Goal: Task Accomplishment & Management: Complete application form

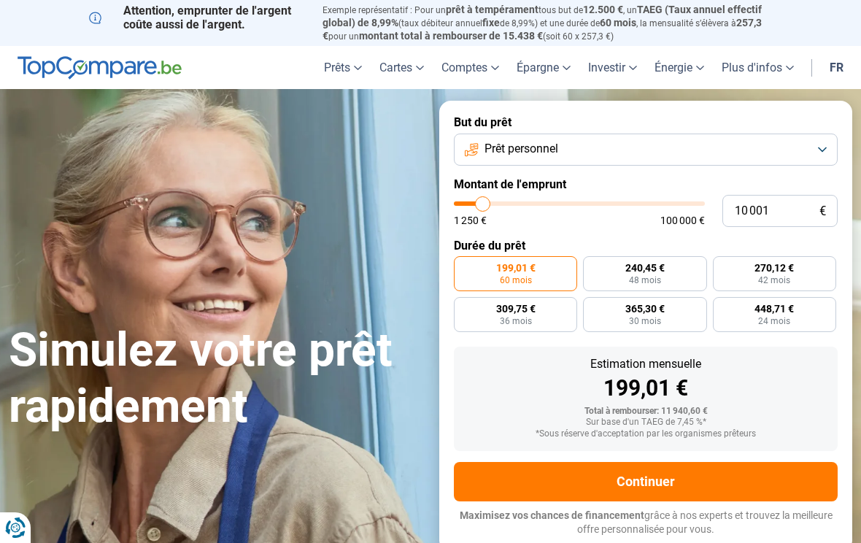
click at [842, 61] on link "fr" at bounding box center [835, 67] width 31 height 43
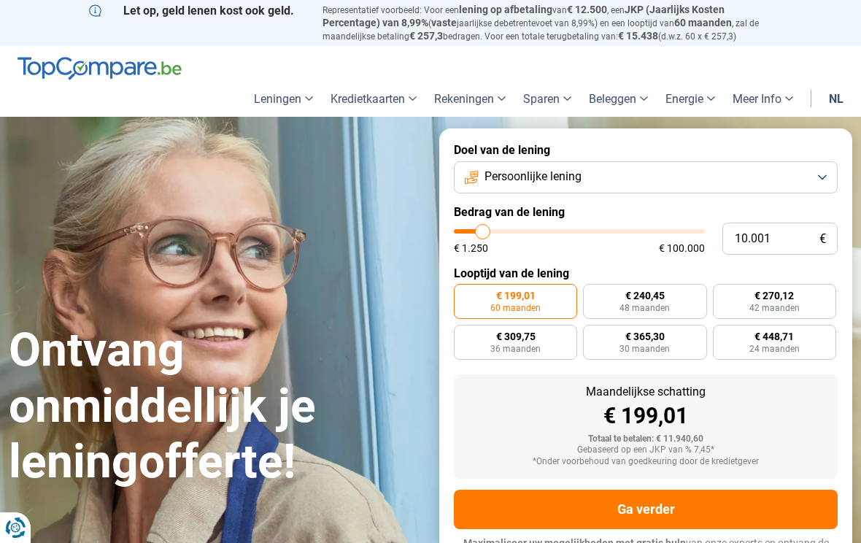
type input "11.500"
type input "11500"
type input "13.000"
type input "13000"
type input "15.250"
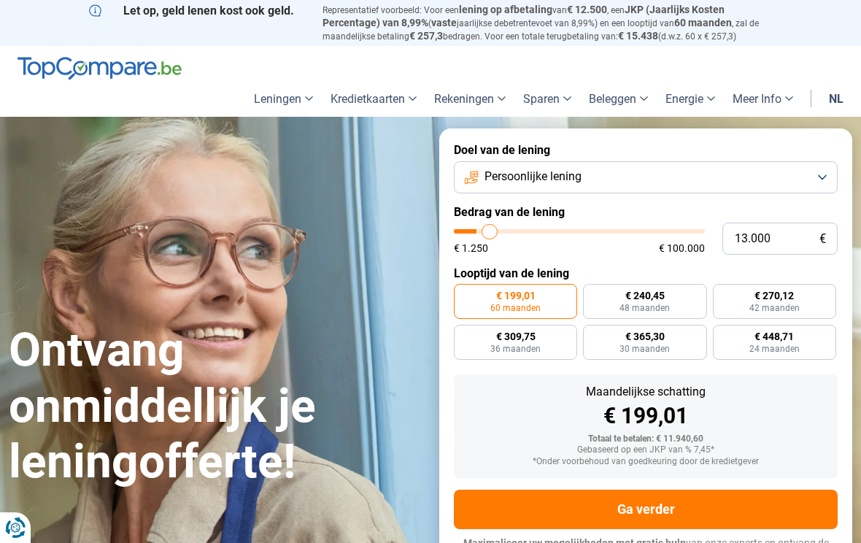
type input "15250"
type input "17.000"
type input "17000"
type input "19.000"
type input "19000"
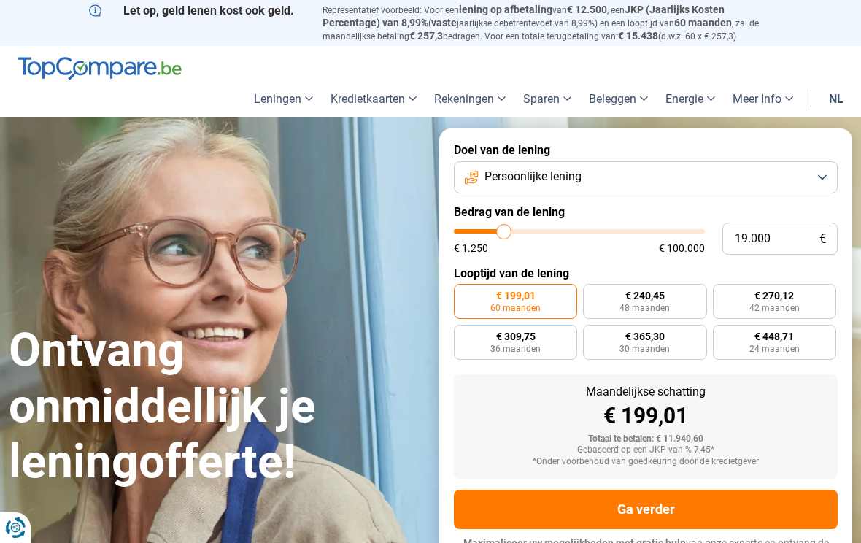
type input "20.500"
type input "20500"
type input "22.000"
type input "22000"
type input "23.500"
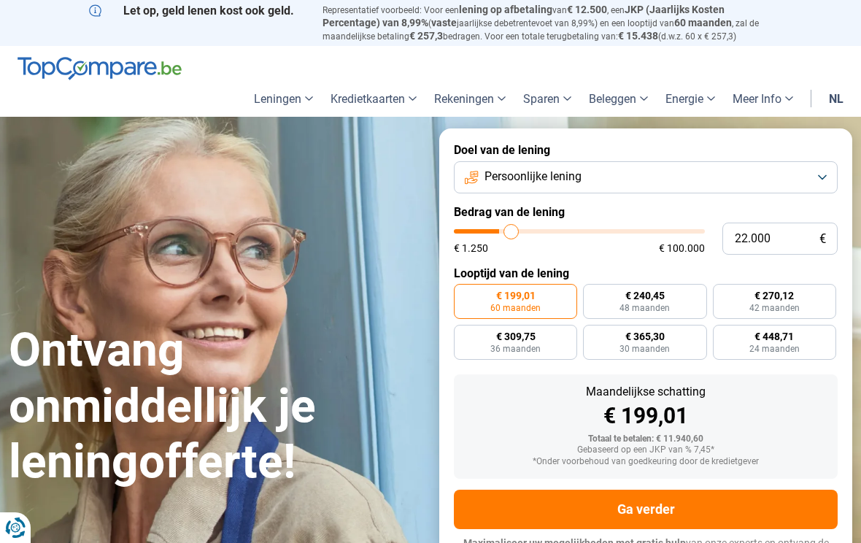
type input "23500"
type input "25.500"
type input "25500"
type input "27.000"
type input "27000"
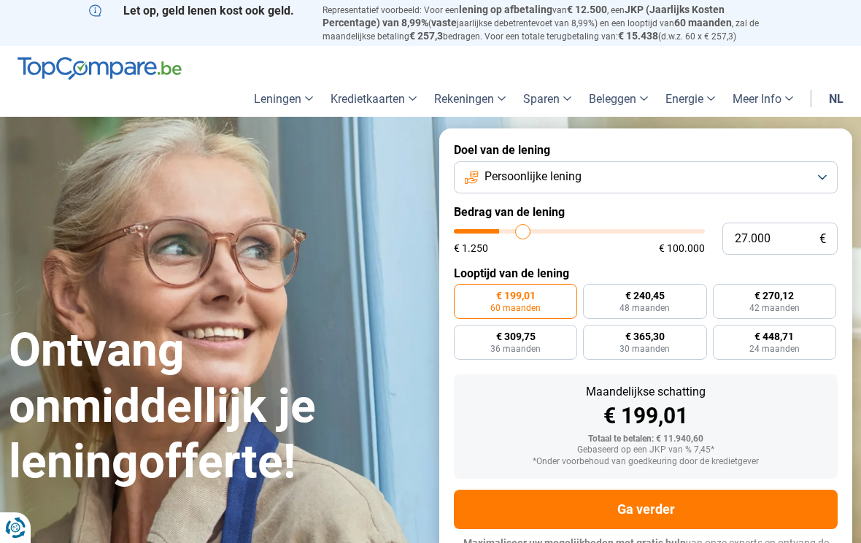
type input "28.500"
type input "28500"
type input "30.000"
type input "30000"
type input "31.500"
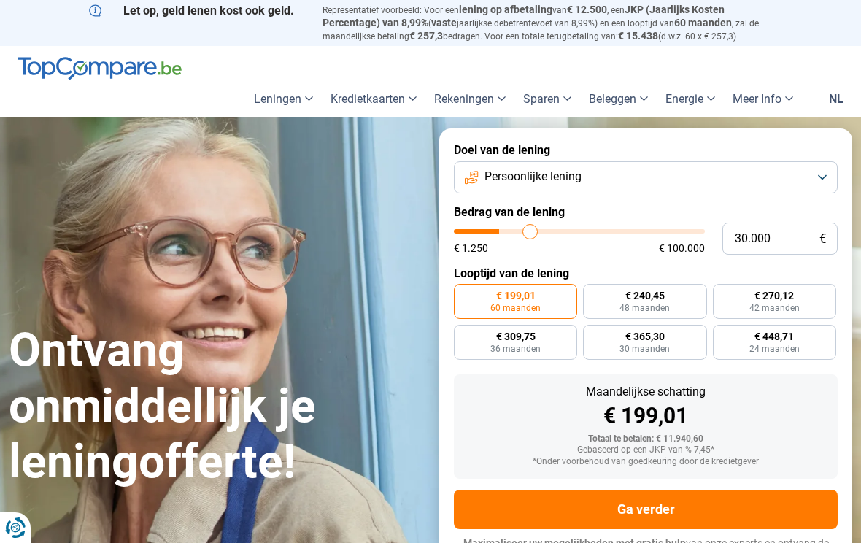
type input "31500"
type input "32.500"
type input "32500"
type input "33.750"
type input "33750"
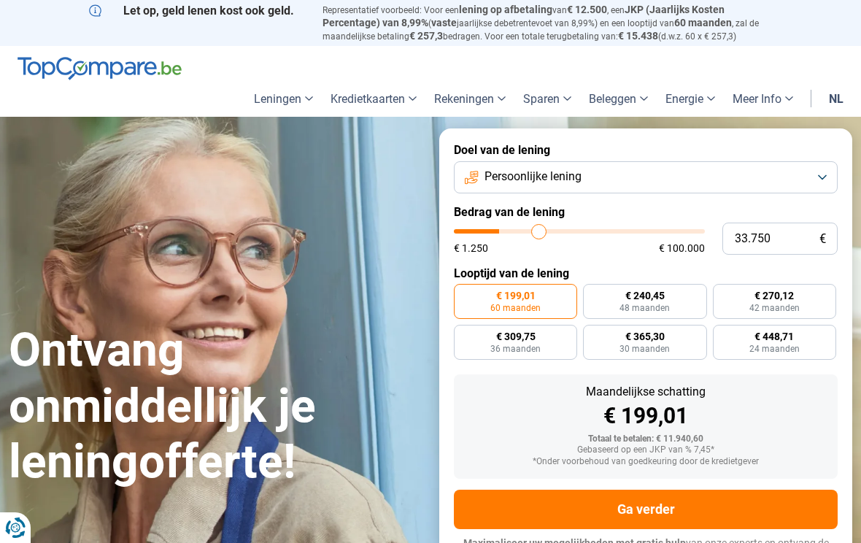
type input "34.500"
type input "34500"
type input "35.250"
type input "35250"
type input "35.500"
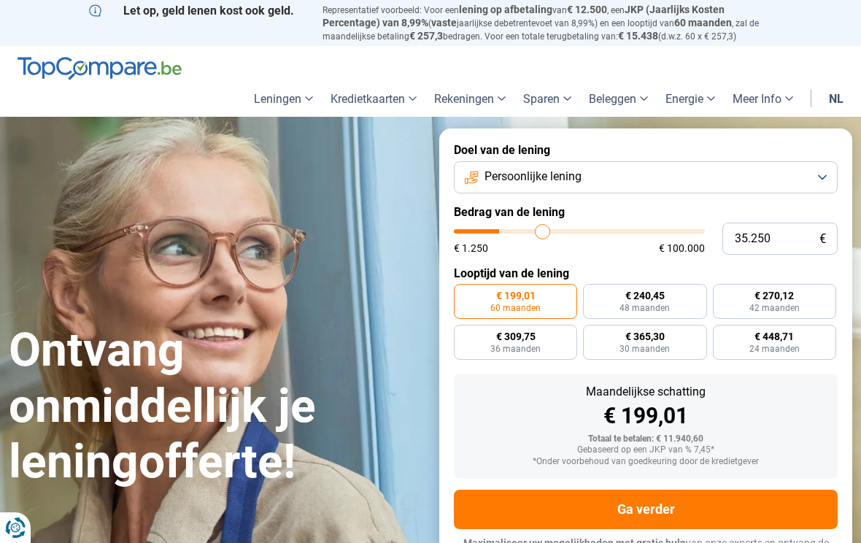
type input "35500"
type input "36.250"
type input "36250"
type input "36.500"
type input "36500"
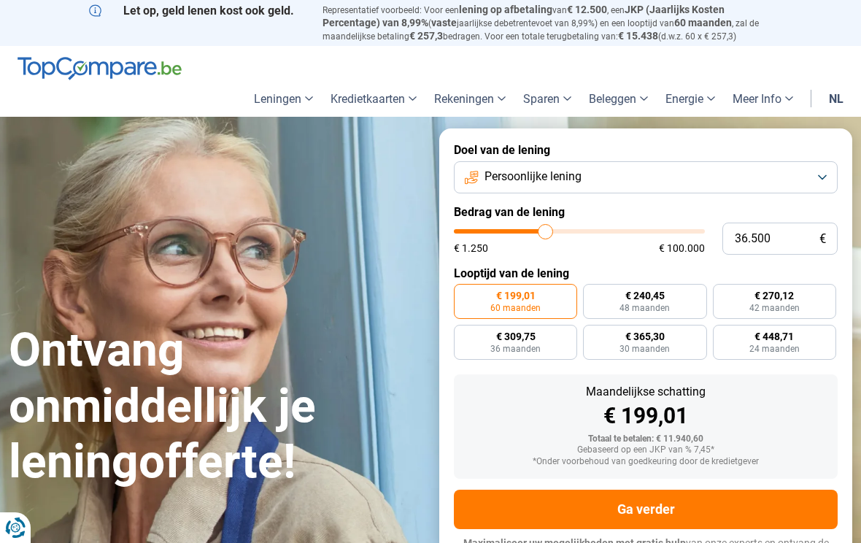
type input "36.750"
type input "36750"
type input "37.000"
type input "37000"
type input "37.500"
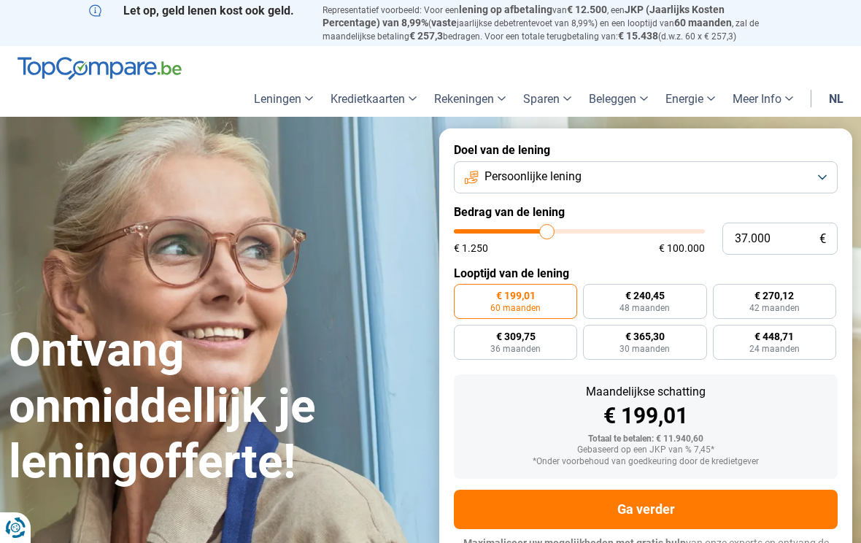
type input "37500"
type input "37.750"
type input "37750"
type input "38.250"
type input "38250"
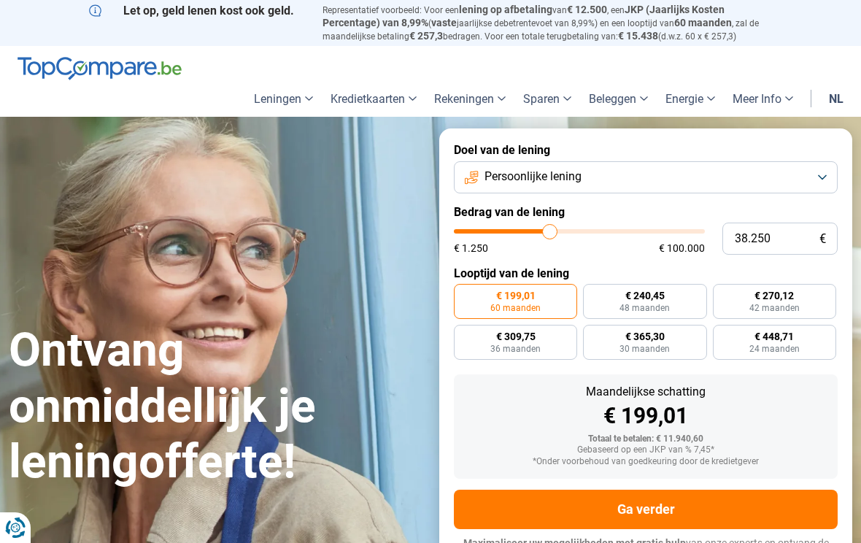
type input "38.500"
type input "38500"
type input "39.000"
type input "39000"
type input "39.250"
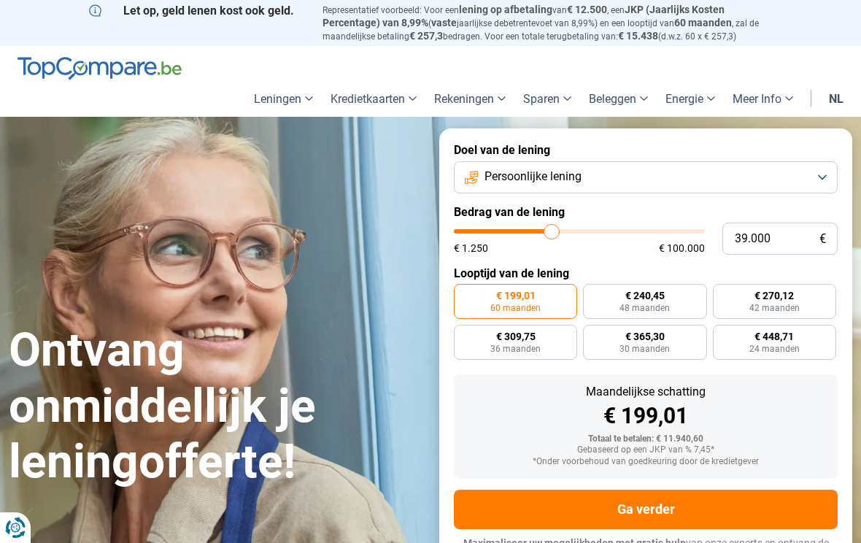
type input "39250"
type input "39.750"
type input "39750"
type input "40.250"
type input "40250"
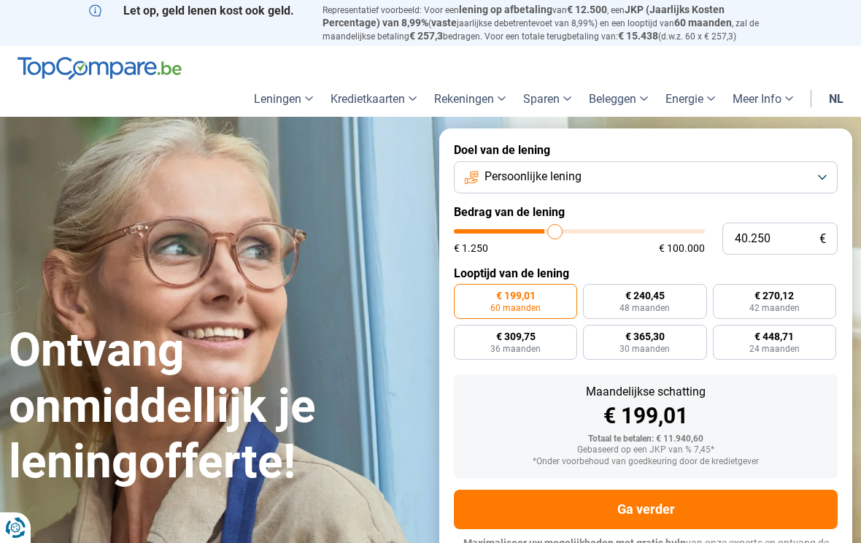
type input "40.500"
type input "40500"
type input "40.750"
type input "40750"
type input "41.000"
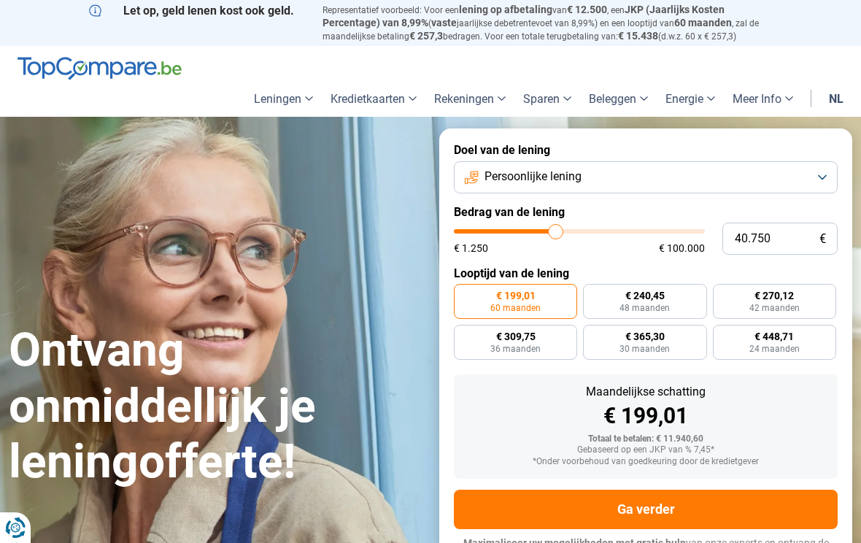
type input "41000"
type input "41.500"
type input "41500"
type input "41.750"
type input "41750"
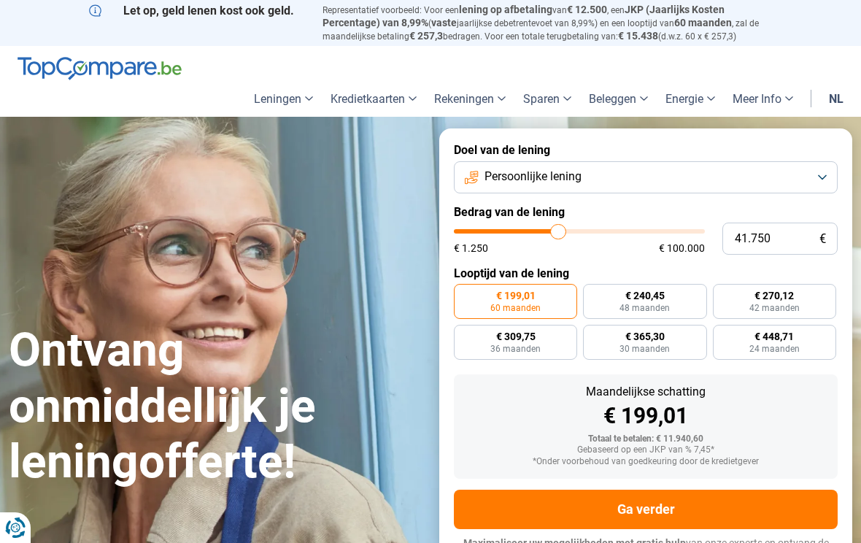
type input "42.000"
type input "42000"
type input "42.250"
type input "42250"
type input "42.500"
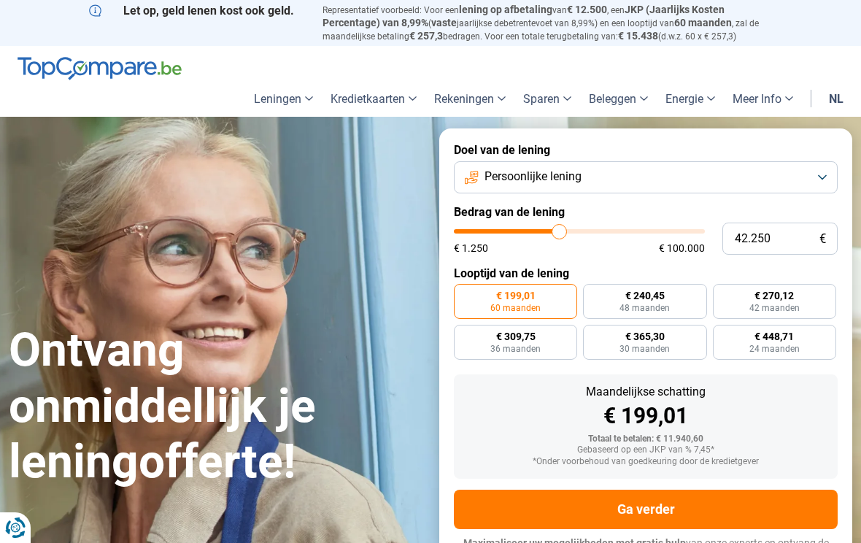
type input "42500"
type input "43.000"
type input "43000"
type input "43.250"
type input "43250"
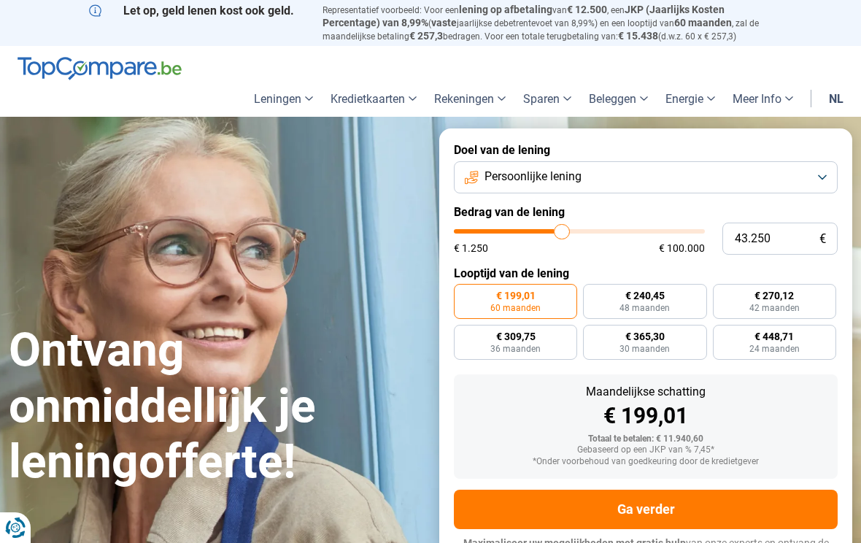
type input "43.500"
type input "43500"
type input "43.750"
type input "43750"
type input "43.500"
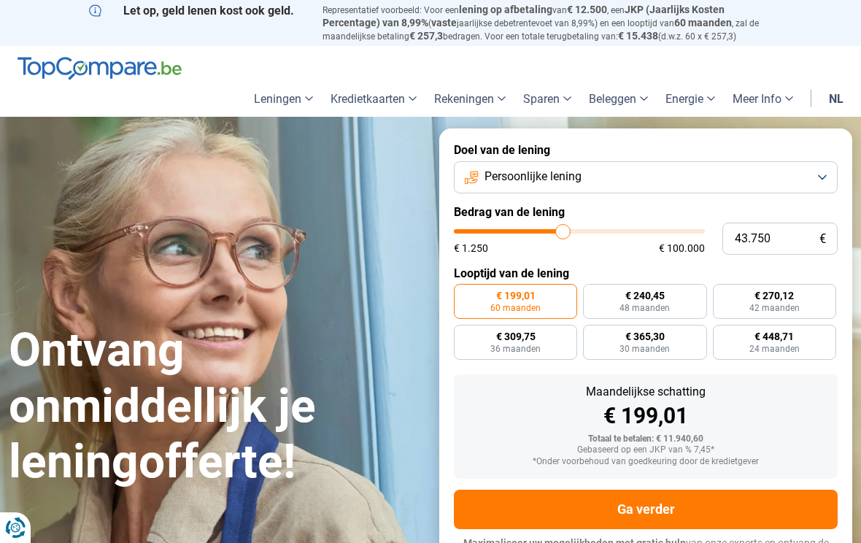
type input "43500"
type input "43.000"
type input "43000"
type input "42.500"
type input "42500"
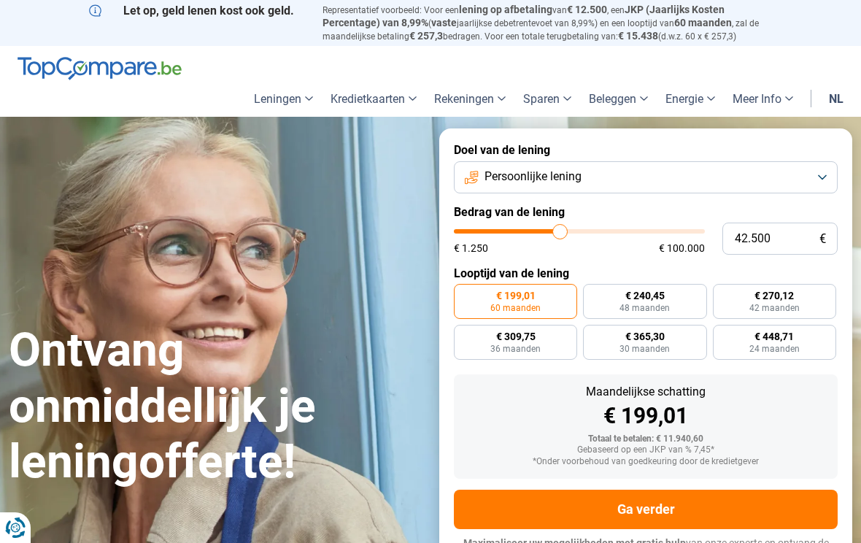
type input "42.000"
type input "42000"
type input "41.750"
type input "41750"
type input "41.500"
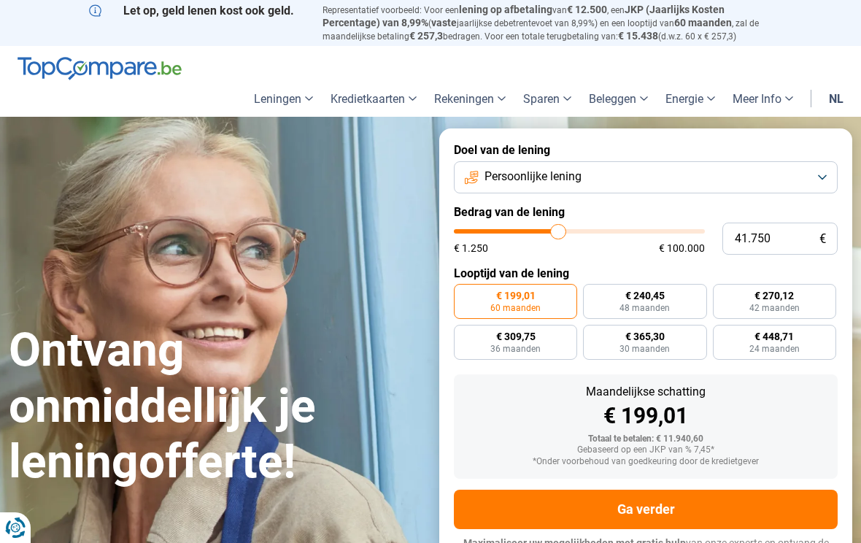
type input "41500"
type input "40.750"
type input "40750"
type input "40.500"
type input "40500"
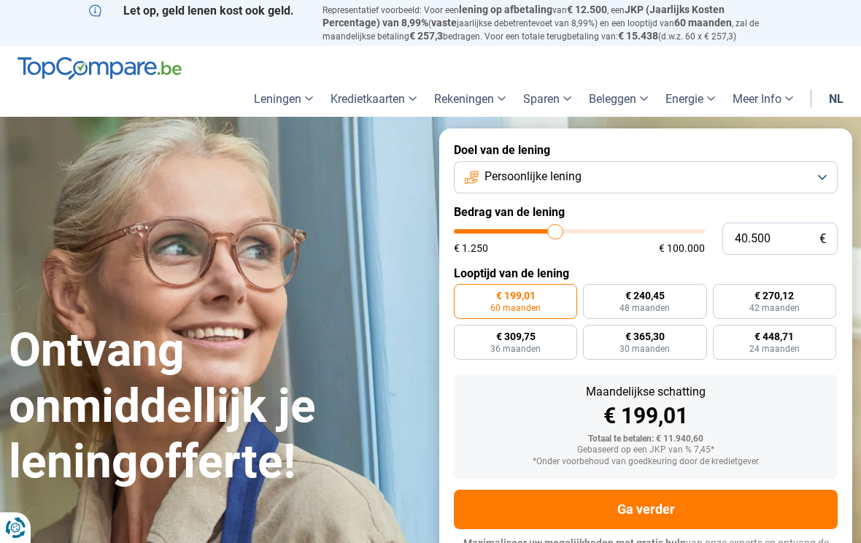
type input "40.250"
type input "40250"
type input "39.750"
type input "39750"
type input "39.500"
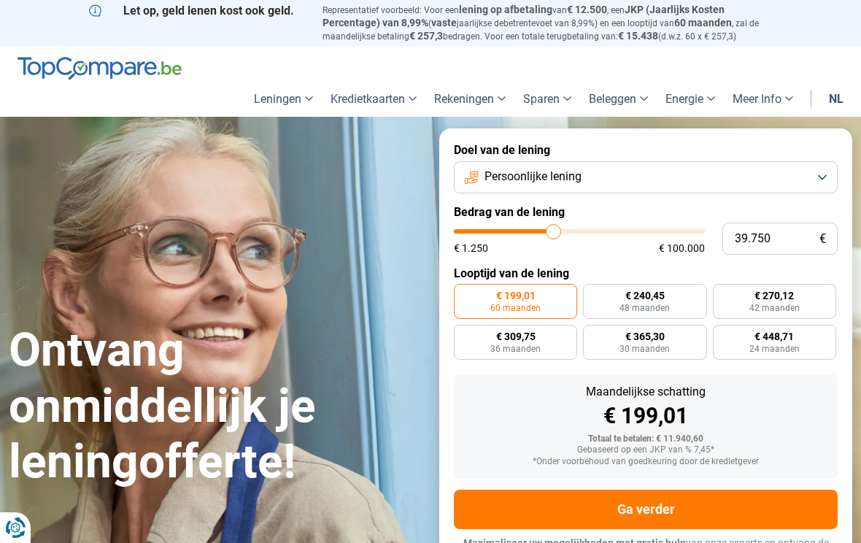
type input "39500"
type input "39.250"
type input "39250"
type input "38.500"
type input "38500"
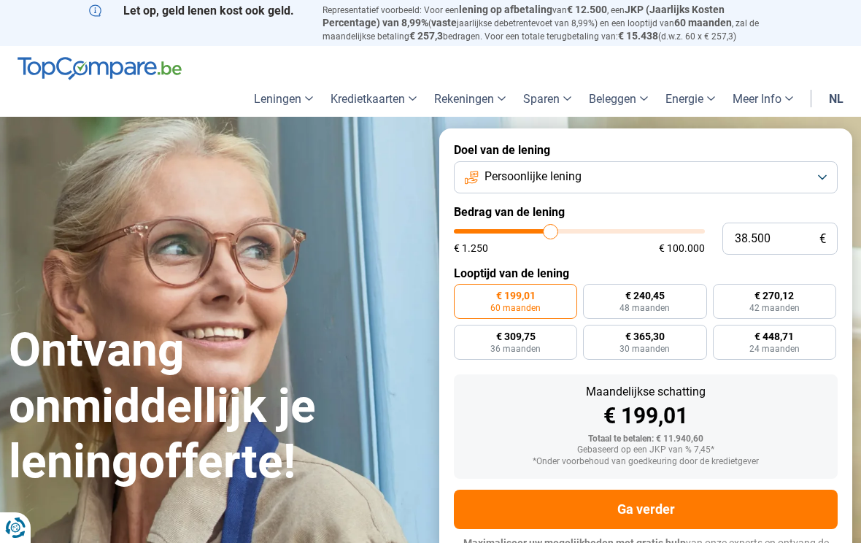
type input "38.250"
type input "38250"
type input "38.000"
type input "38000"
type input "37.750"
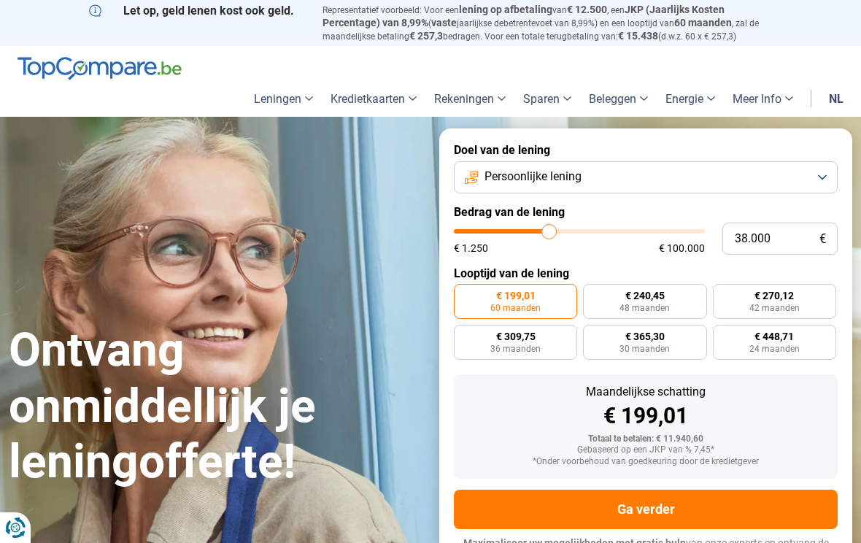
type input "37750"
type input "37.000"
type input "37000"
type input "36.750"
type input "36750"
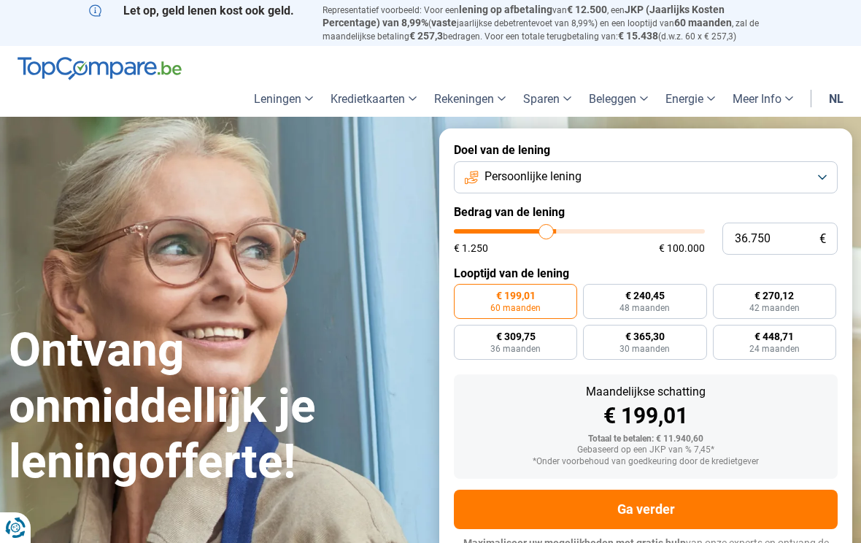
type input "36.500"
type input "36500"
type input "36.250"
type input "36250"
type input "35.750"
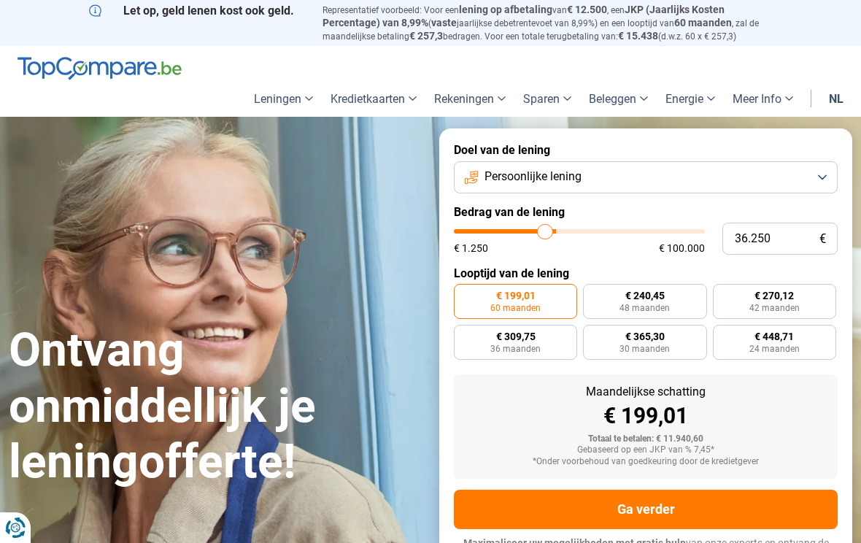
type input "35750"
type input "35.250"
type input "35250"
type input "34.500"
type input "34500"
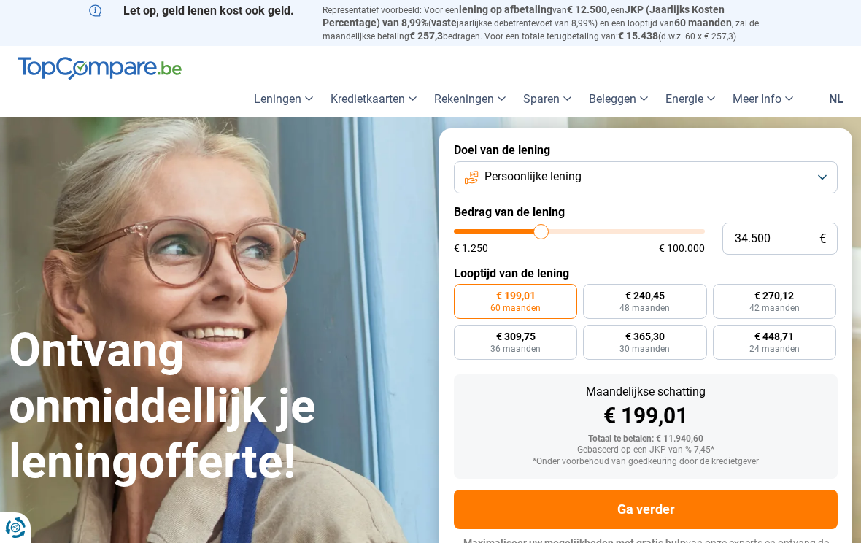
type input "34.250"
type input "34250"
type input "34.000"
type input "34000"
type input "33.750"
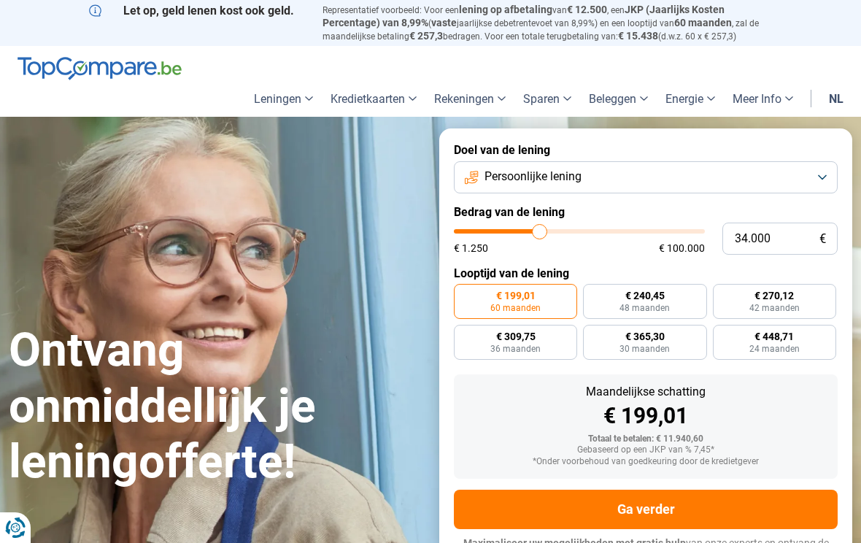
type input "33750"
type input "33.500"
type input "33500"
type input "33.000"
type input "33000"
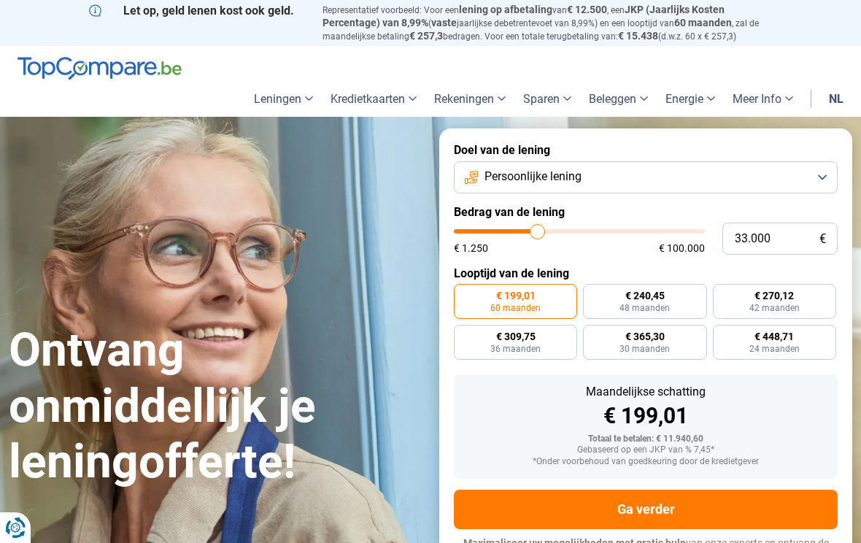
type input "32.750"
type input "32750"
type input "32.500"
type input "32500"
type input "32.250"
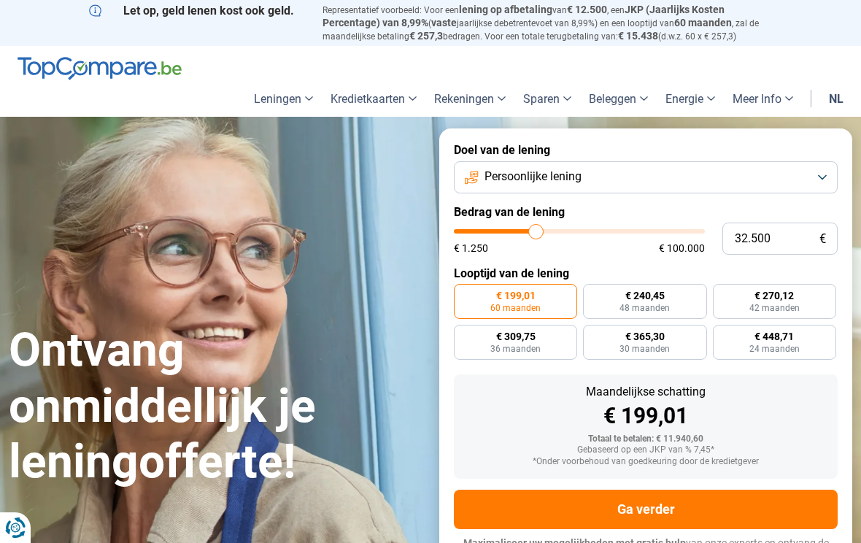
type input "32250"
type input "31.750"
type input "31750"
type input "31.500"
type input "31500"
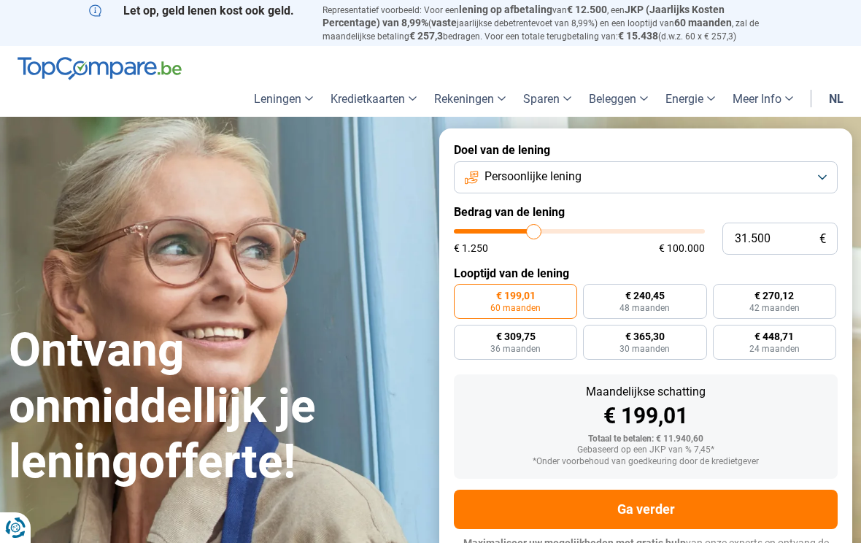
type input "31.250"
type input "31250"
type input "31.000"
type input "31000"
type input "30.750"
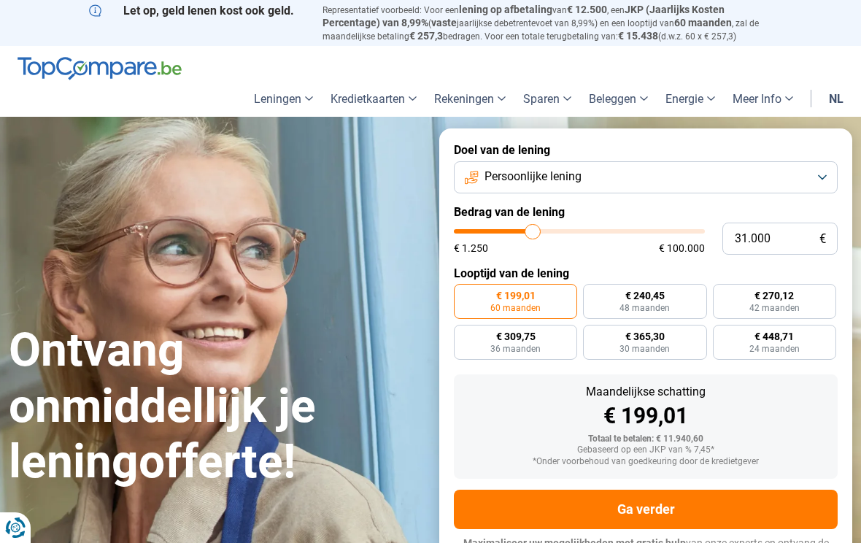
type input "30750"
type input "30.250"
type input "30250"
type input "30.000"
type input "30000"
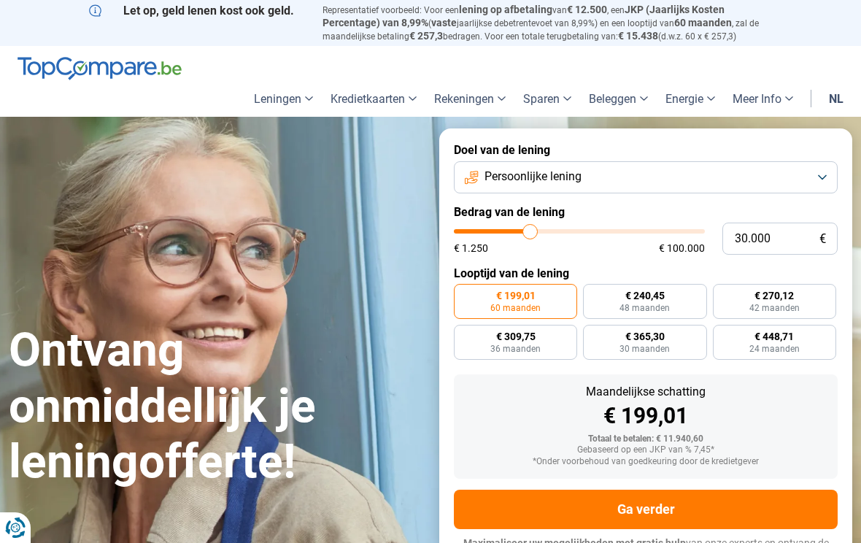
type input "29.750"
type input "29750"
type input "29.500"
type input "29500"
type input "29.000"
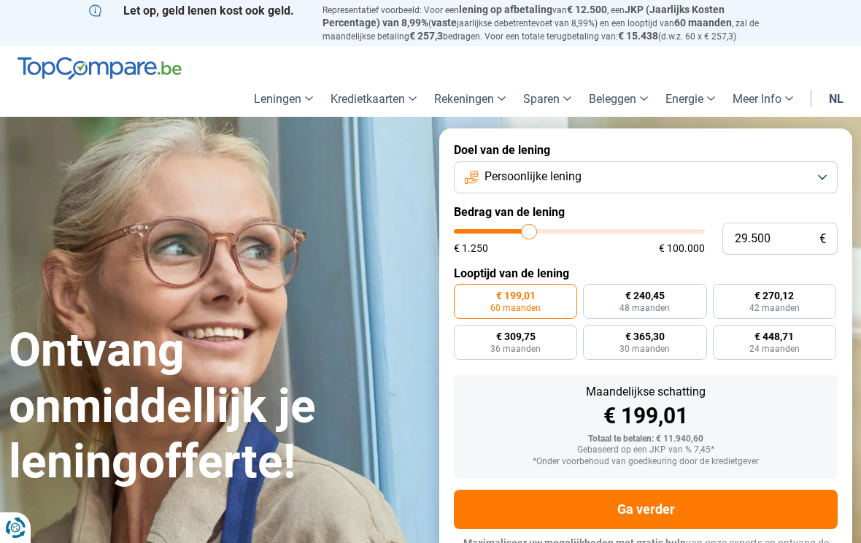
type input "29000"
type input "28.750"
type input "28750"
type input "28.500"
type input "28500"
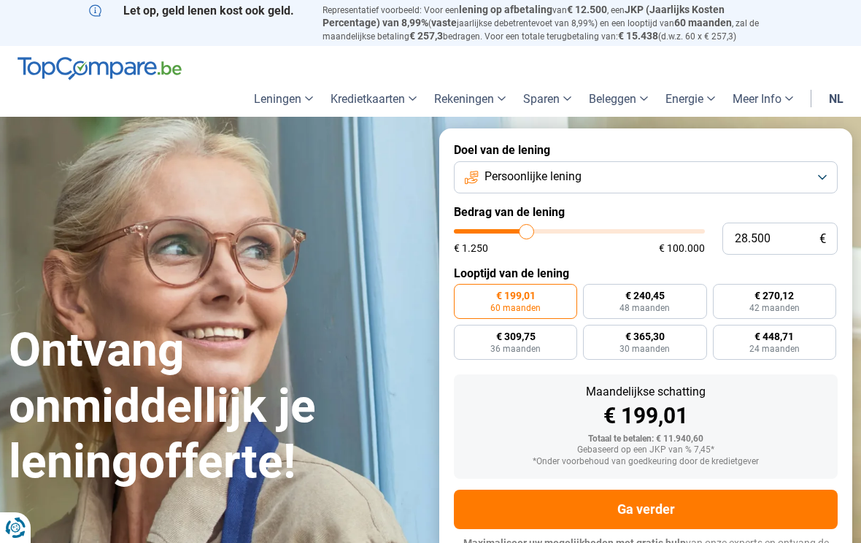
type input "28.250"
type input "28250"
type input "27.750"
type input "27750"
type input "27.500"
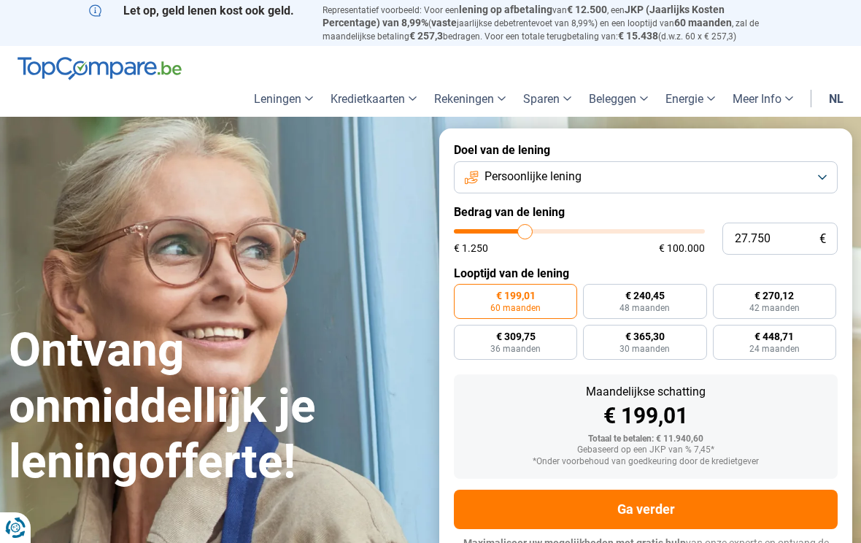
type input "27500"
type input "27.250"
type input "27250"
type input "27.000"
type input "27000"
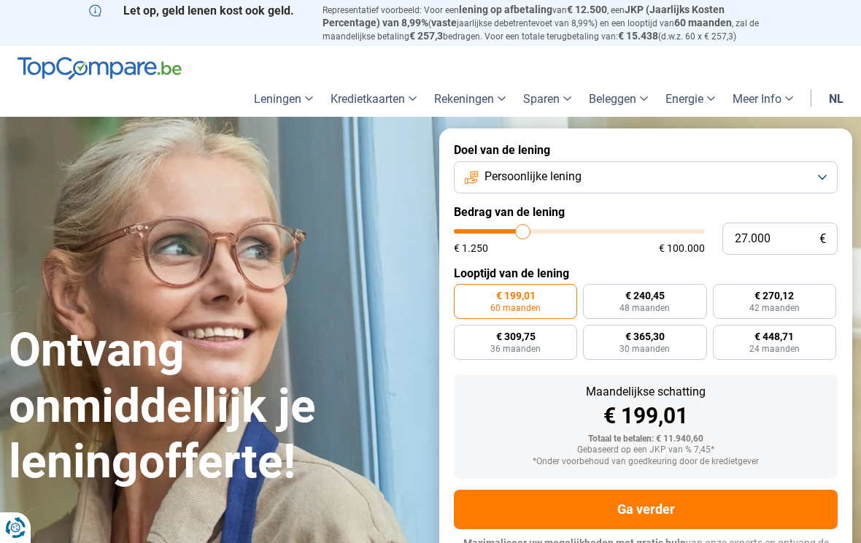
type input "26.750"
type input "26750"
type input "26.250"
type input "26250"
type input "26.000"
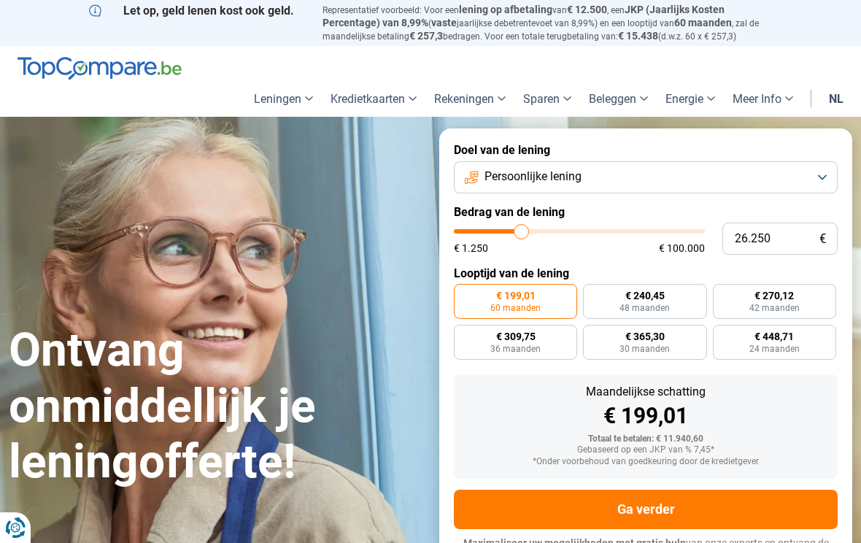
type input "26000"
type input "25.750"
type input "25750"
type input "25.500"
type input "25500"
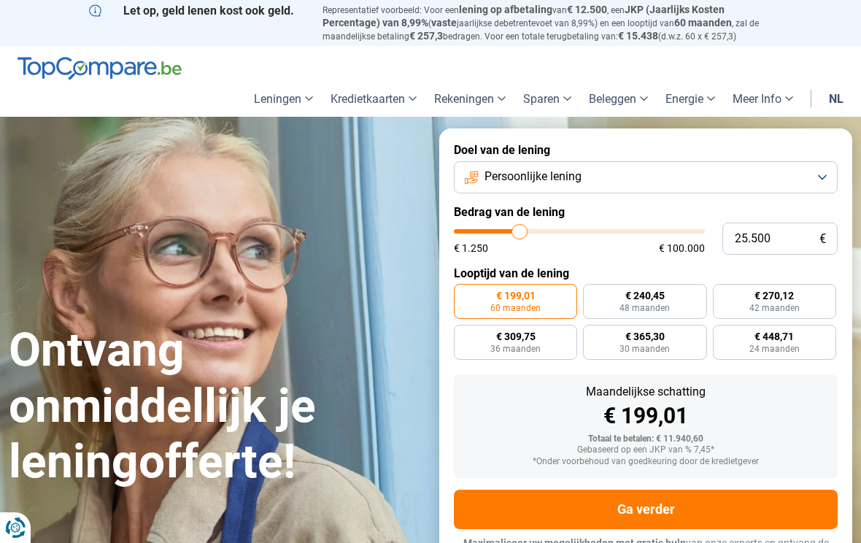
type input "25.000"
type input "25000"
type input "24.750"
type input "24750"
type input "24.500"
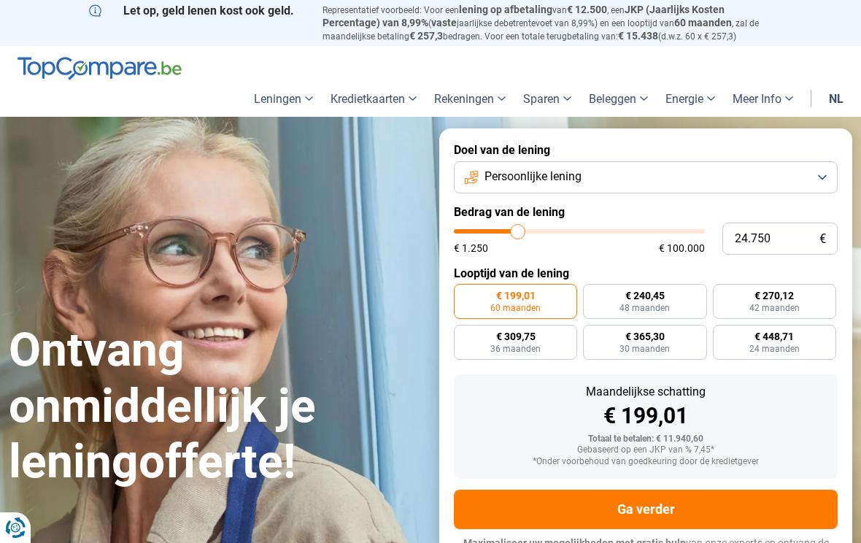
type input "24500"
type input "24.250"
type input "24250"
type input "23.750"
type input "23750"
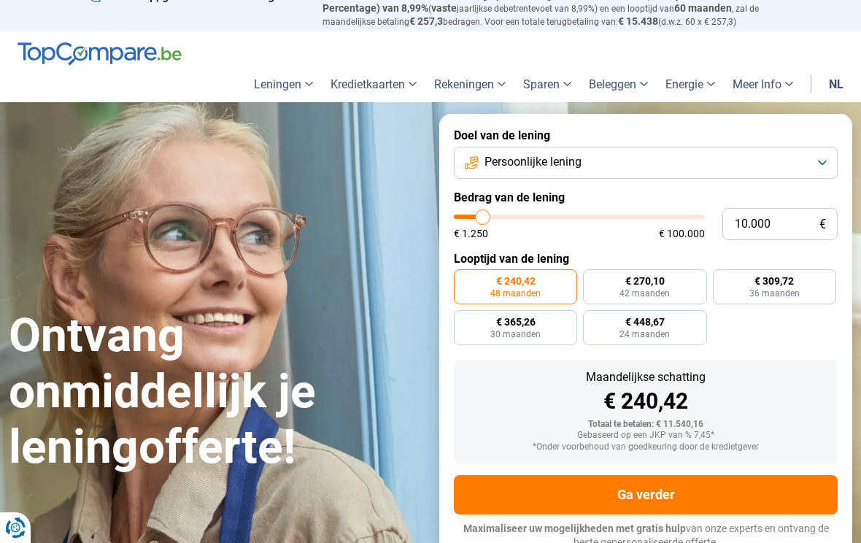
scroll to position [15, 0]
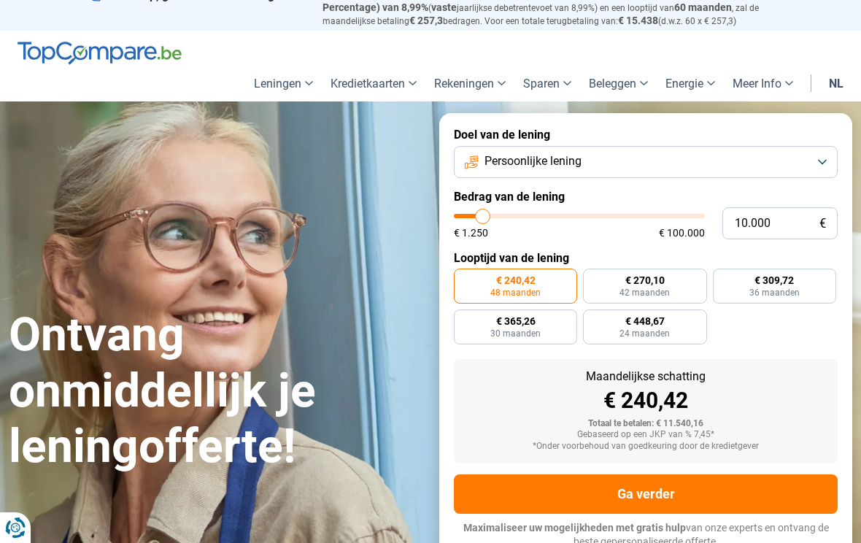
click at [822, 159] on button "Persoonlijke lening" at bounding box center [646, 162] width 384 height 32
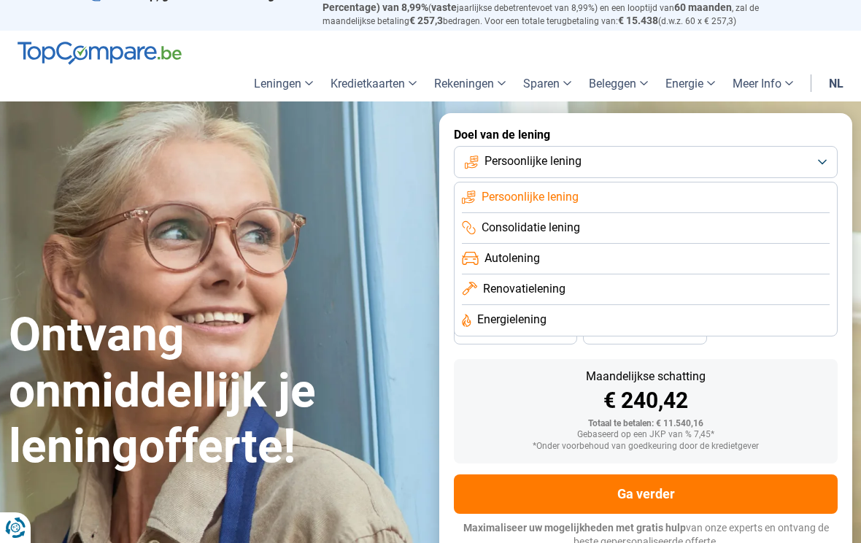
click at [779, 220] on li "Consolidatie lening" at bounding box center [646, 228] width 368 height 31
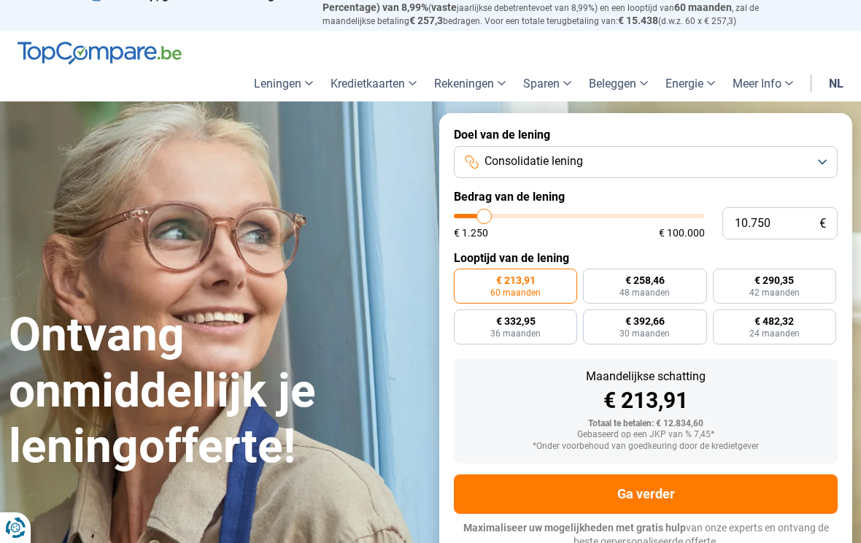
click at [497, 214] on input "range" at bounding box center [579, 216] width 251 height 4
click at [679, 479] on button "Ga verder" at bounding box center [646, 493] width 384 height 39
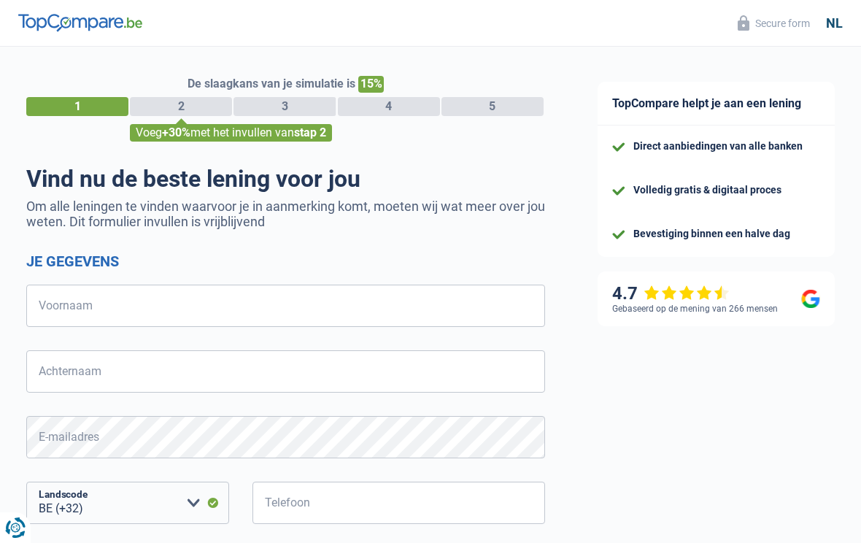
select select "32"
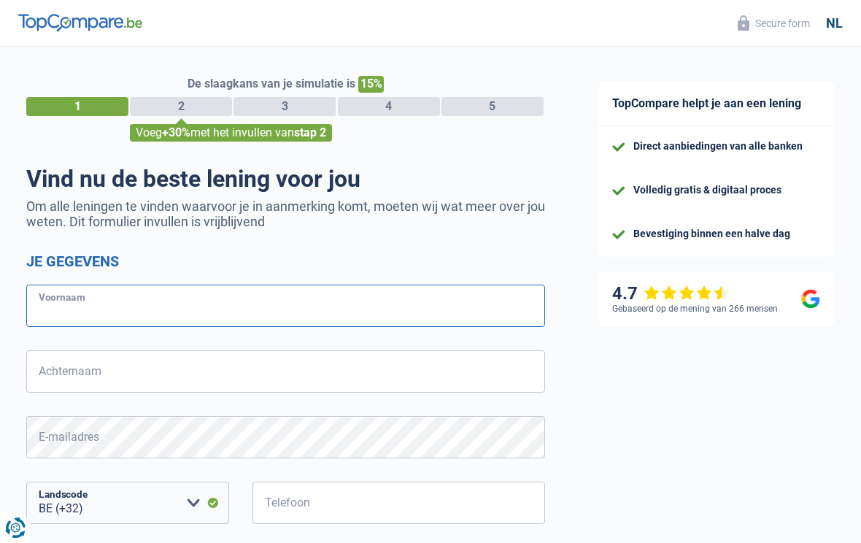
click at [164, 299] on input "Voornaam" at bounding box center [285, 305] width 519 height 42
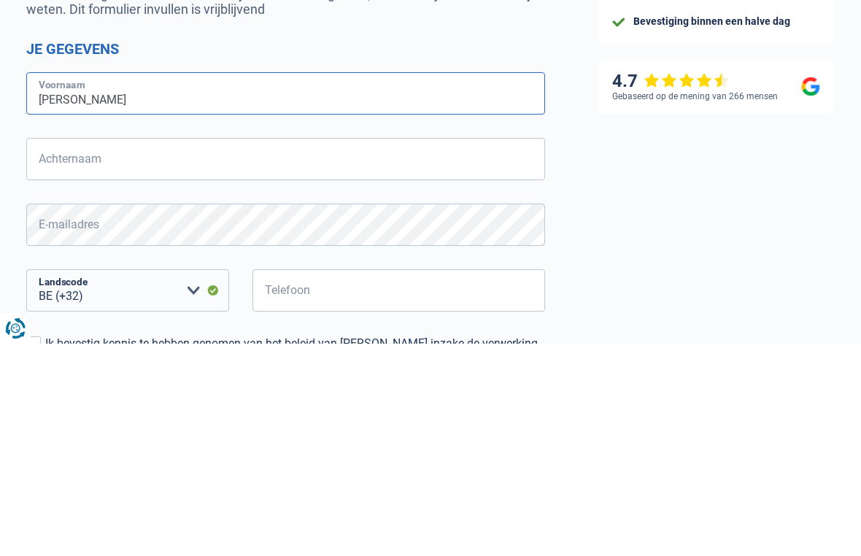
type input "[PERSON_NAME]"
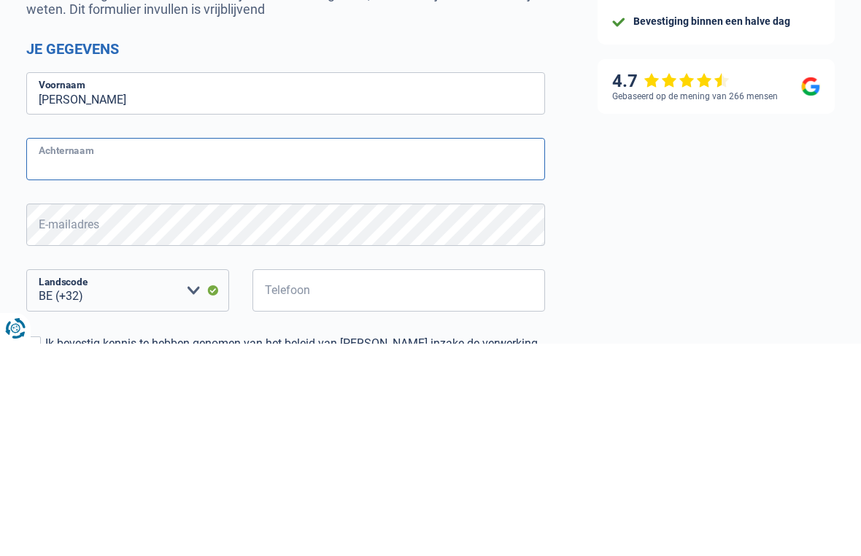
click at [158, 350] on input "Achternaam" at bounding box center [285, 371] width 519 height 42
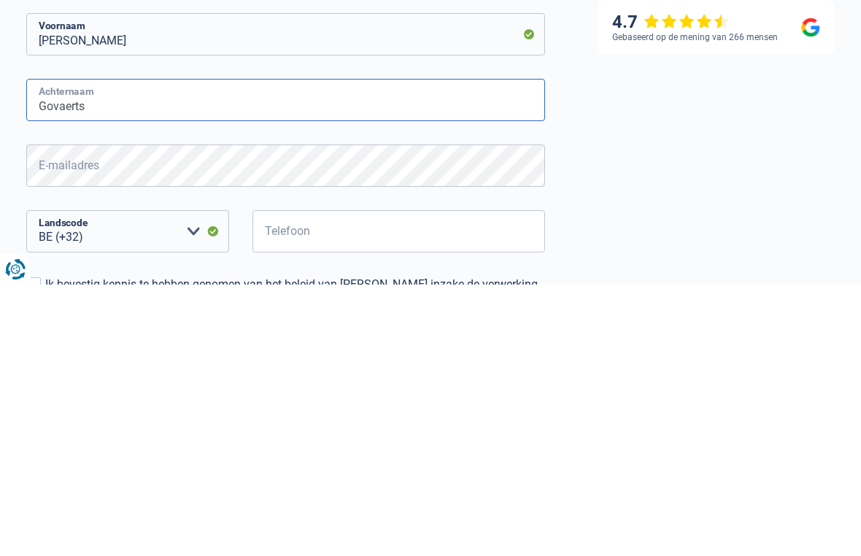
type input "Govaerts"
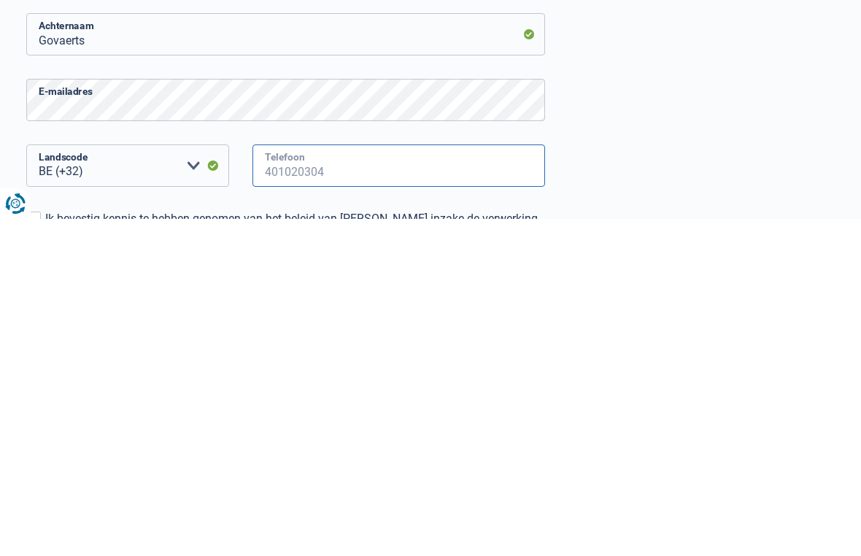
click at [317, 481] on input "Telefoon" at bounding box center [398, 502] width 292 height 42
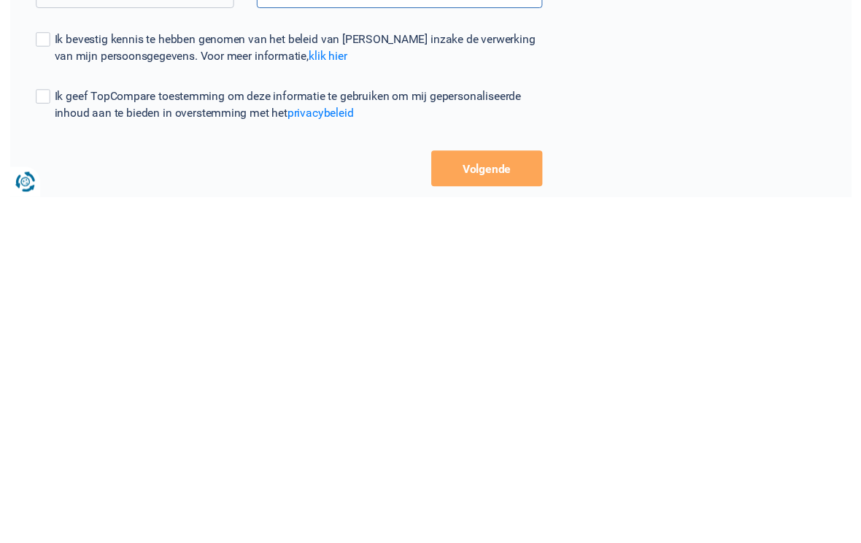
scroll to position [169, 0]
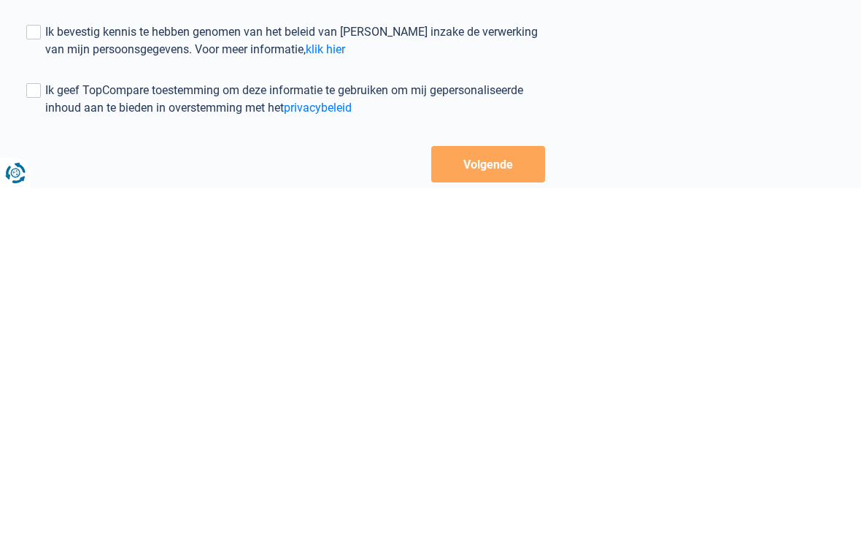
type input "469169205"
click at [36, 379] on span at bounding box center [33, 386] width 15 height 15
click at [45, 413] on input "Ik bevestig kennis te hebben genomen van het beleid van [PERSON_NAME] inzake de…" at bounding box center [45, 413] width 0 height 0
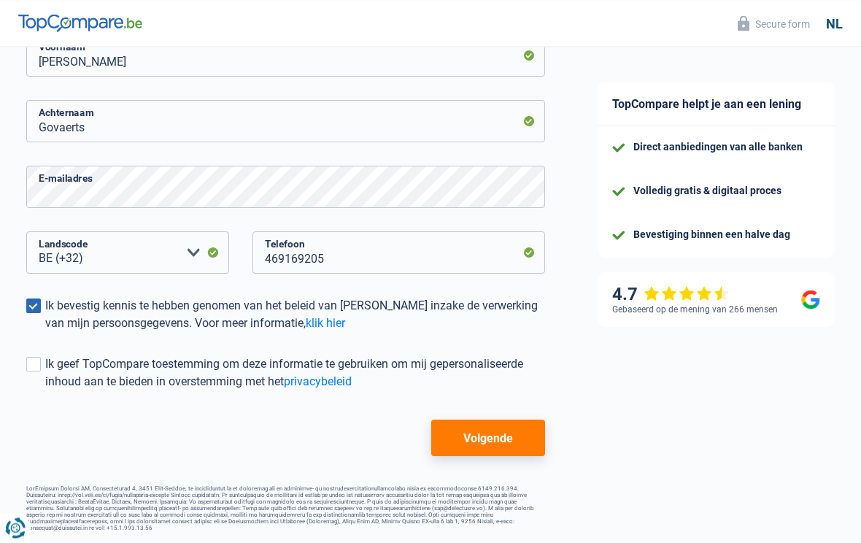
scroll to position [257, 0]
click at [34, 364] on span at bounding box center [33, 364] width 15 height 15
click at [45, 390] on input "Ik geef TopCompare toestemming om deze informatie te gebruiken om mij gepersona…" at bounding box center [45, 390] width 0 height 0
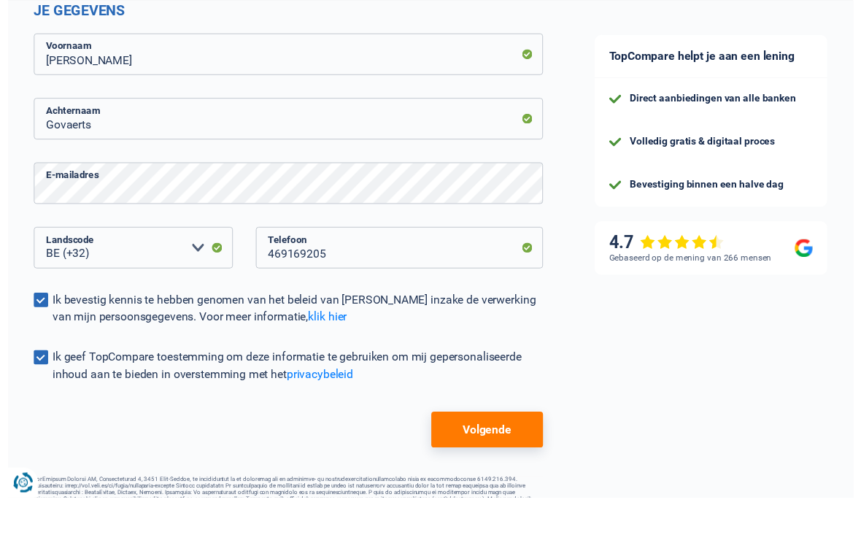
scroll to position [209, 0]
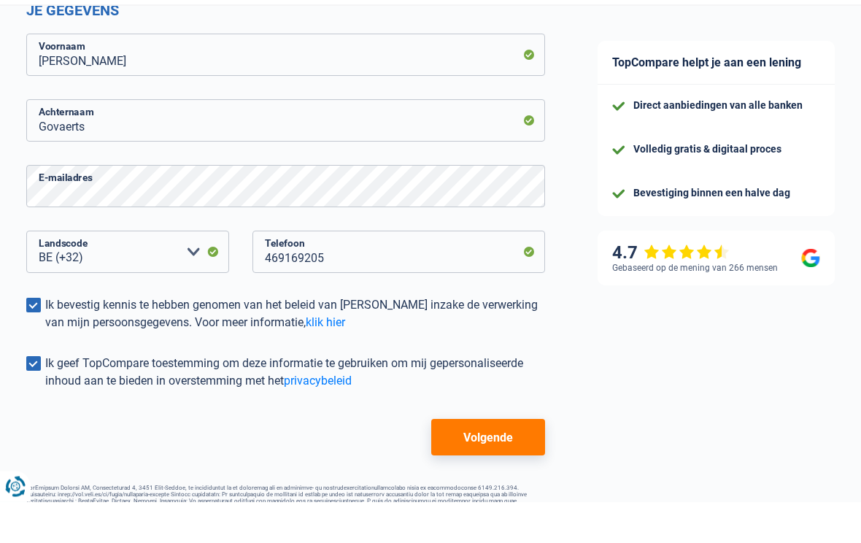
click at [508, 460] on button "Volgende" at bounding box center [488, 478] width 114 height 36
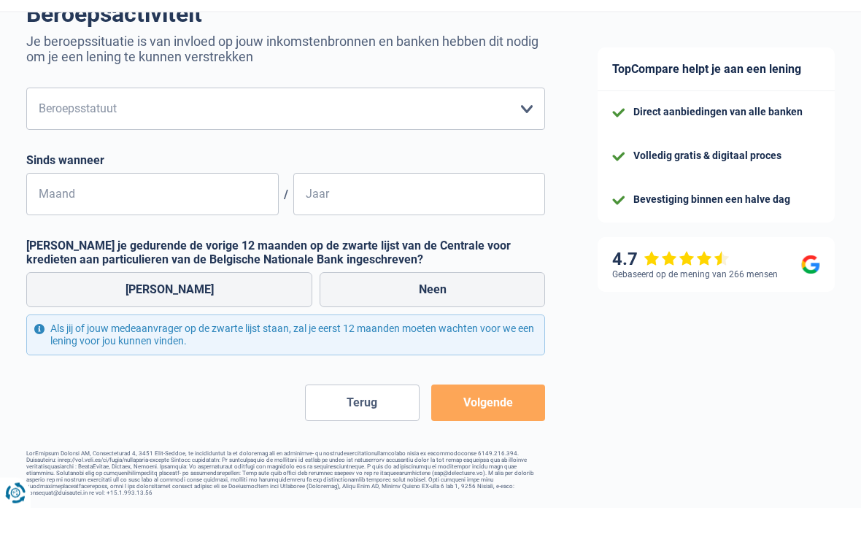
scroll to position [134, 0]
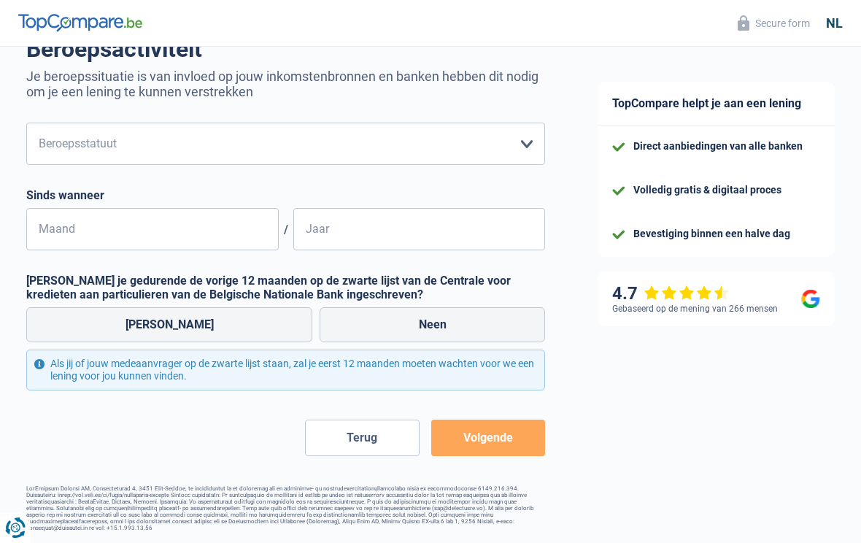
click at [233, 140] on select "Arbeider Bediende (privésector) Ambtenaar (overheidssector) Invalide Zelfstandi…" at bounding box center [285, 144] width 519 height 42
select select "privateEmployee"
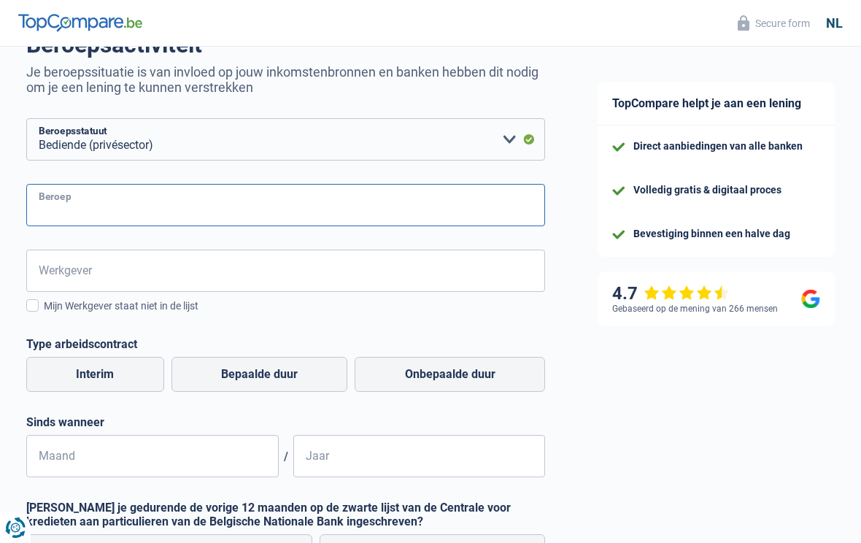
click at [116, 202] on input "Beroep" at bounding box center [285, 205] width 519 height 42
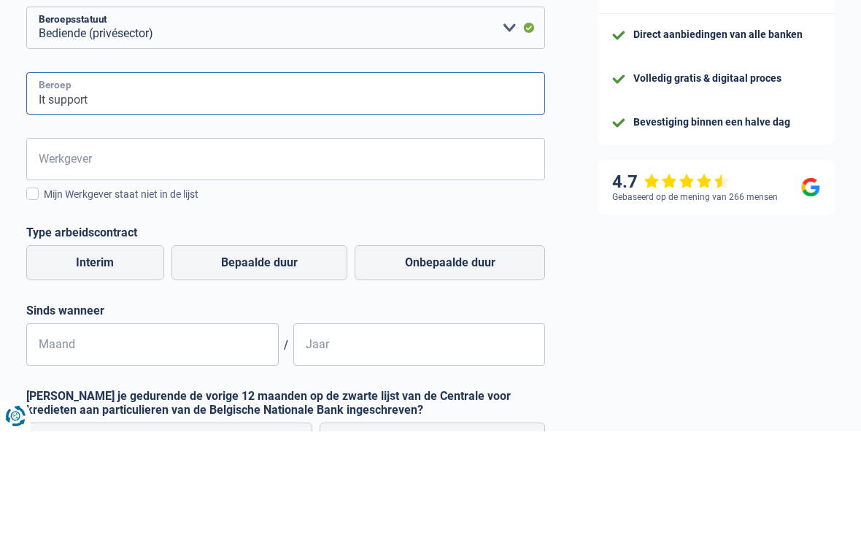
type input "It support"
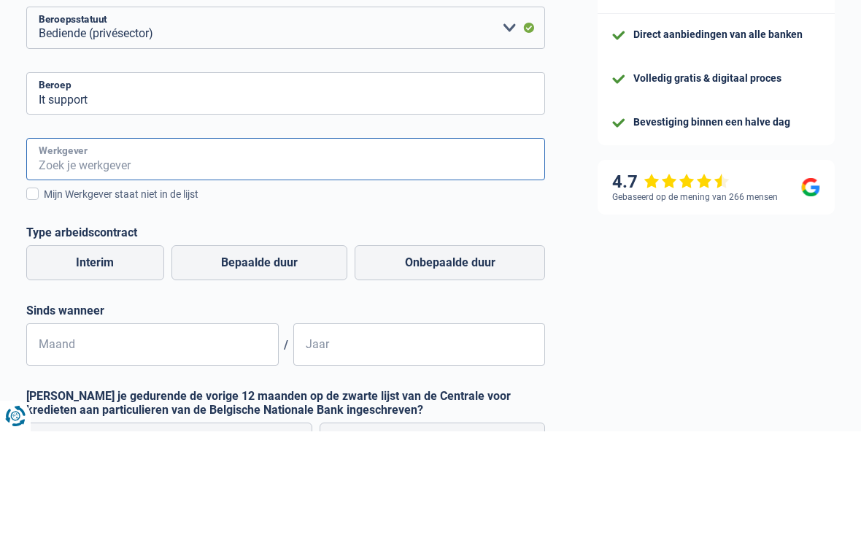
click at [190, 249] on input "Werkgever" at bounding box center [285, 270] width 519 height 42
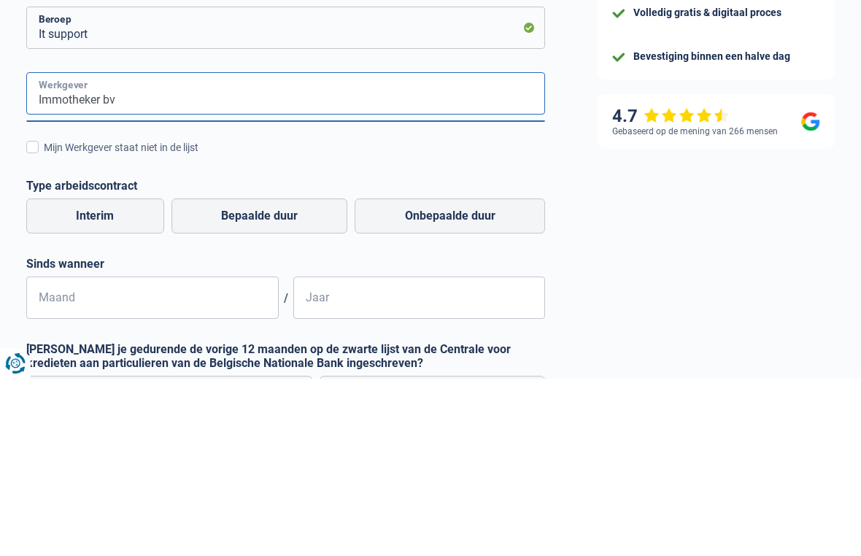
type input "Immotheker bv"
click at [30, 318] on span at bounding box center [32, 324] width 12 height 12
click at [44, 333] on input "Mijn Werkgever staat niet in de lijst" at bounding box center [44, 333] width 0 height 0
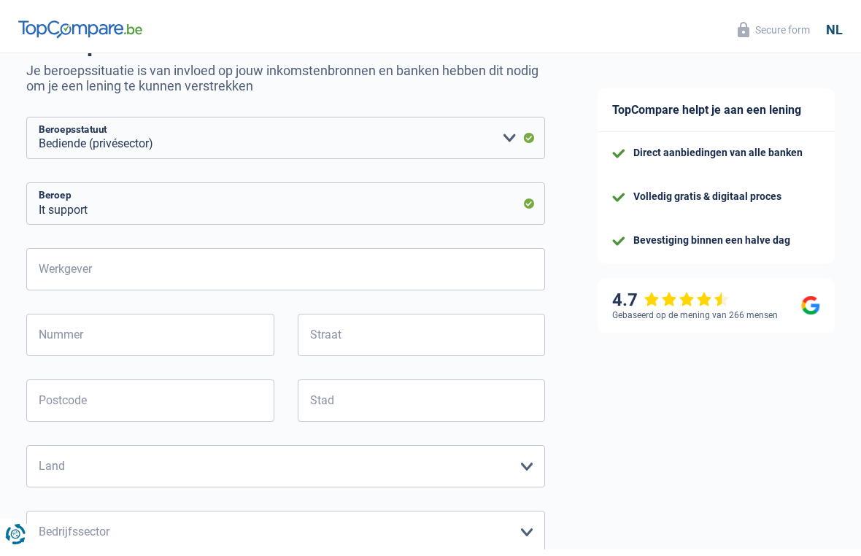
scroll to position [129, 0]
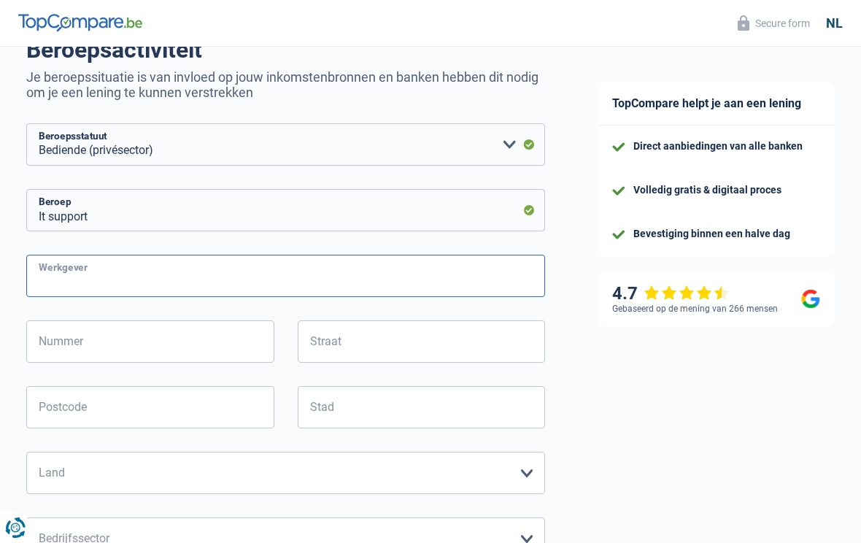
click at [127, 272] on input "Werkgever" at bounding box center [285, 276] width 519 height 42
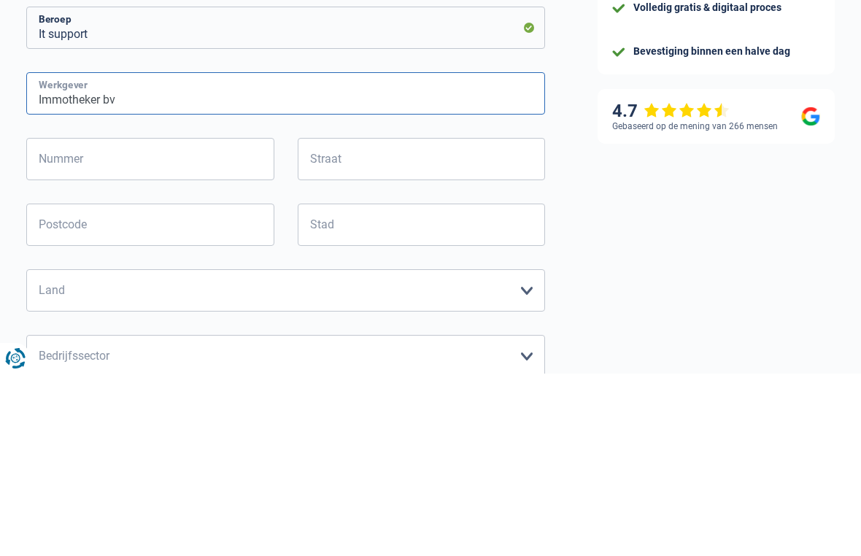
type input "Immotheker bv"
click at [149, 320] on input "Nummer" at bounding box center [150, 341] width 248 height 42
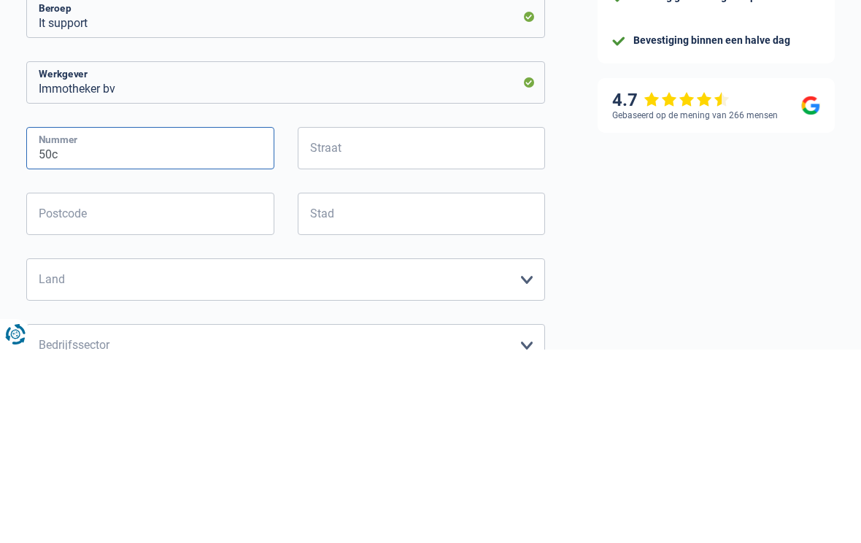
type input "50c"
click at [354, 320] on input "Straat" at bounding box center [422, 341] width 248 height 42
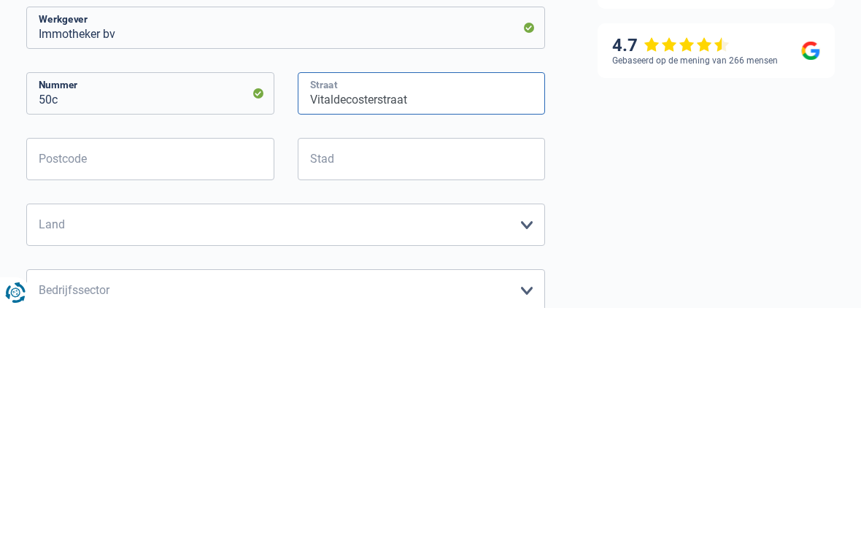
type input "Vitaldecosterstraat"
click at [199, 386] on input "Postcode" at bounding box center [150, 407] width 248 height 42
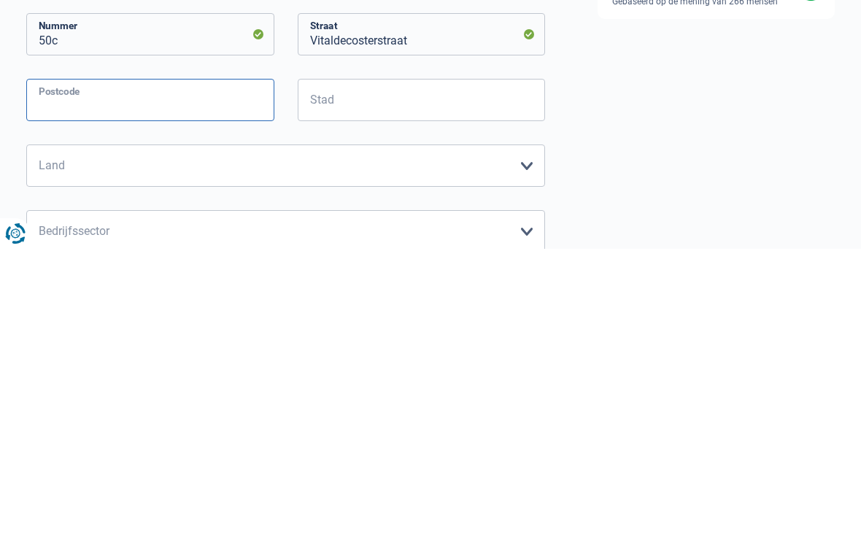
type input "2"
type input "3000"
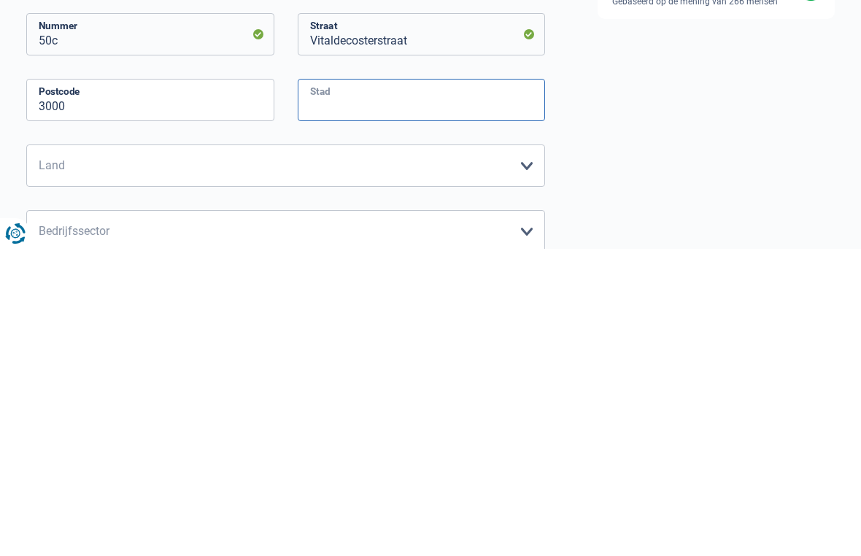
click at [405, 386] on input "Stad" at bounding box center [422, 407] width 248 height 42
type input "[GEOGRAPHIC_DATA]"
click at [240, 451] on select "[GEOGRAPHIC_DATA] [GEOGRAPHIC_DATA] [GEOGRAPHIC_DATA] [GEOGRAPHIC_DATA] [GEOGRA…" at bounding box center [285, 472] width 519 height 42
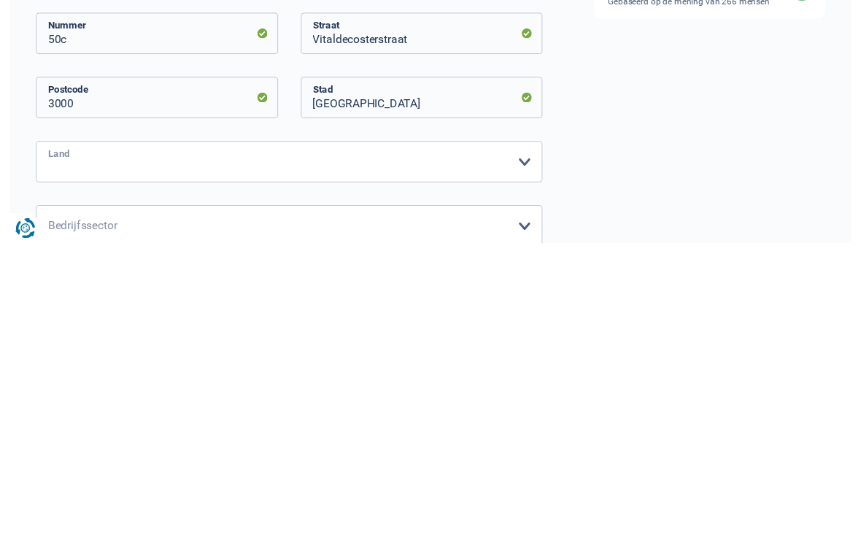
scroll to position [455, 0]
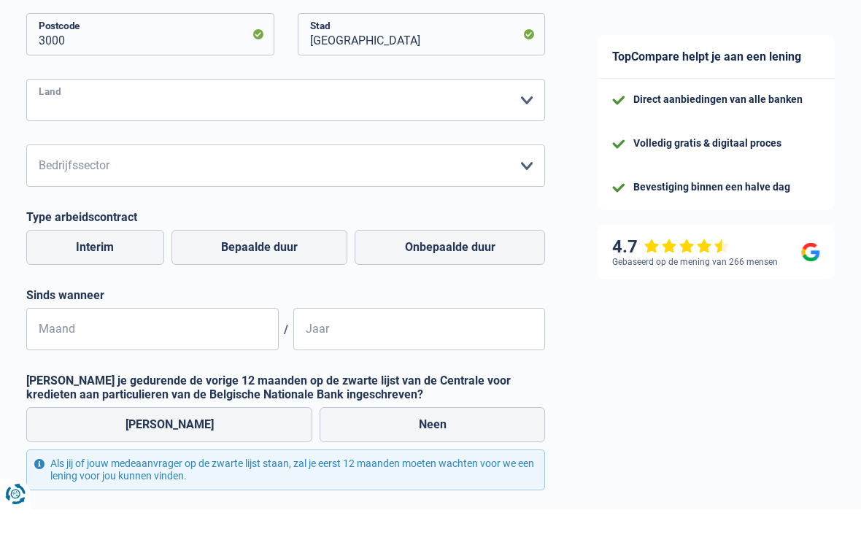
select select "BE"
click at [159, 191] on select "Landbouw/Visserij Industrie Horeca Koerier/Fitness/Taxi Bouw Banken/ Verzekerin…" at bounding box center [285, 212] width 519 height 42
click at [230, 191] on select "Landbouw/Visserij Industrie Horeca Koerier/Fitness/Taxi Bouw Banken/ Verzekerin…" at bounding box center [285, 212] width 519 height 42
select select "banksInsurance"
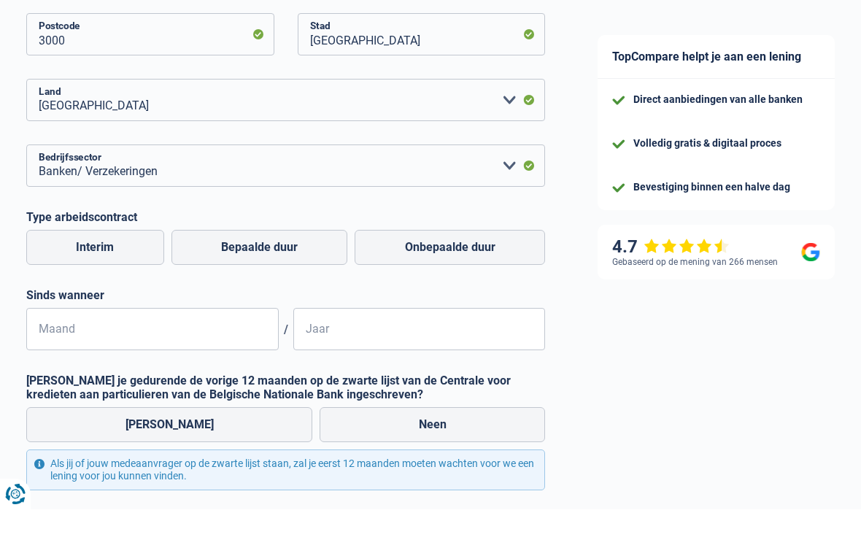
click at [476, 276] on label "Onbepaalde duur" at bounding box center [449, 293] width 190 height 35
click at [476, 276] on input "Onbepaalde duur" at bounding box center [449, 293] width 190 height 35
radio input "true"
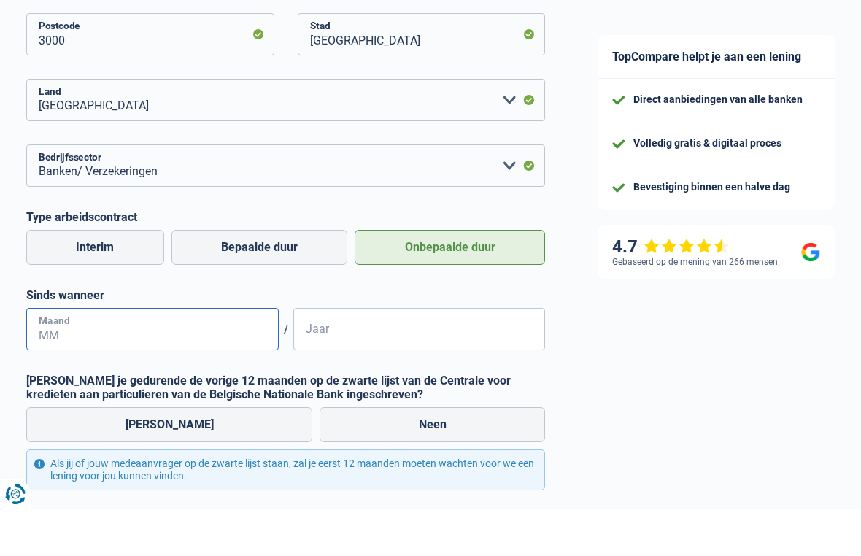
click at [139, 354] on input "Maand" at bounding box center [152, 375] width 252 height 42
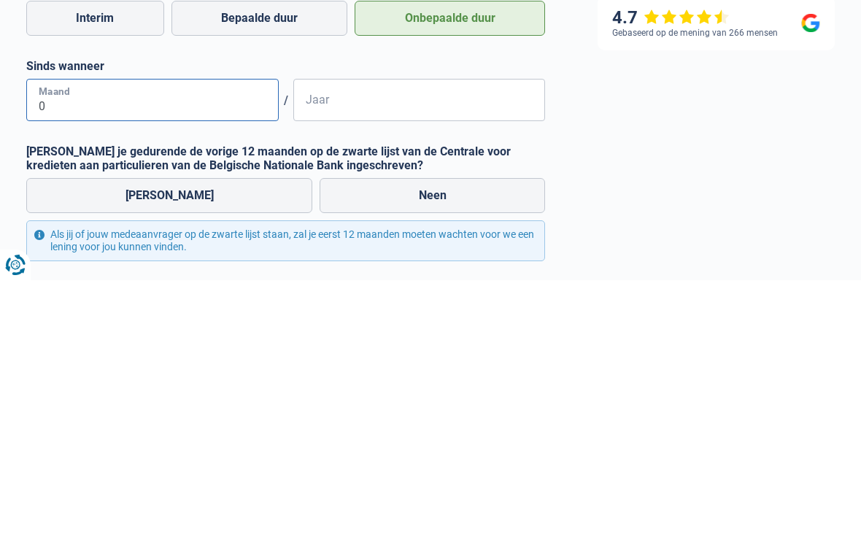
type input "08"
click at [390, 354] on input "Jaar" at bounding box center [419, 375] width 252 height 42
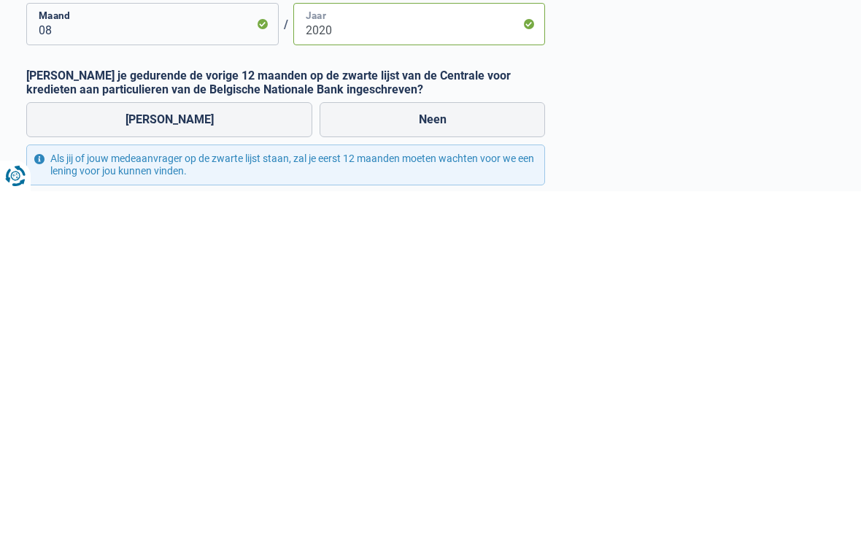
type input "2020"
click at [437, 454] on label "Neen" at bounding box center [431, 471] width 225 height 35
click at [437, 454] on input "Neen" at bounding box center [431, 471] width 225 height 35
radio input "true"
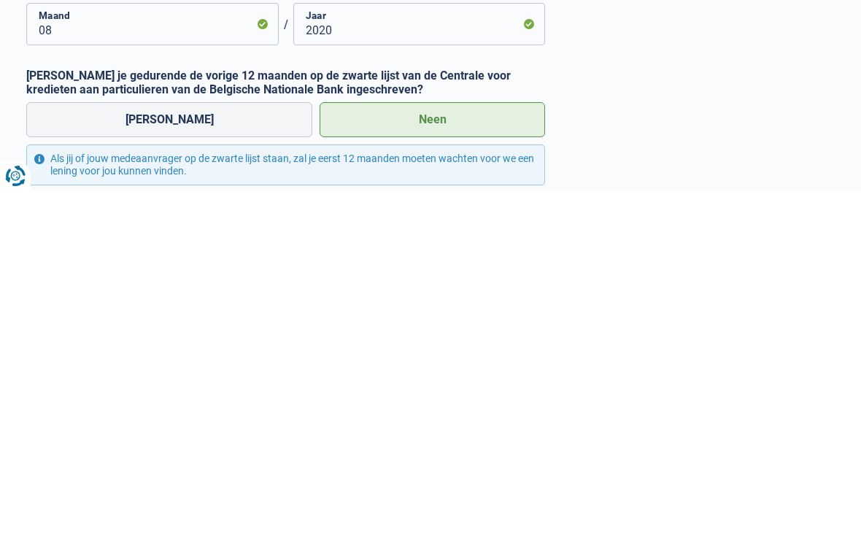
scroll to position [559, 0]
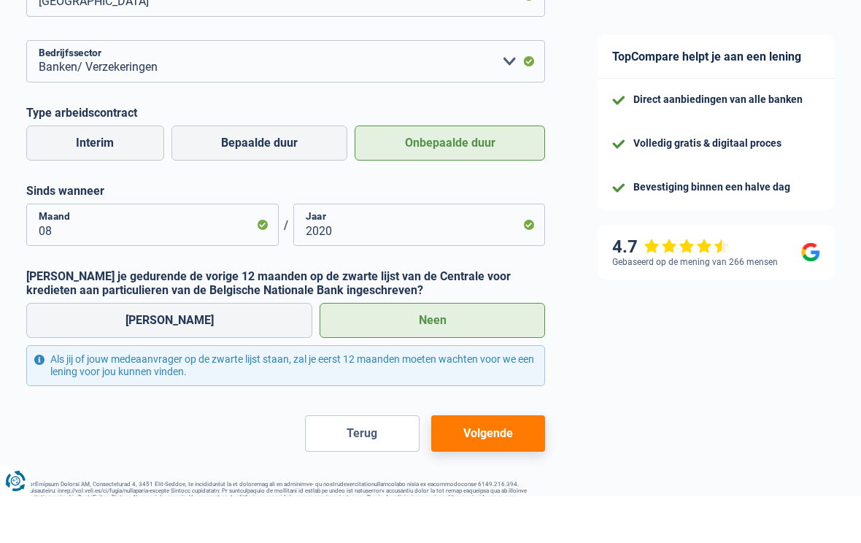
click at [501, 462] on button "Volgende" at bounding box center [488, 480] width 114 height 36
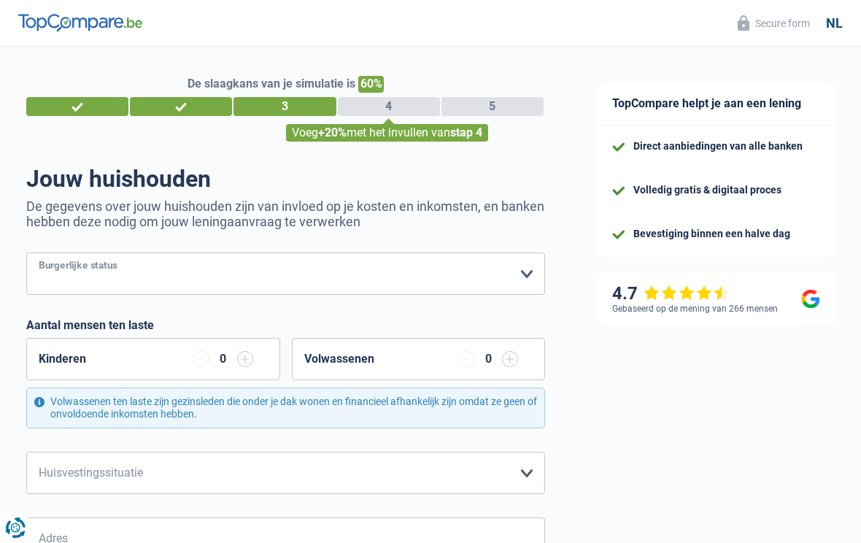
click at [213, 271] on select "Alleenstaand Getrouwd Samenwonend Uit de echt gescheiden Weduwe/weduwnaar Gehuw…" at bounding box center [285, 273] width 519 height 42
select select "divorced"
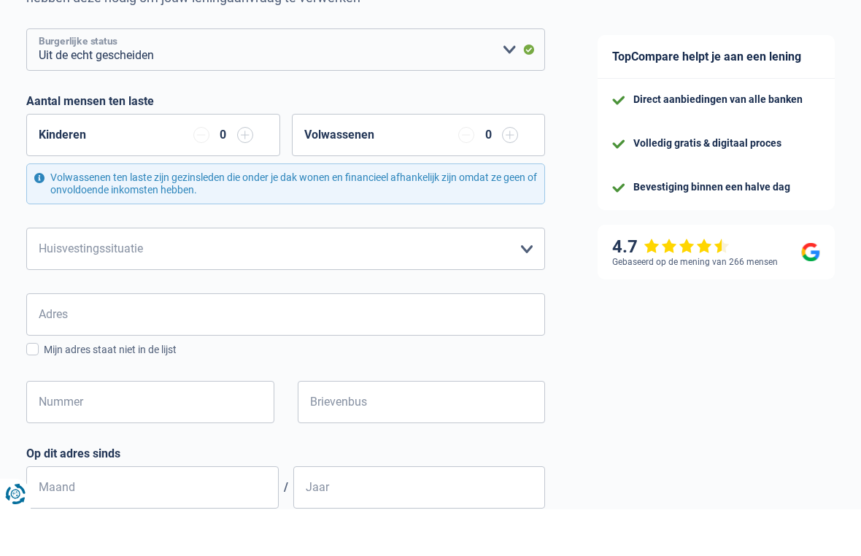
scroll to position [187, 0]
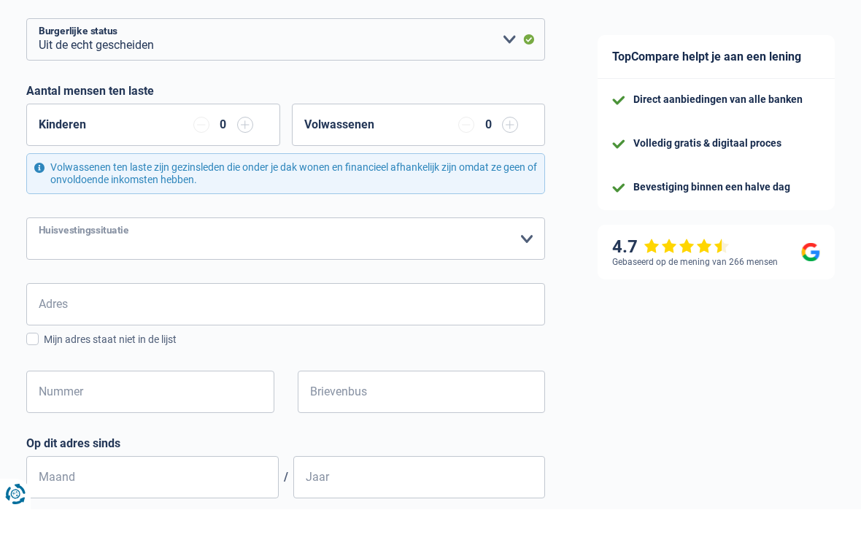
click at [357, 264] on select "Huurder [PERSON_NAME] met een hypothecaire lening Eigenaar zonder hypothecaire …" at bounding box center [285, 285] width 519 height 42
select select "rents"
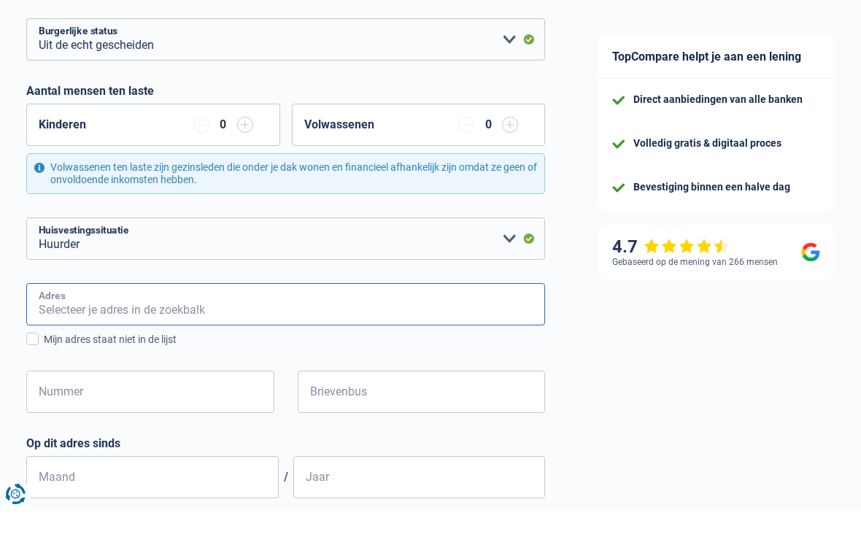
click at [121, 330] on input "Adres" at bounding box center [285, 351] width 519 height 42
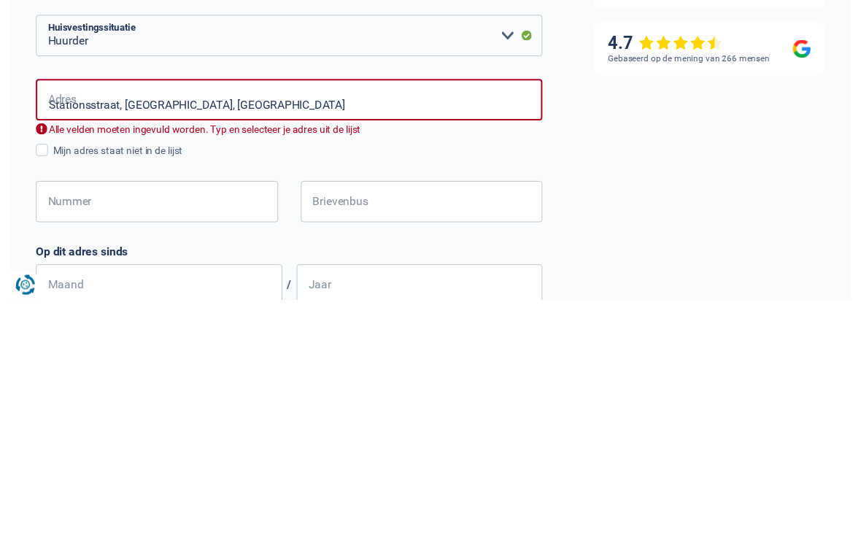
scroll to position [390, 0]
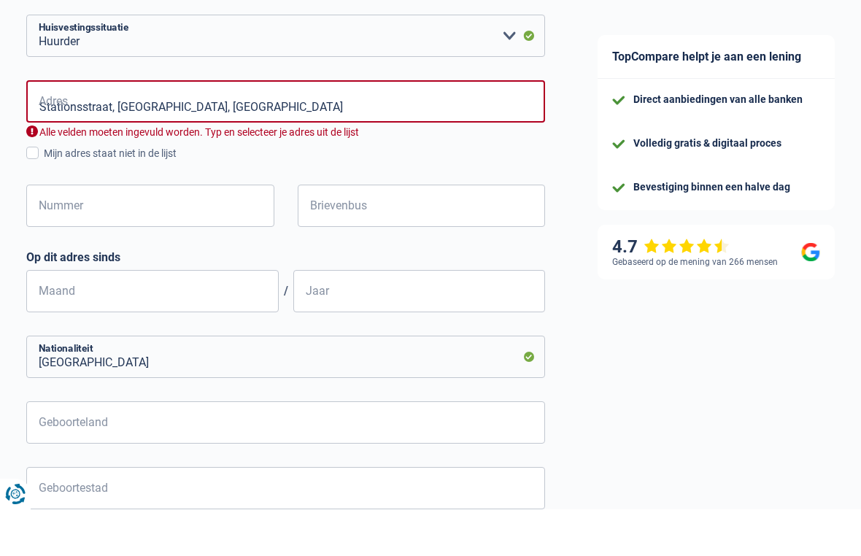
type input "[STREET_ADDRESS]"
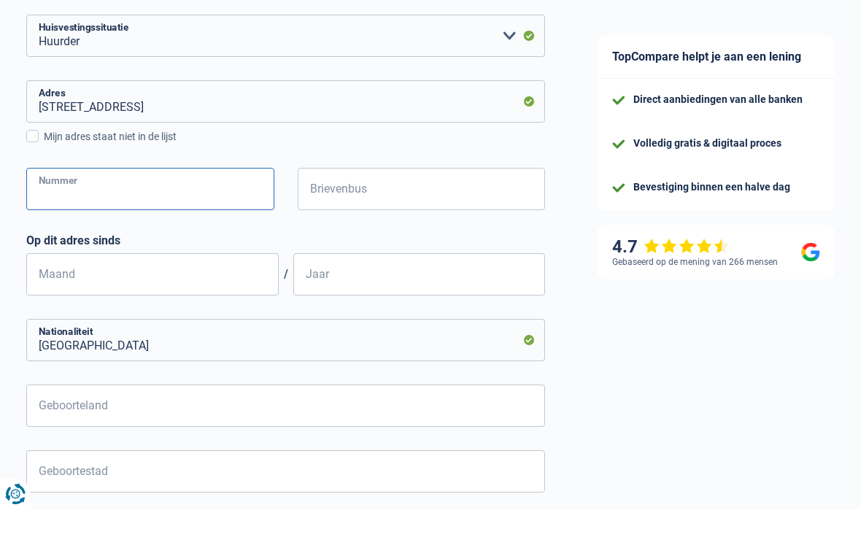
click at [116, 214] on input "Nummer" at bounding box center [150, 235] width 248 height 42
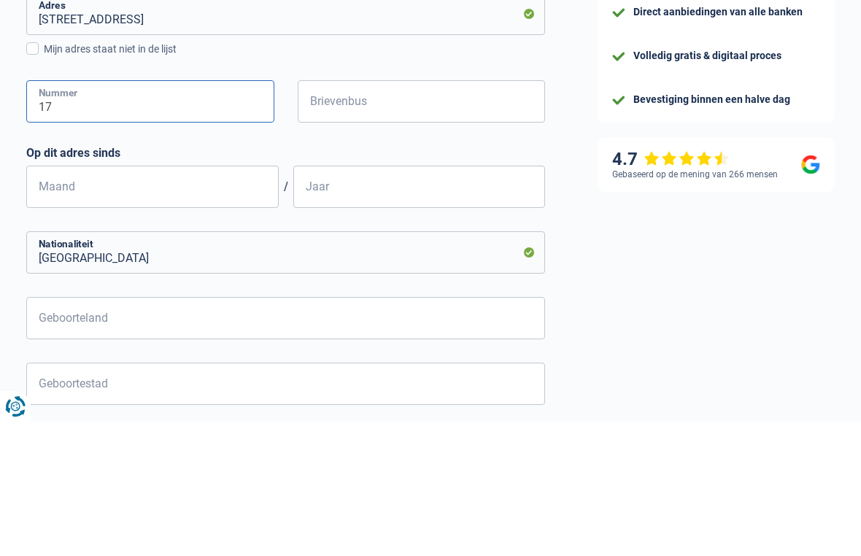
type input "17"
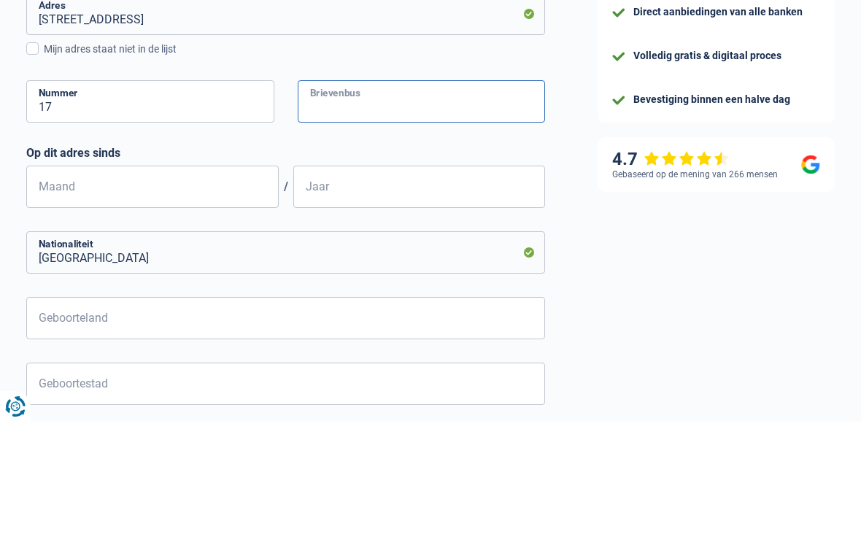
click at [384, 214] on input "Brievenbus" at bounding box center [422, 235] width 248 height 42
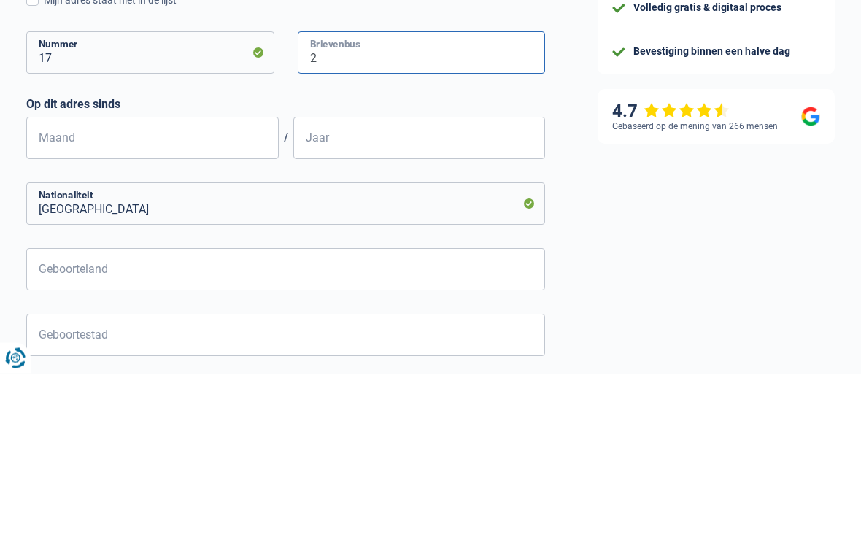
type input "2"
click at [152, 300] on input "Maand" at bounding box center [152, 321] width 252 height 42
type input "07"
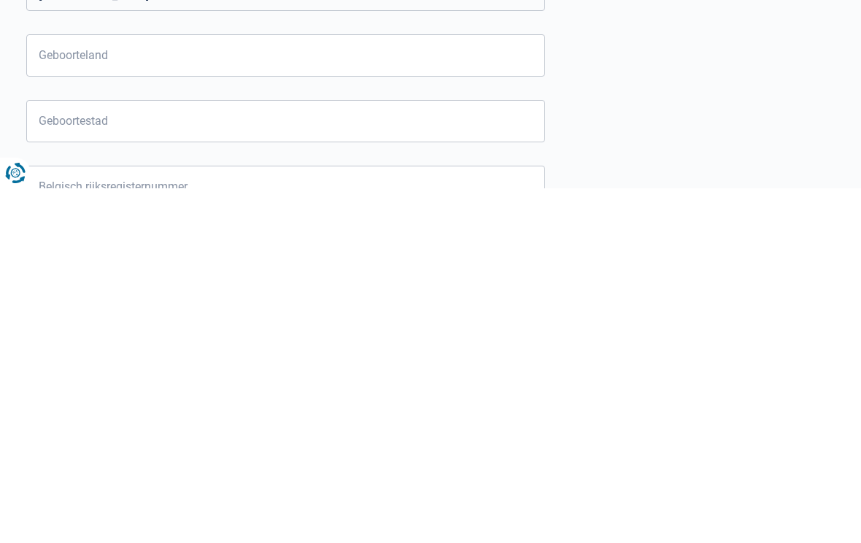
scroll to position [451, 0]
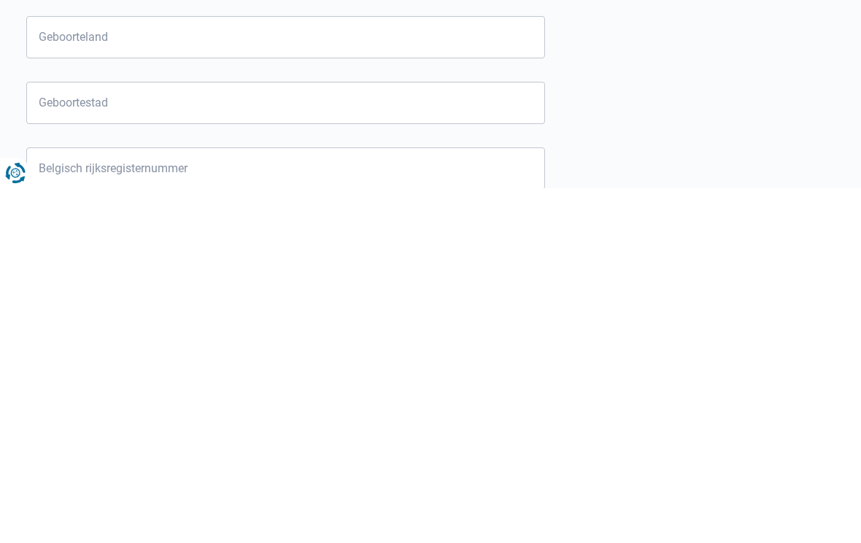
type input "2020"
click at [357, 370] on input "Geboorteland" at bounding box center [285, 391] width 519 height 42
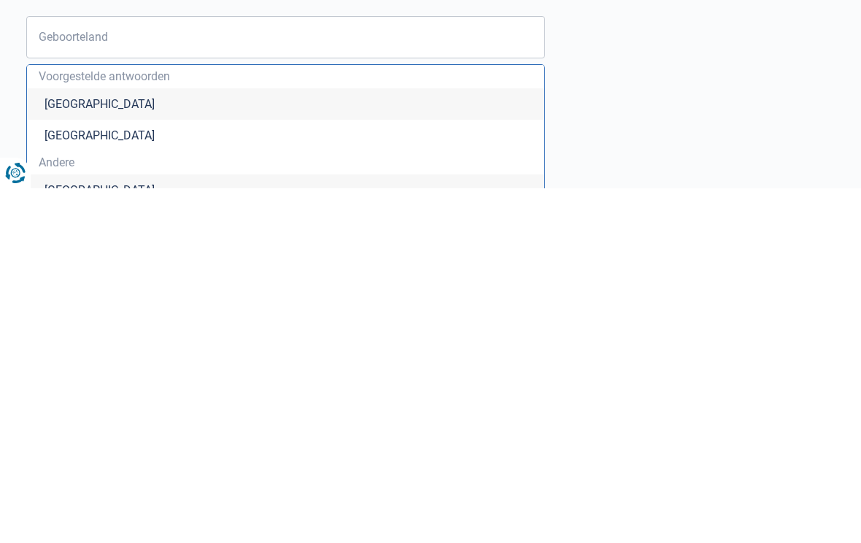
click at [80, 443] on li "[GEOGRAPHIC_DATA]" at bounding box center [285, 458] width 517 height 31
type input "[GEOGRAPHIC_DATA]"
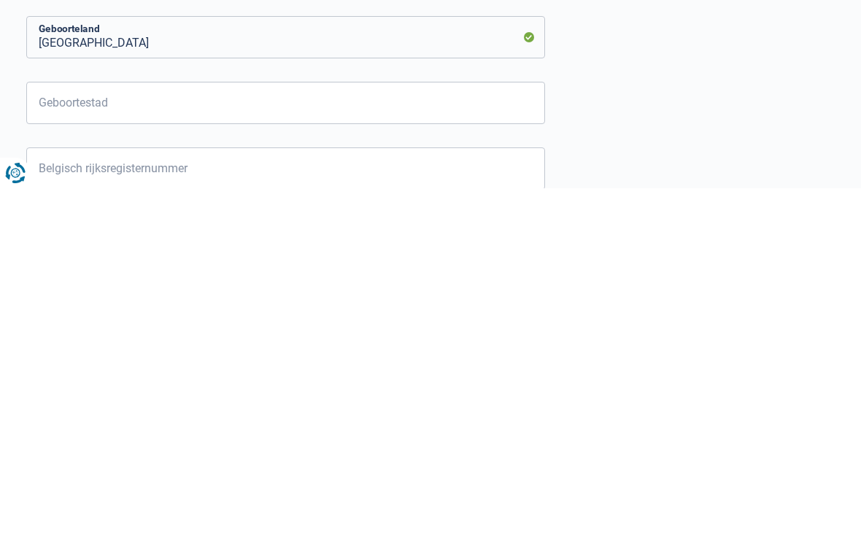
scroll to position [562, 0]
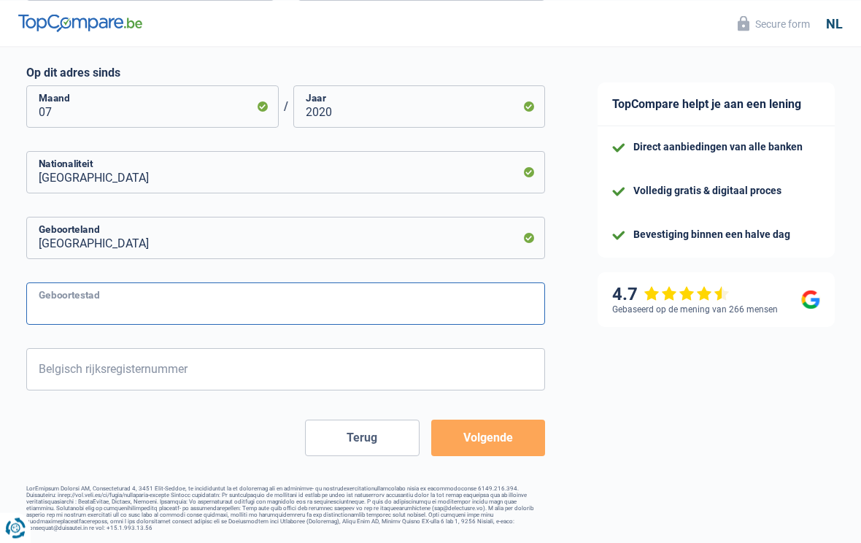
click at [241, 295] on input "Geboortestad" at bounding box center [285, 303] width 519 height 42
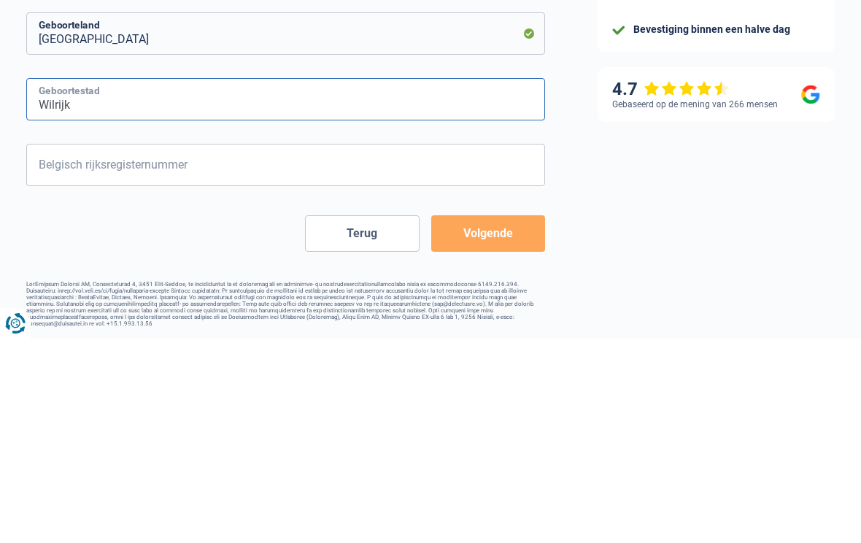
type input "Wilrijk"
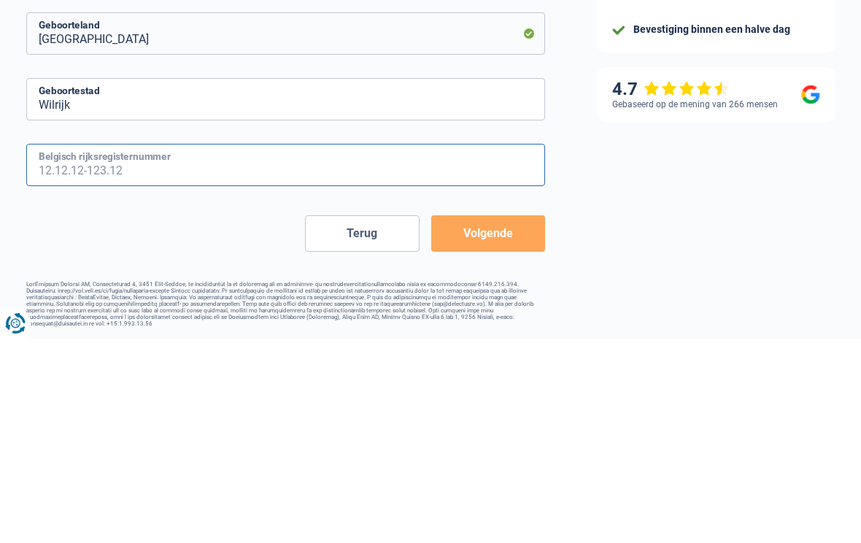
click at [252, 348] on input "Belgisch rijksregisternummer" at bounding box center [285, 369] width 519 height 42
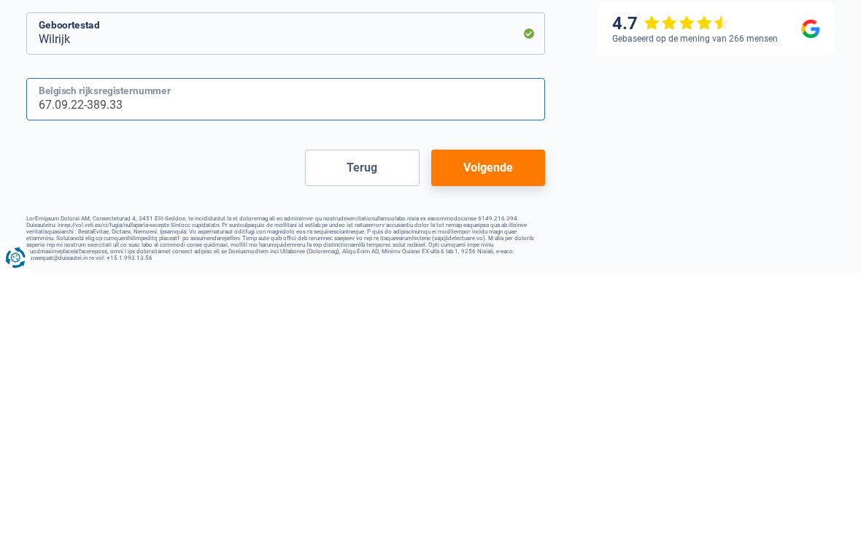
type input "67.09.22-389.33"
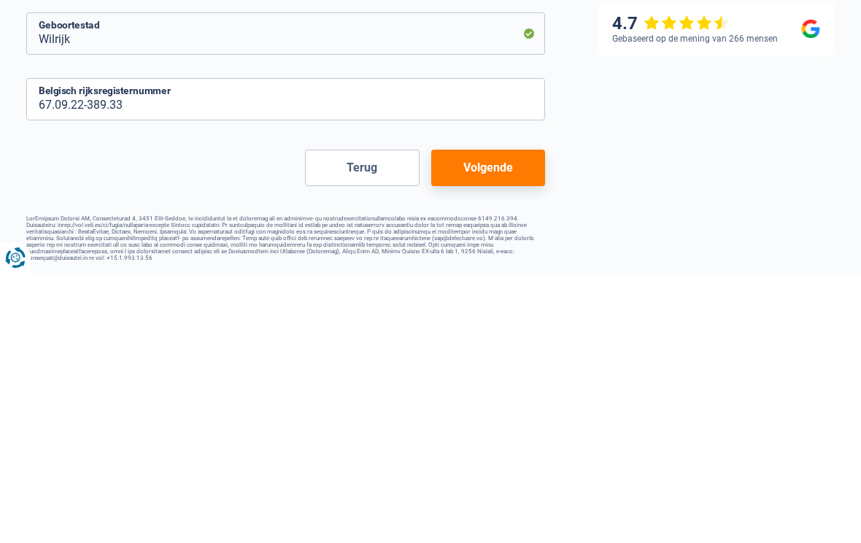
click at [498, 419] on button "Volgende" at bounding box center [488, 437] width 114 height 36
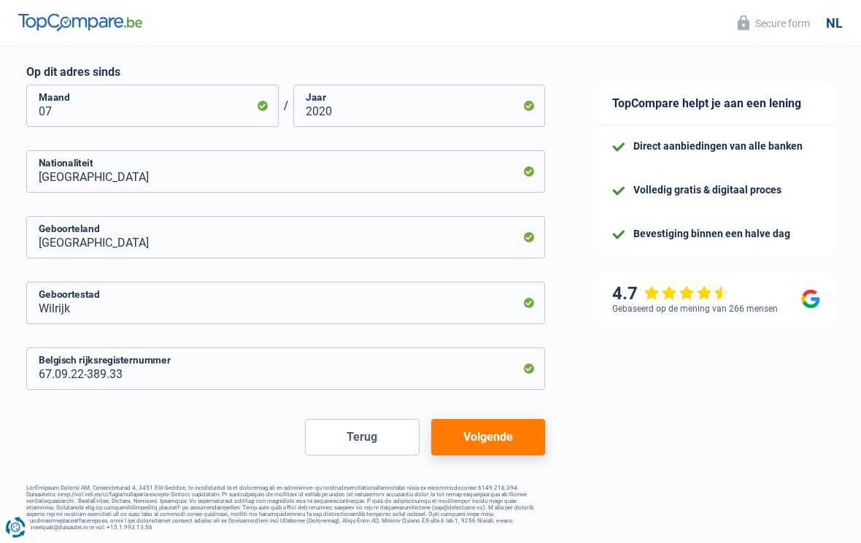
select select "netSalary"
select select "mealVouchers"
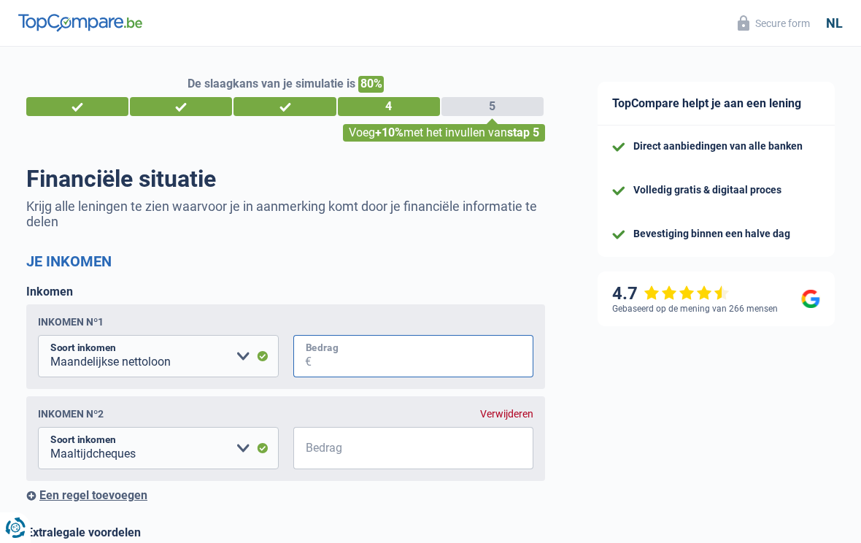
click at [362, 358] on input "Bedrag" at bounding box center [422, 356] width 222 height 42
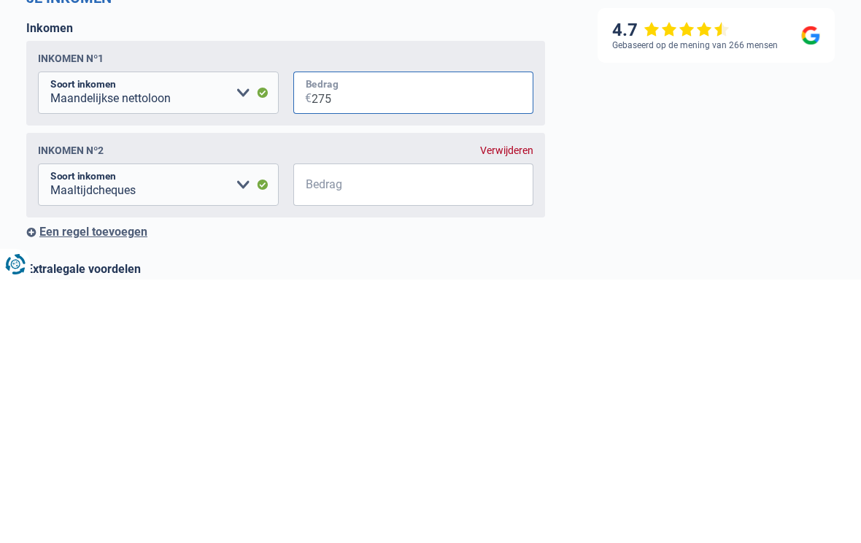
type input "2.750"
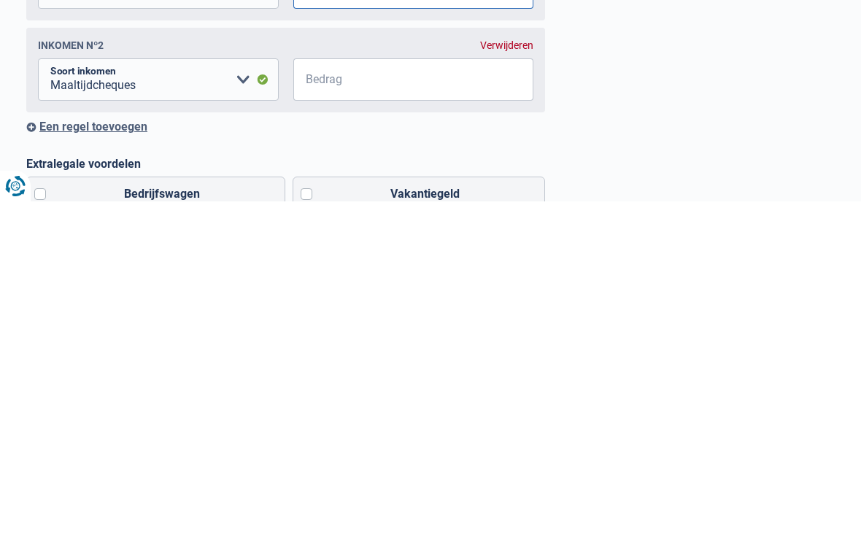
scroll to position [15, 0]
click at [369, 412] on input "Bedrag" at bounding box center [422, 433] width 222 height 42
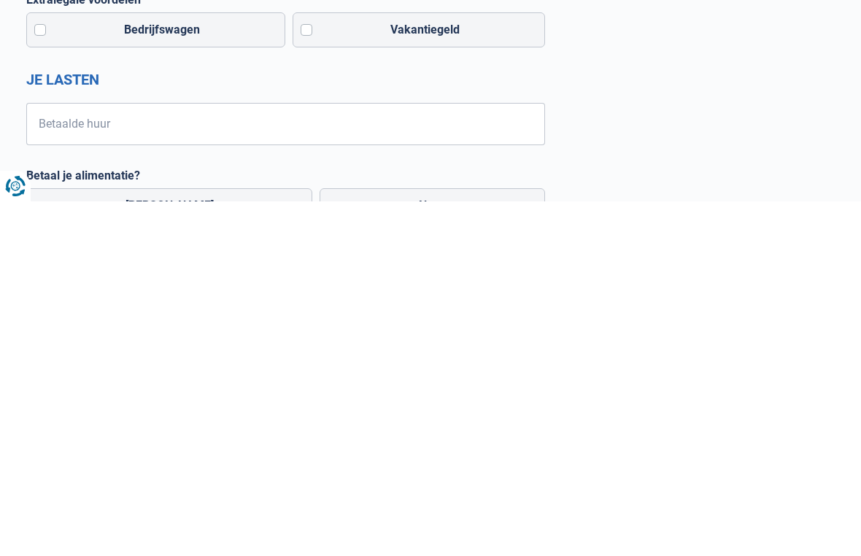
scroll to position [186, 0]
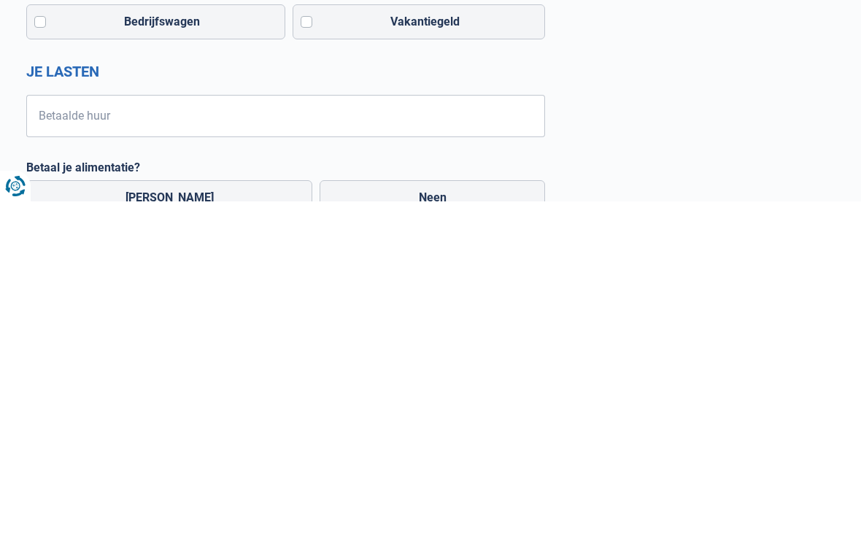
type input "150"
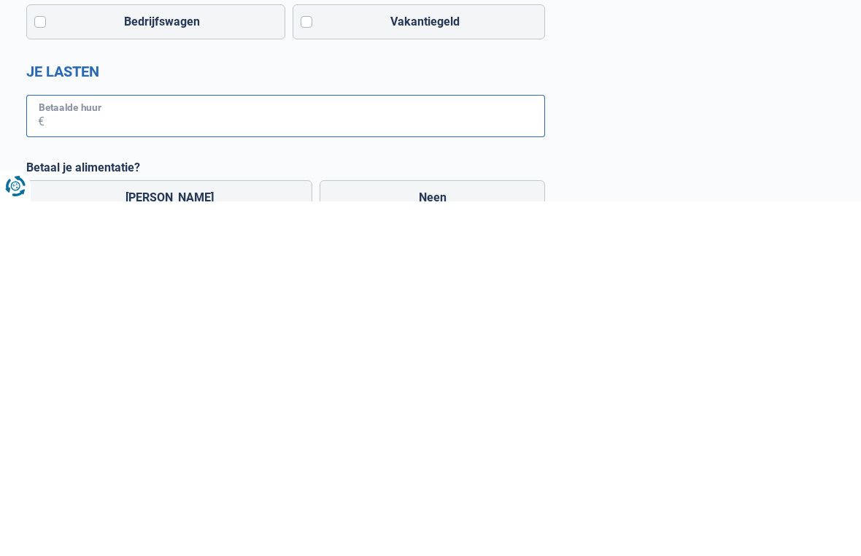
click at [174, 449] on input "Betaalde huur" at bounding box center [294, 470] width 500 height 42
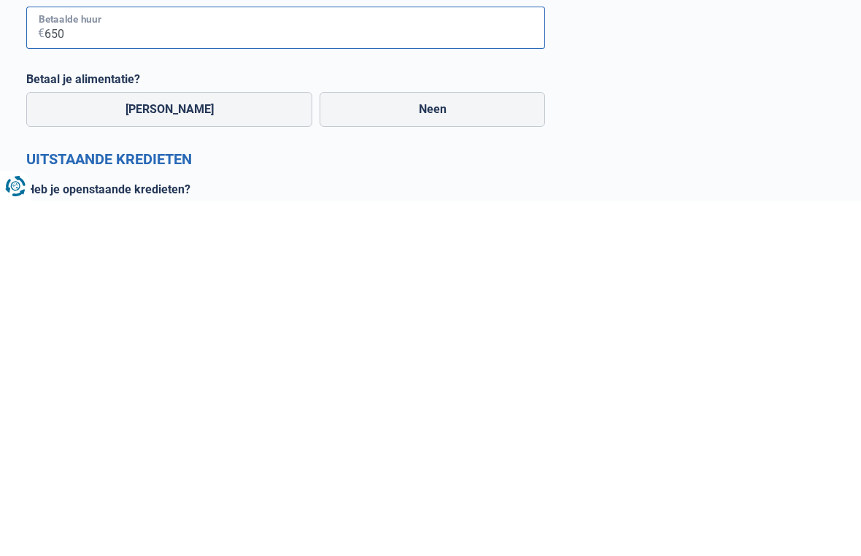
scroll to position [274, 0]
type input "650"
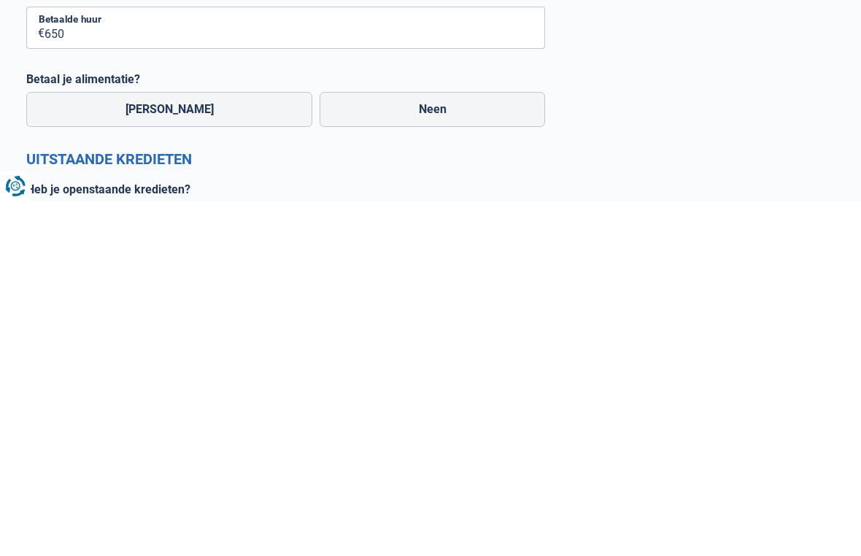
click at [437, 446] on label "Neen" at bounding box center [431, 463] width 225 height 35
click at [437, 446] on input "Neen" at bounding box center [431, 463] width 225 height 35
radio input "true"
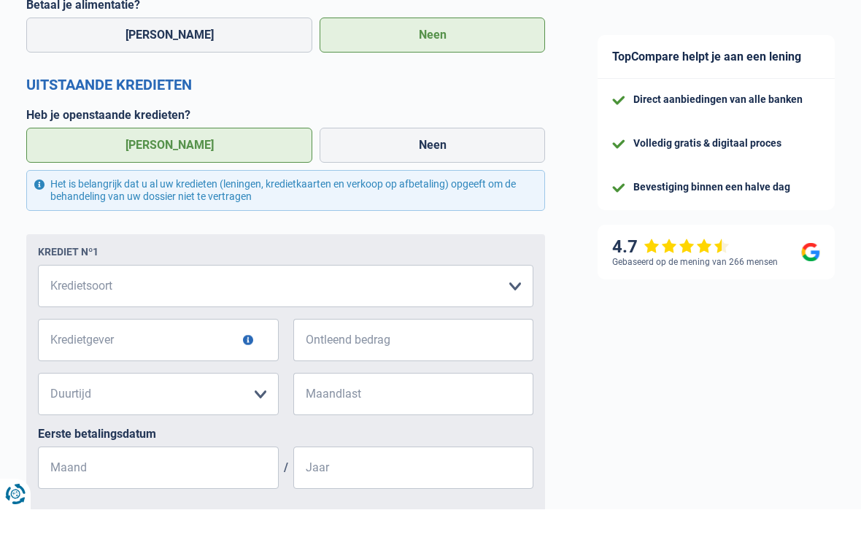
scroll to position [664, 0]
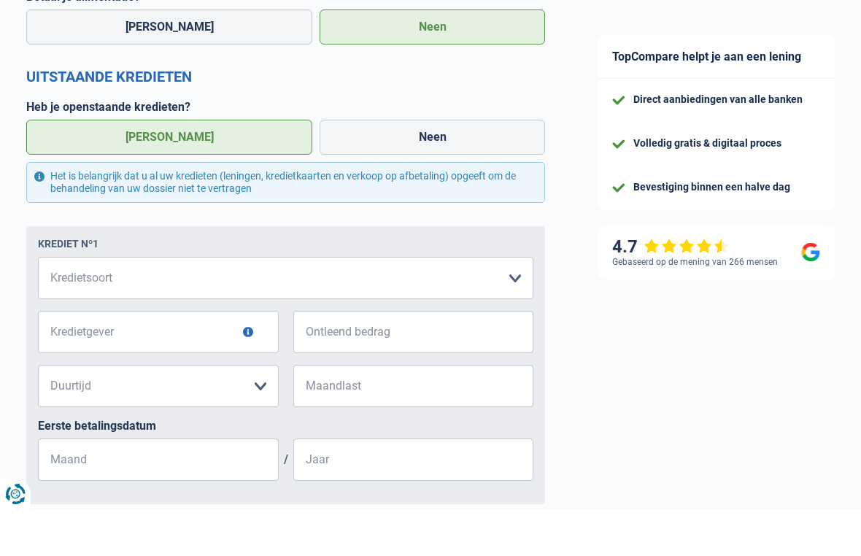
click at [127, 303] on select "Kaart of kredietlijn Hypothecaire lening Verkoop op afbetaling Lening op afbeta…" at bounding box center [285, 324] width 495 height 42
select select "personalLoan"
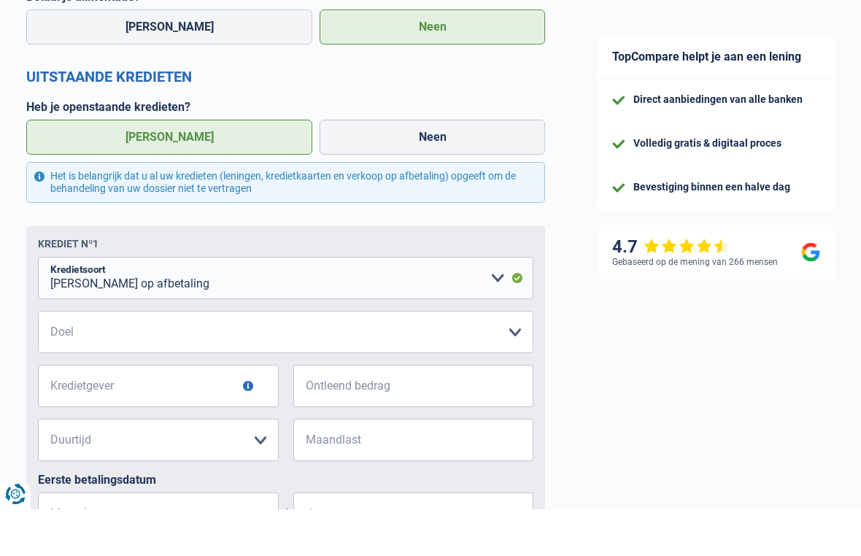
click at [159, 357] on select "Comfort woning: meubels, textiel, toestellen, privé materiaal, hifi, multimedia…" at bounding box center [285, 378] width 495 height 42
select select "medicalFees"
click at [113, 411] on input "Kredietgever" at bounding box center [158, 432] width 241 height 42
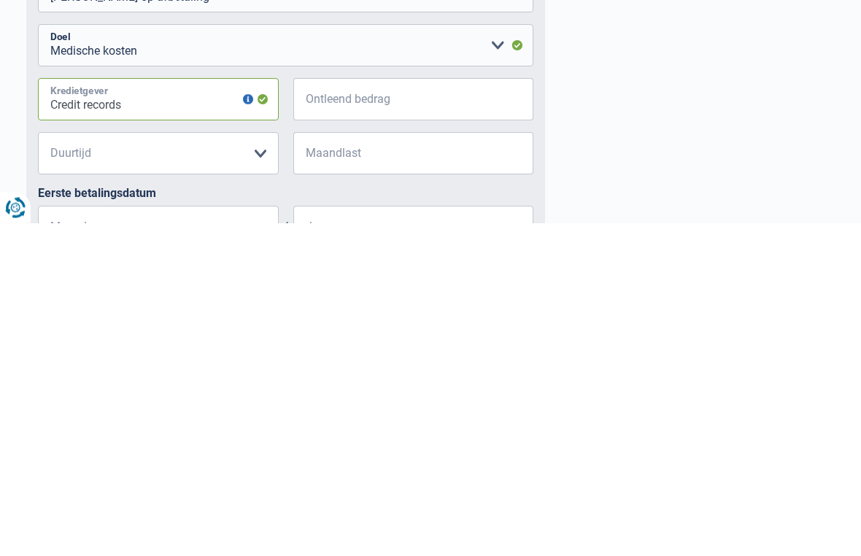
type input "Credit records"
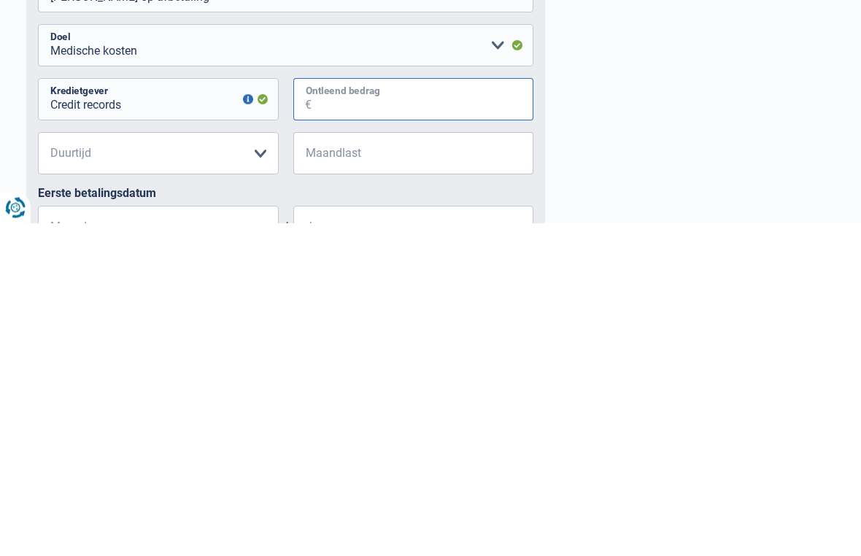
click at [403, 411] on input "Ontleend bedrag" at bounding box center [422, 432] width 222 height 42
type input "5.000"
click at [150, 465] on select "12 maanden 18 maanden 24 maanden 30 maanden 36 maanden Maak een keuze a.u.b" at bounding box center [158, 486] width 241 height 42
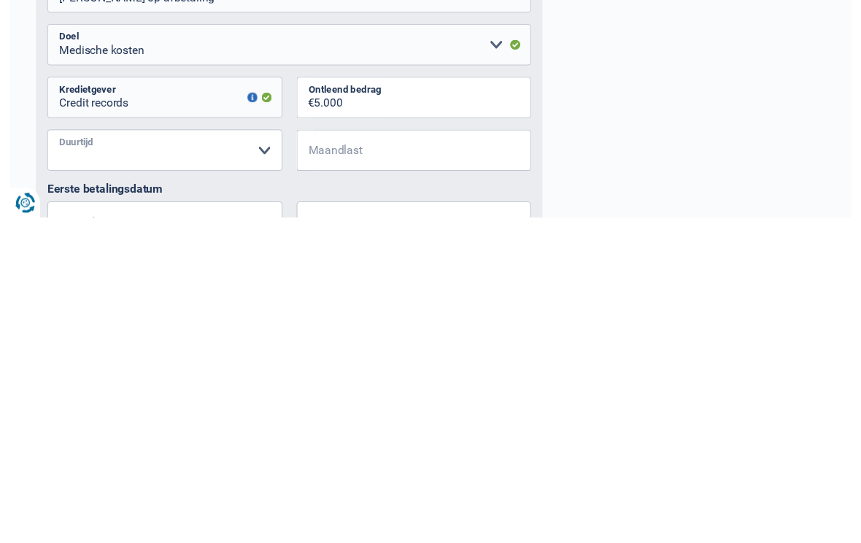
scroll to position [951, 0]
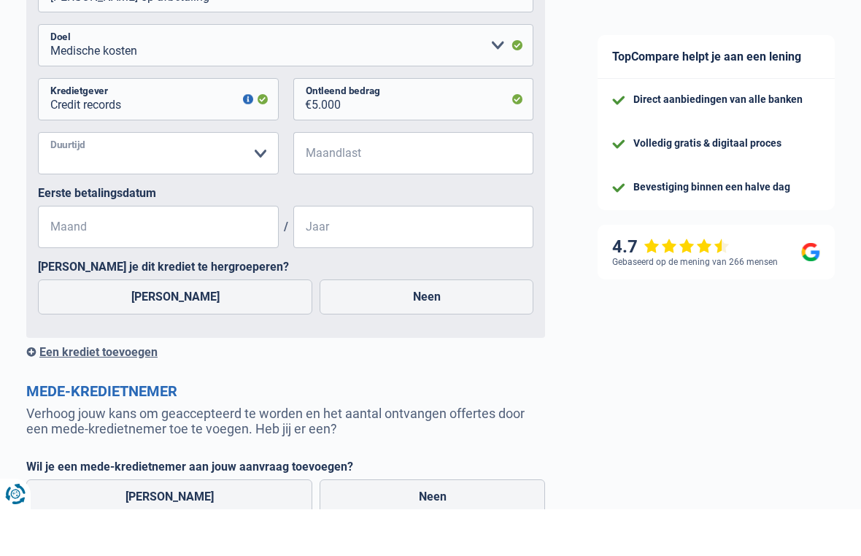
select select "36"
click at [388, 179] on input "Maandlast" at bounding box center [422, 200] width 222 height 42
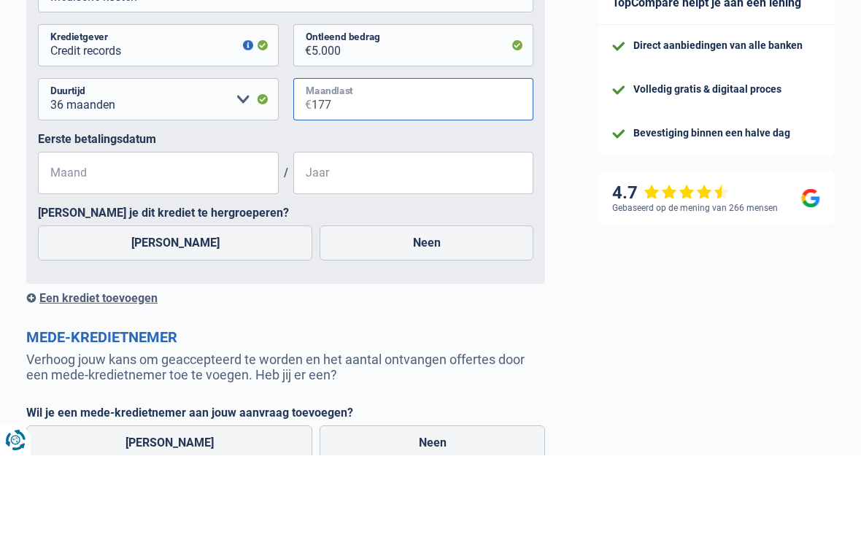
type input "177"
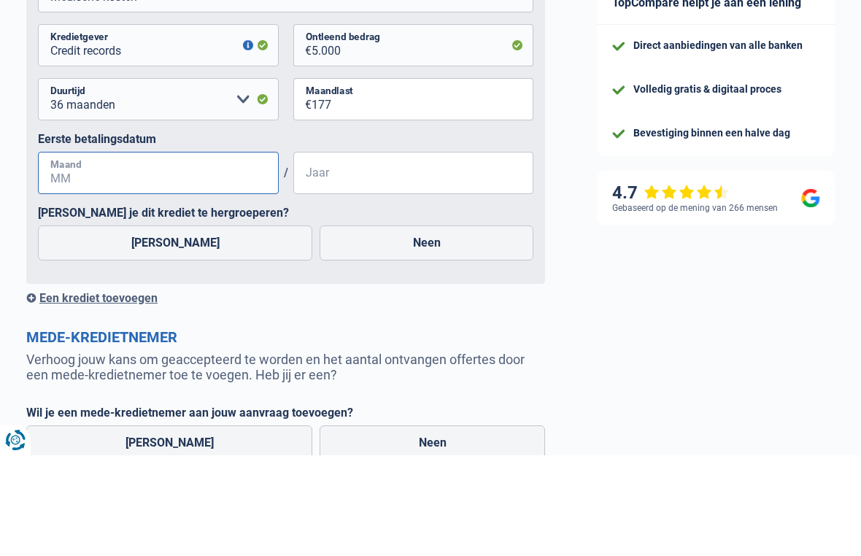
click at [146, 252] on input "Maand" at bounding box center [158, 273] width 241 height 42
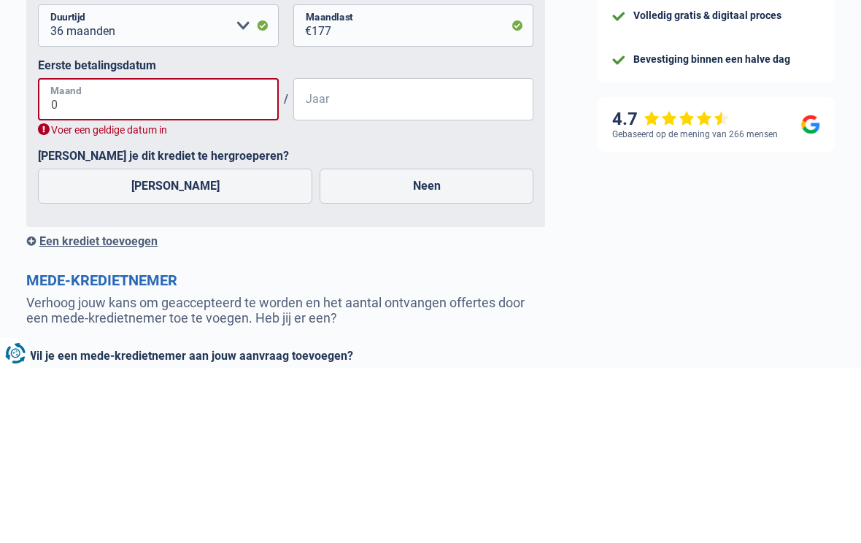
type input "06"
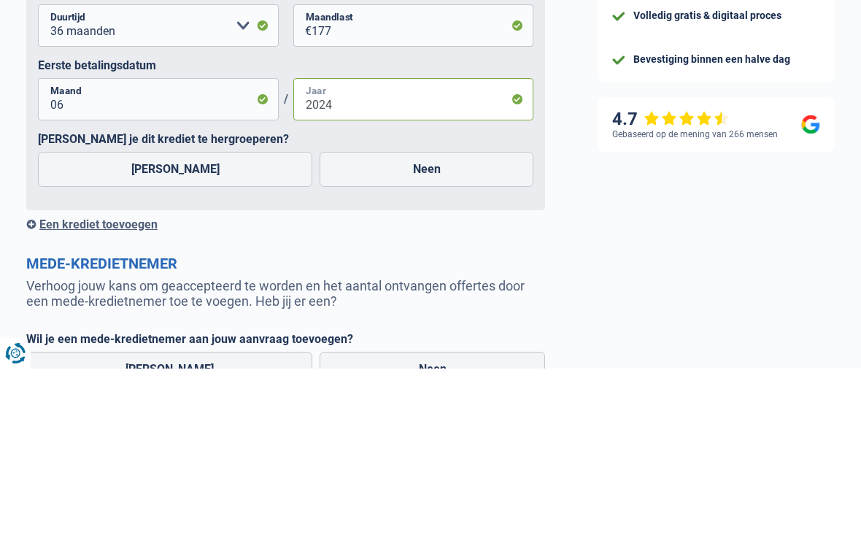
type input "2024"
click at [172, 326] on label "[PERSON_NAME]" at bounding box center [175, 343] width 274 height 35
click at [172, 326] on input "[PERSON_NAME]" at bounding box center [175, 343] width 274 height 35
radio input "true"
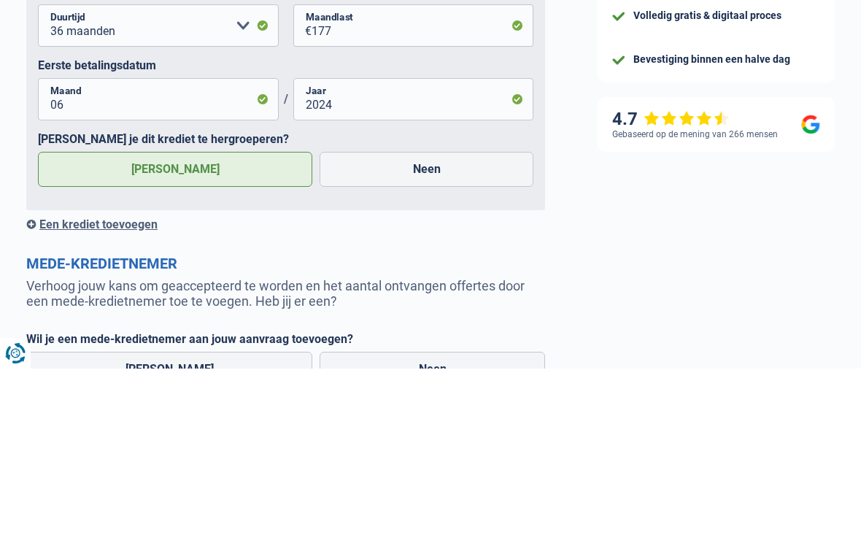
scroll to position [1079, 0]
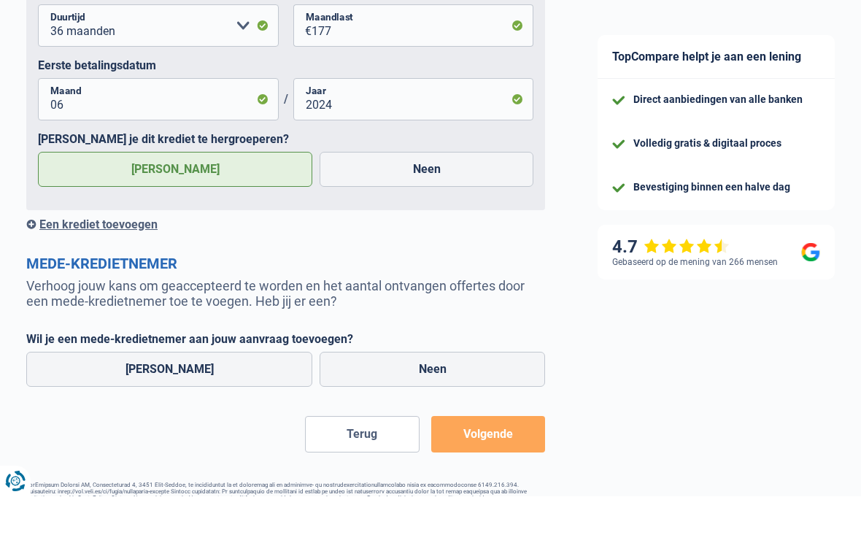
click at [494, 462] on button "Volgende" at bounding box center [488, 480] width 114 height 36
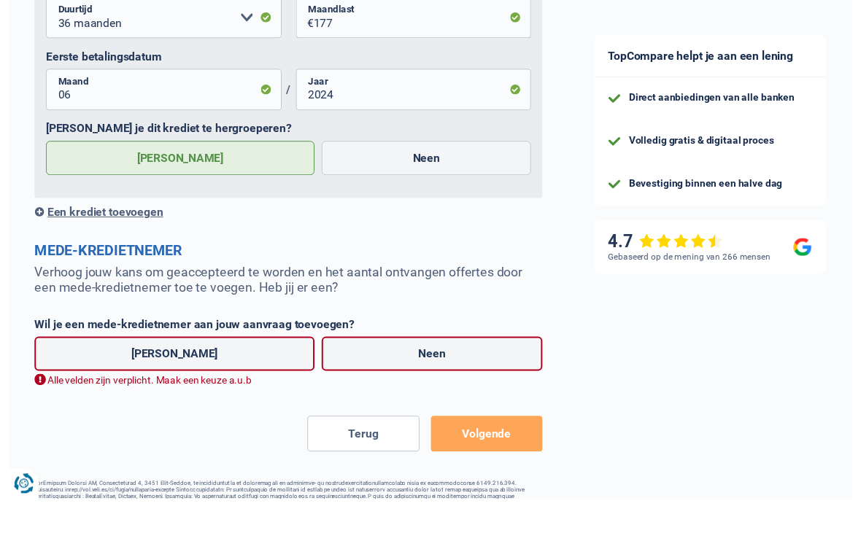
scroll to position [1087, 0]
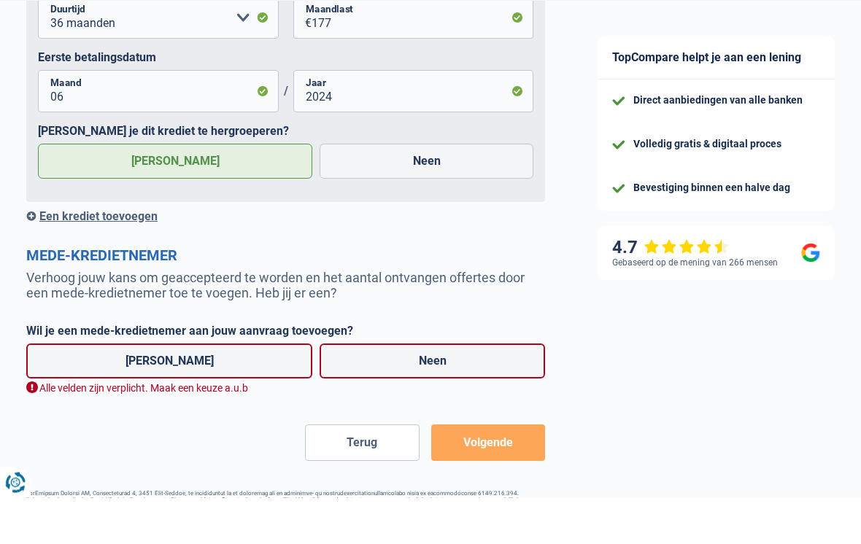
click at [415, 390] on label "Neen" at bounding box center [431, 407] width 225 height 35
click at [415, 390] on input "Neen" at bounding box center [431, 407] width 225 height 35
radio input "true"
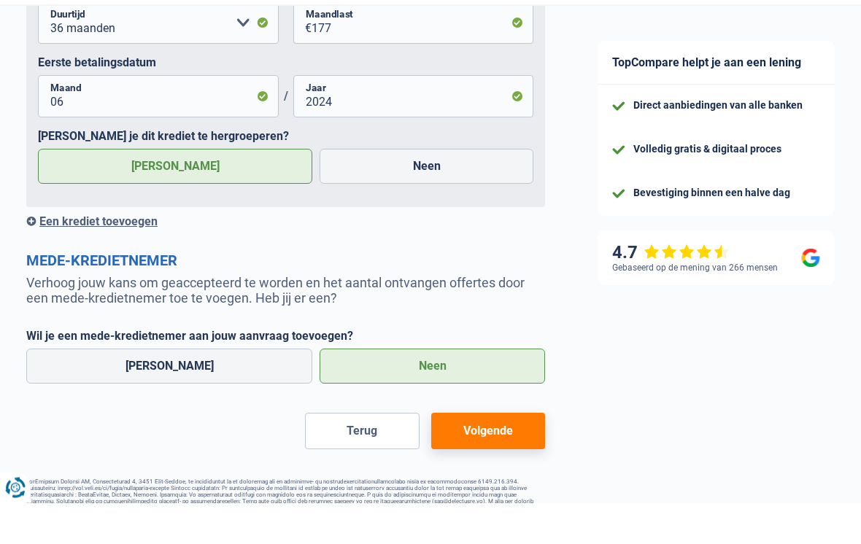
click at [476, 454] on button "Volgende" at bounding box center [488, 472] width 114 height 36
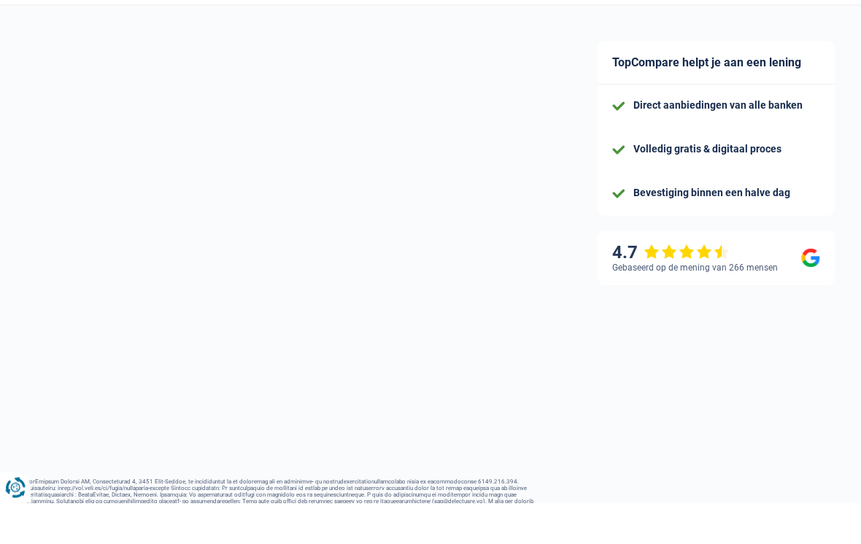
select select "refinancing"
select select "30"
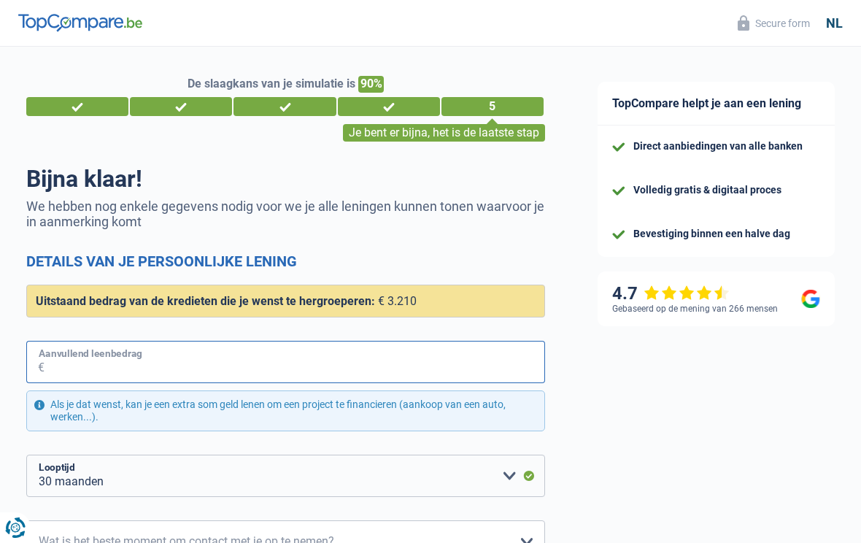
click at [236, 357] on input "Aanvullend leenbedrag" at bounding box center [294, 362] width 500 height 42
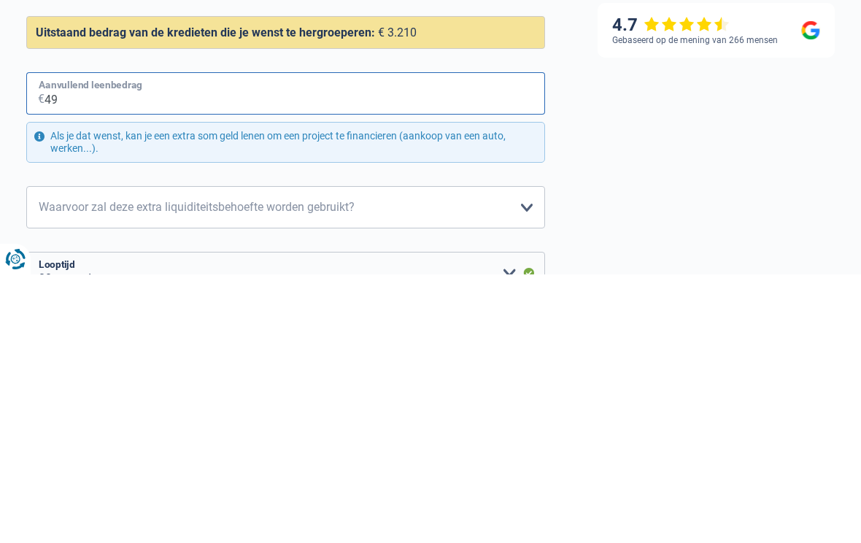
type input "495"
select select "36"
type input "4.950"
select select "48"
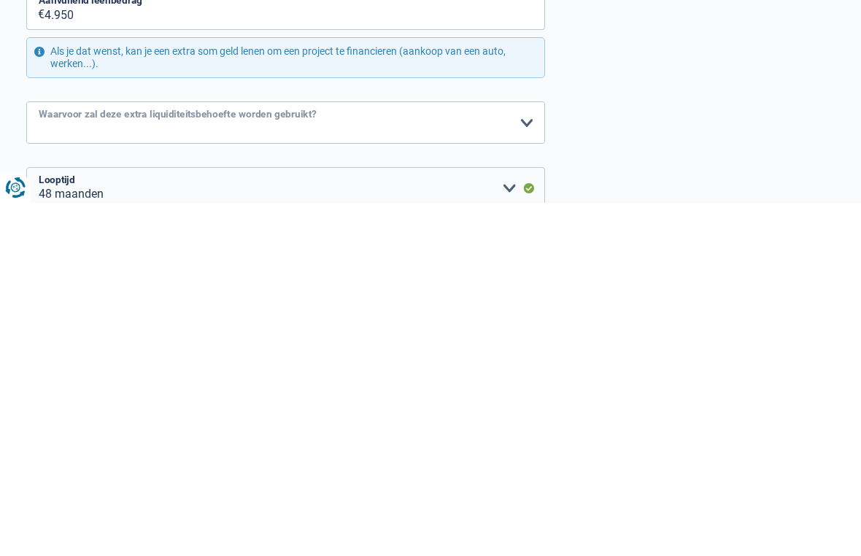
click at [347, 454] on select "Comfort woning: meubels, textiel, toestellen, privé materiaal Hifi, multimedia,…" at bounding box center [285, 475] width 519 height 42
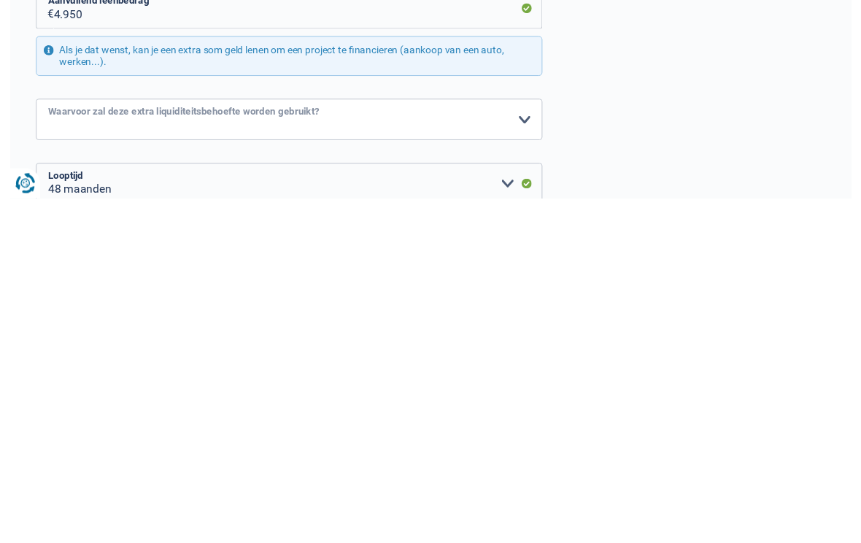
scroll to position [229, 0]
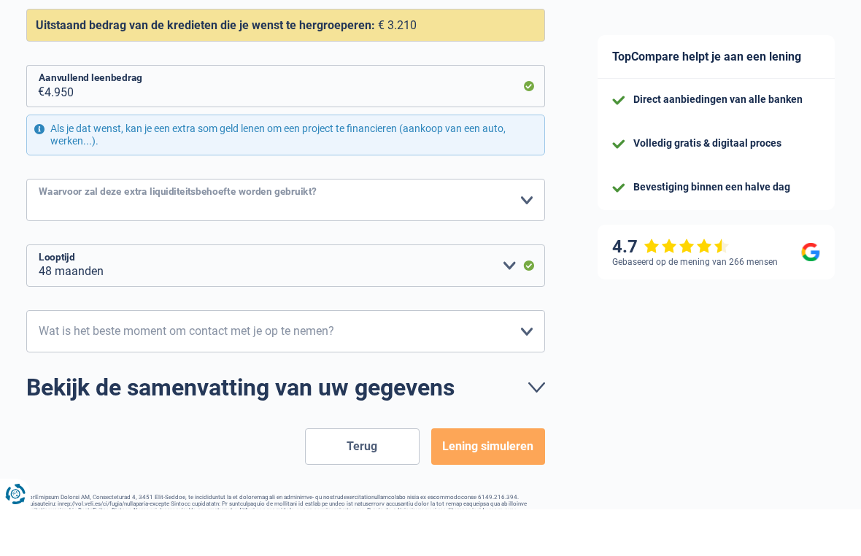
select select "other"
click at [500, 291] on select "12 maanden 18 maanden 24 maanden 30 maanden 36 maanden 42 maanden 48 maanden Ma…" at bounding box center [285, 312] width 519 height 42
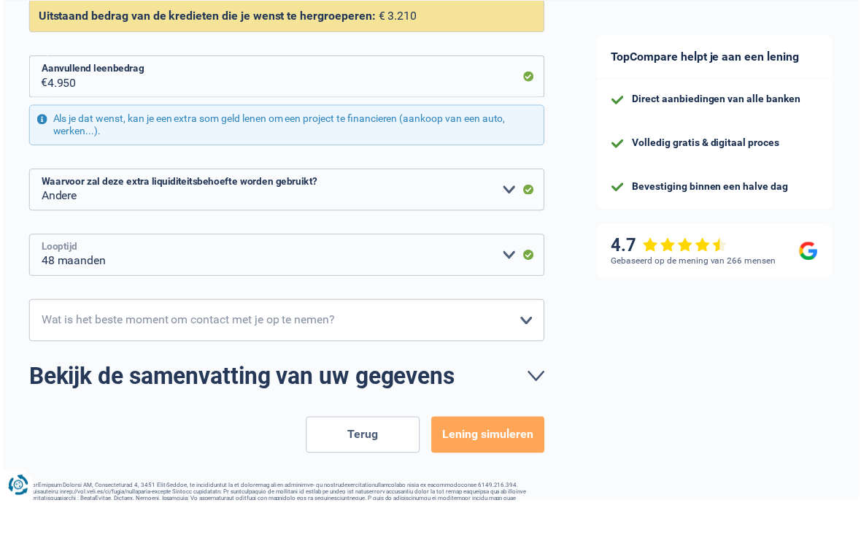
scroll to position [240, 0]
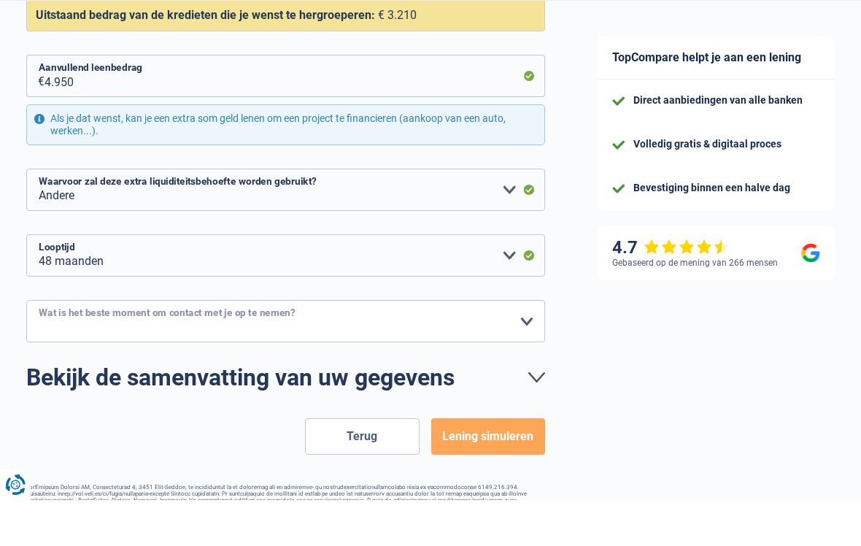
click at [452, 346] on select "10h-12h 12h-14h 14h-16h 16h-18h Maak een keuze a.u.b" at bounding box center [285, 367] width 519 height 42
select select "10-12"
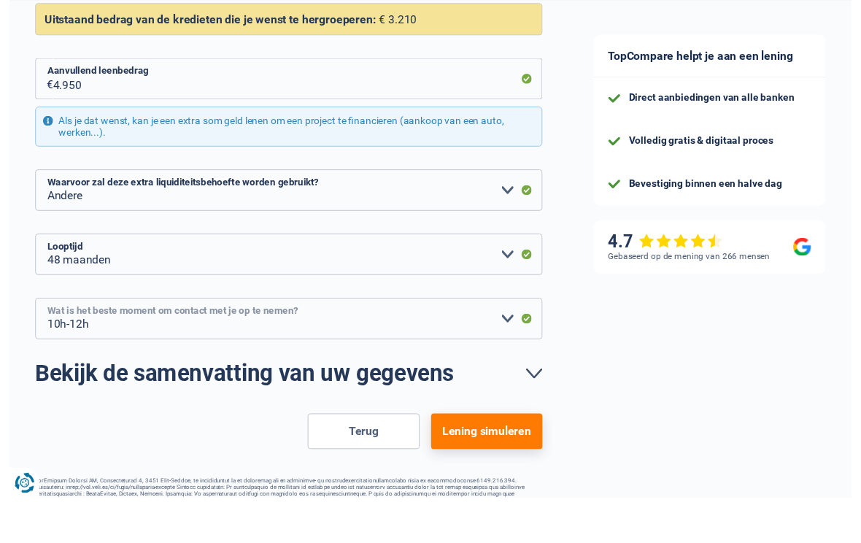
scroll to position [241, 0]
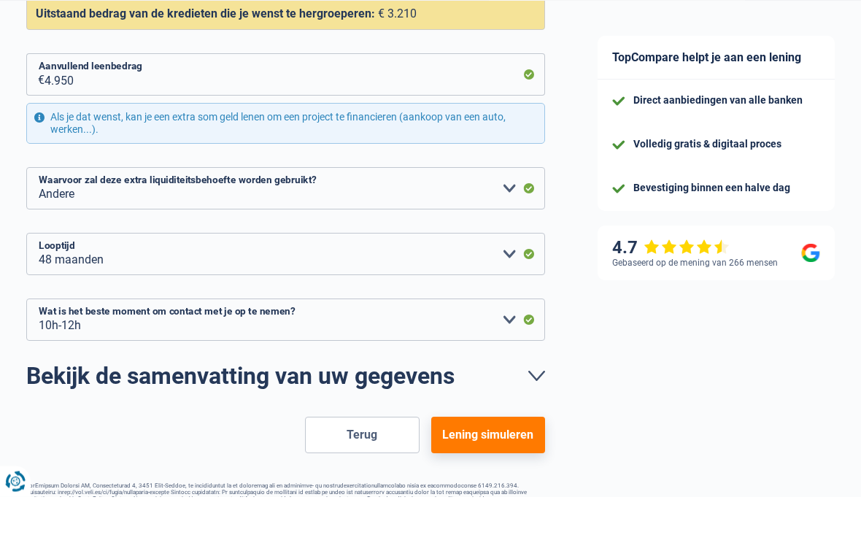
click at [496, 463] on button "Lening simuleren" at bounding box center [488, 481] width 114 height 36
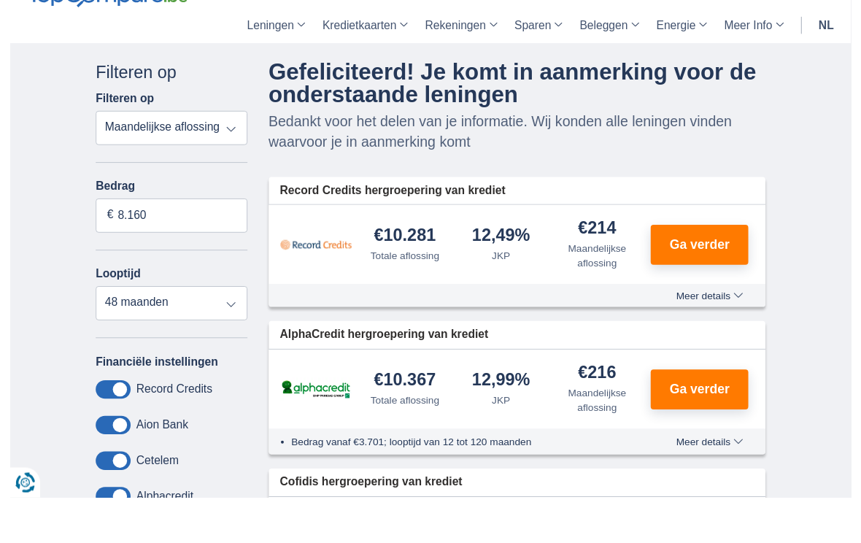
scroll to position [38, 0]
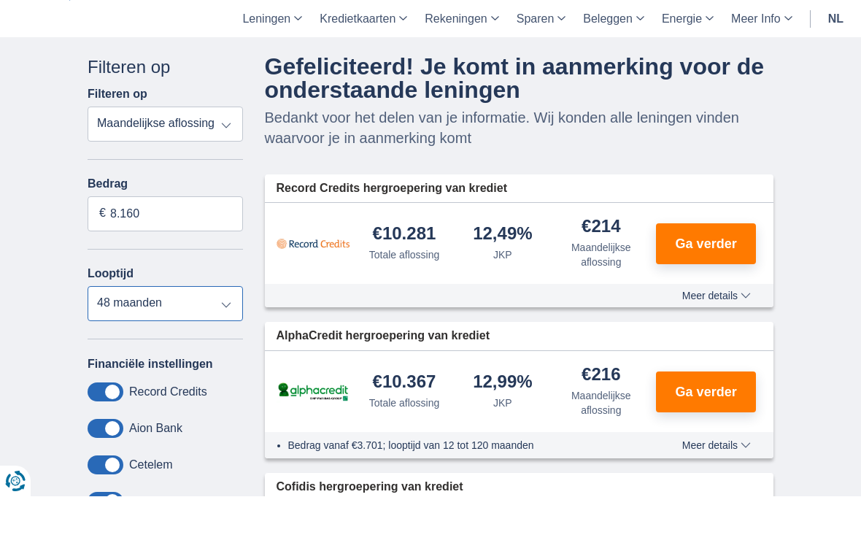
click at [236, 333] on select "12 maanden 18 maanden 24 maanden 30 maanden 36 maanden 42 maanden 48 maanden" at bounding box center [165, 350] width 155 height 35
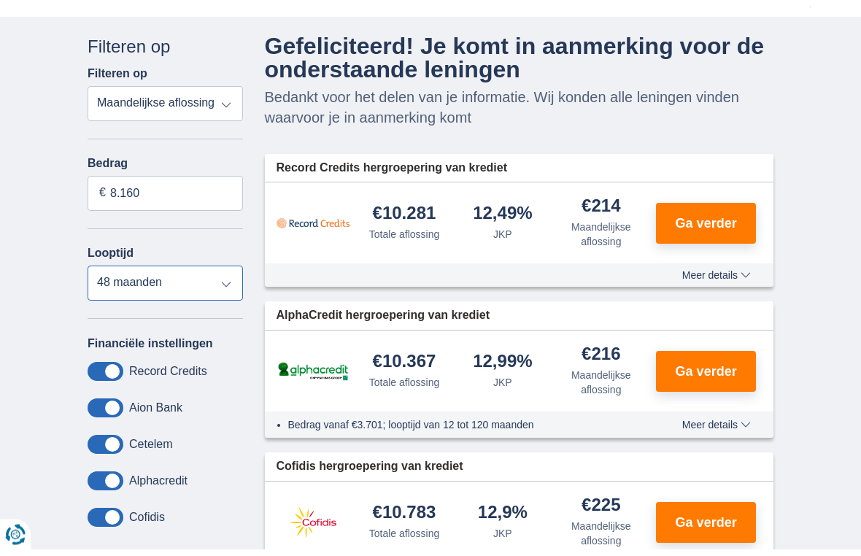
scroll to position [111, 0]
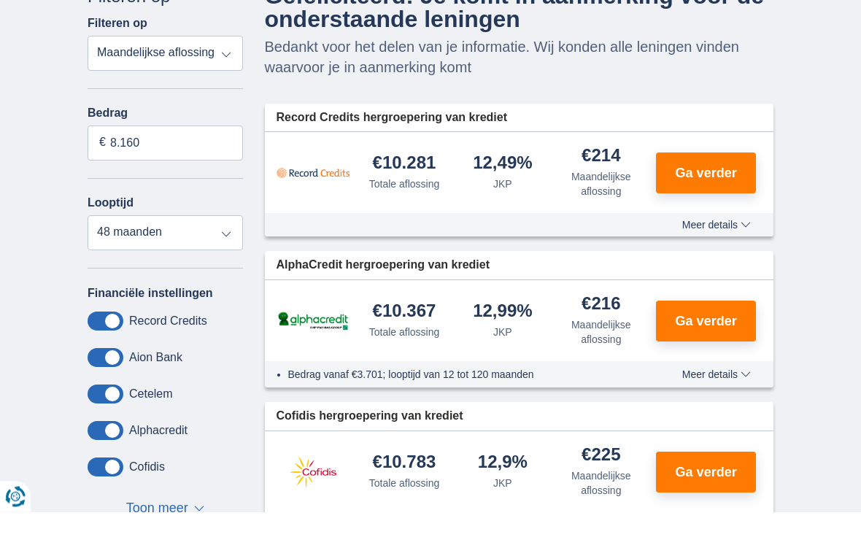
click at [705, 211] on span "Ga verder" at bounding box center [705, 217] width 61 height 13
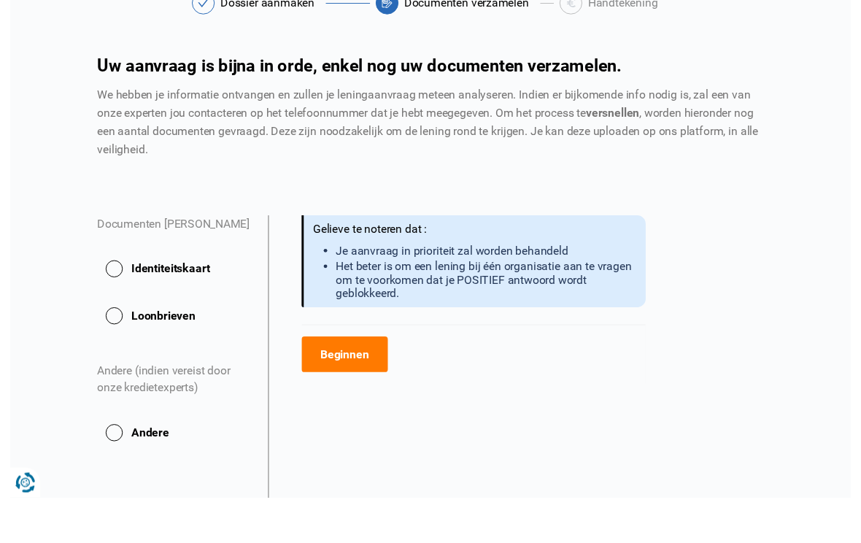
scroll to position [41, 0]
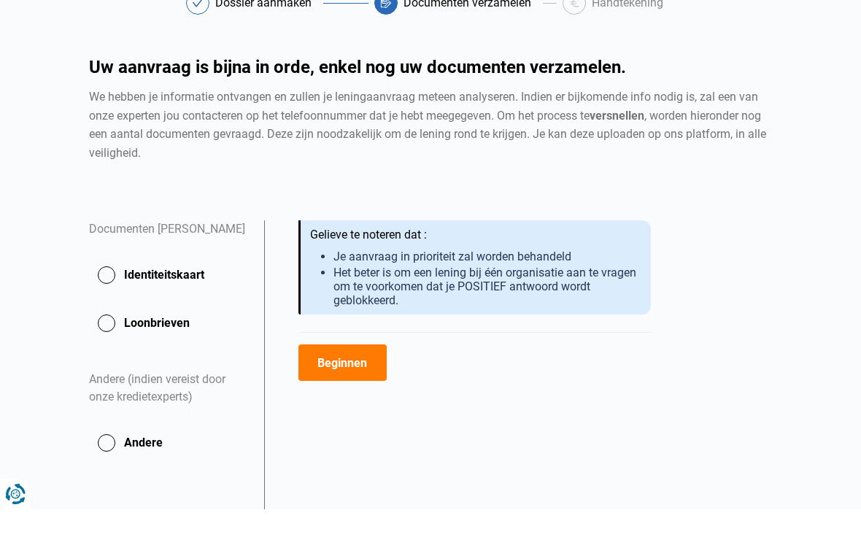
click at [111, 303] on button "Identiteitskaart" at bounding box center [168, 321] width 158 height 36
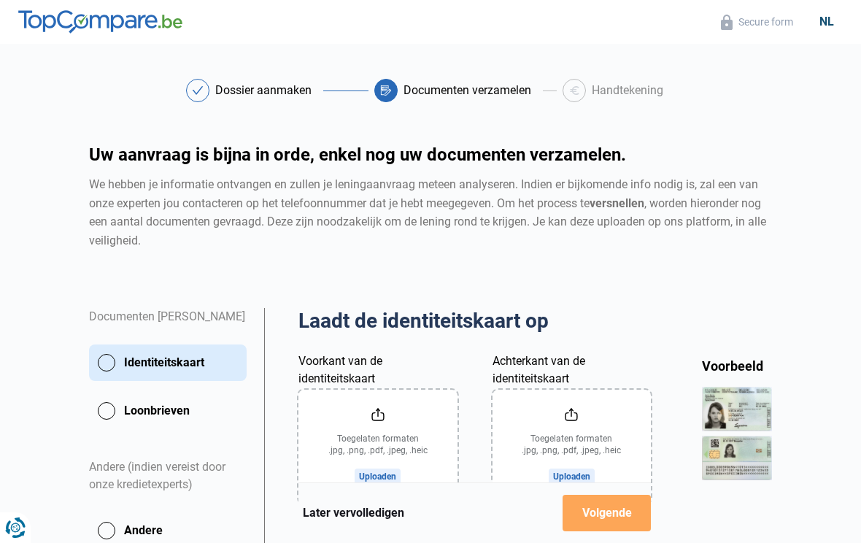
click at [377, 432] on input "Voorkant van de identiteitskaart" at bounding box center [377, 446] width 158 height 114
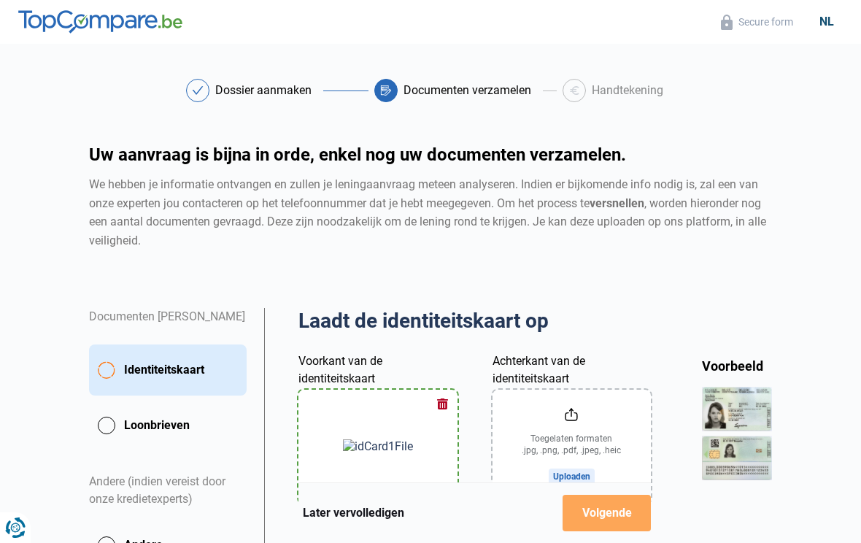
click at [593, 435] on input "Achterkant van de identiteitskaart" at bounding box center [571, 446] width 158 height 114
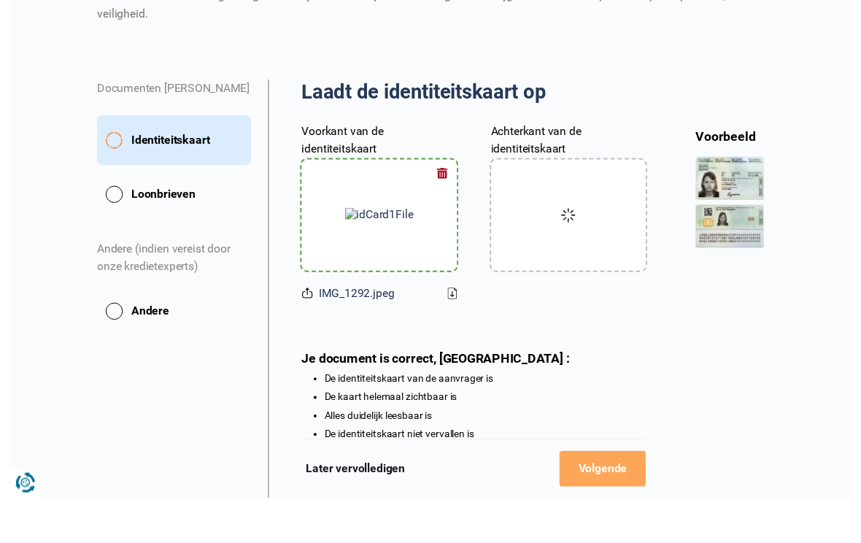
scroll to position [267, 0]
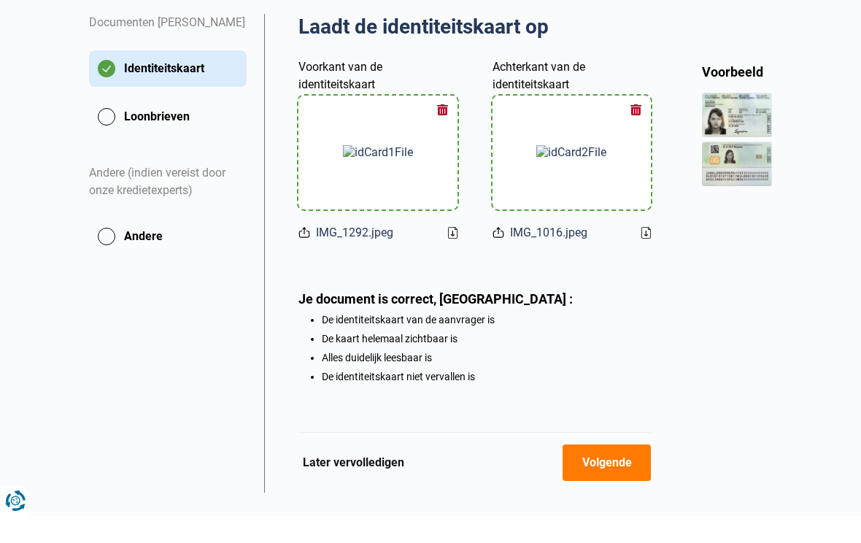
click at [621, 471] on button "Volgende" at bounding box center [606, 489] width 88 height 36
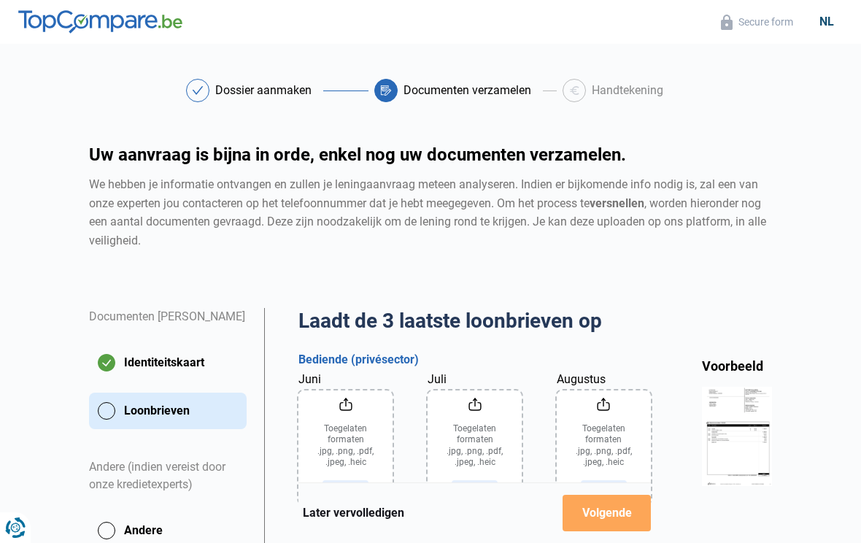
click at [351, 439] on input "Juni" at bounding box center [345, 447] width 94 height 114
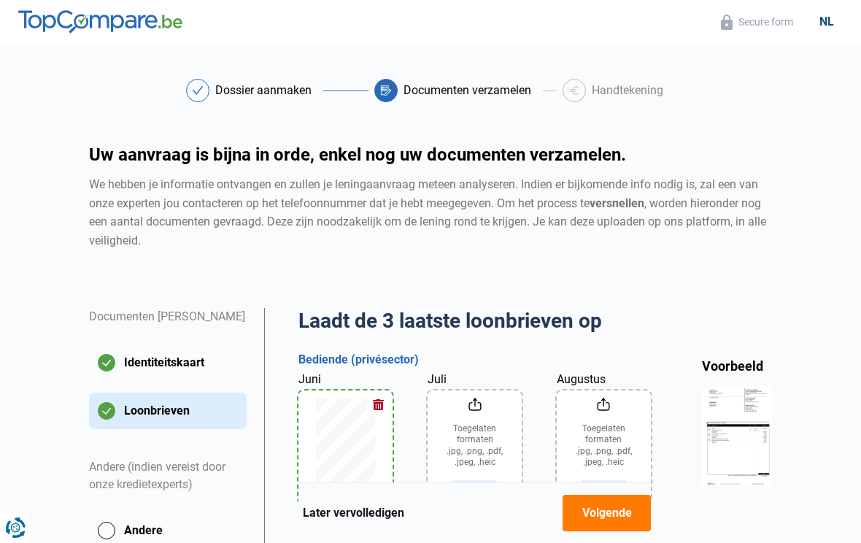
click at [487, 430] on input "Juli" at bounding box center [474, 447] width 94 height 114
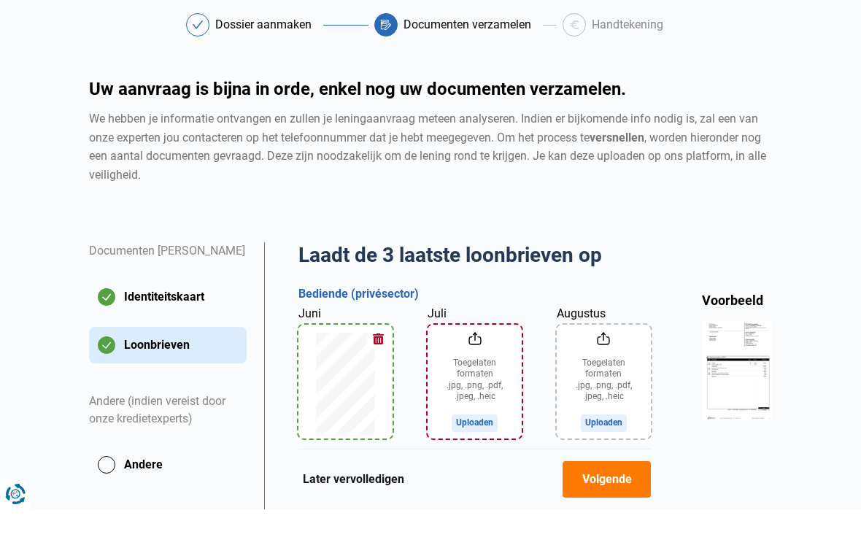
scroll to position [25, 0]
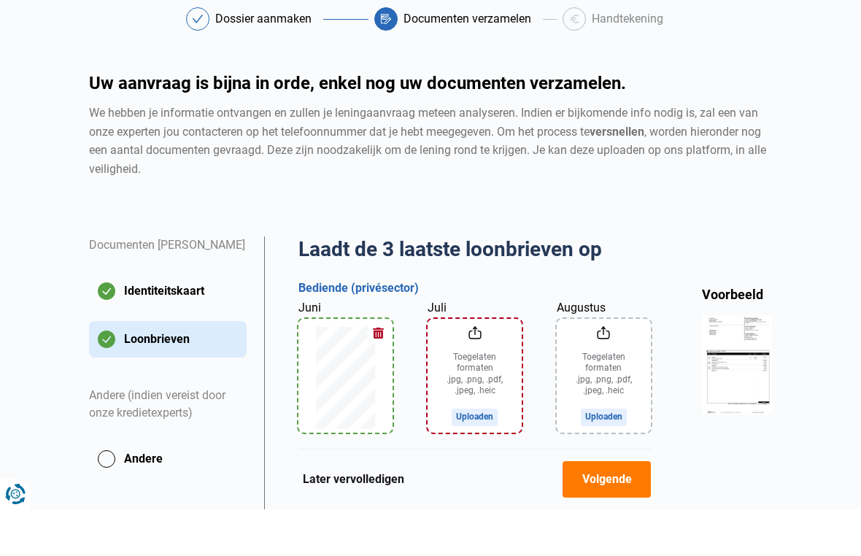
click at [483, 365] on input "Juli" at bounding box center [474, 422] width 94 height 114
click at [620, 381] on input "Augustus" at bounding box center [603, 422] width 94 height 114
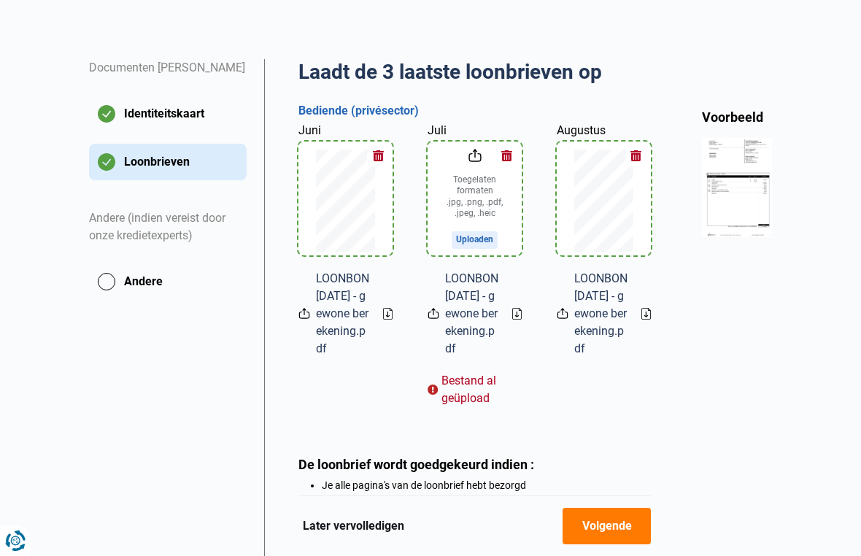
scroll to position [244, 0]
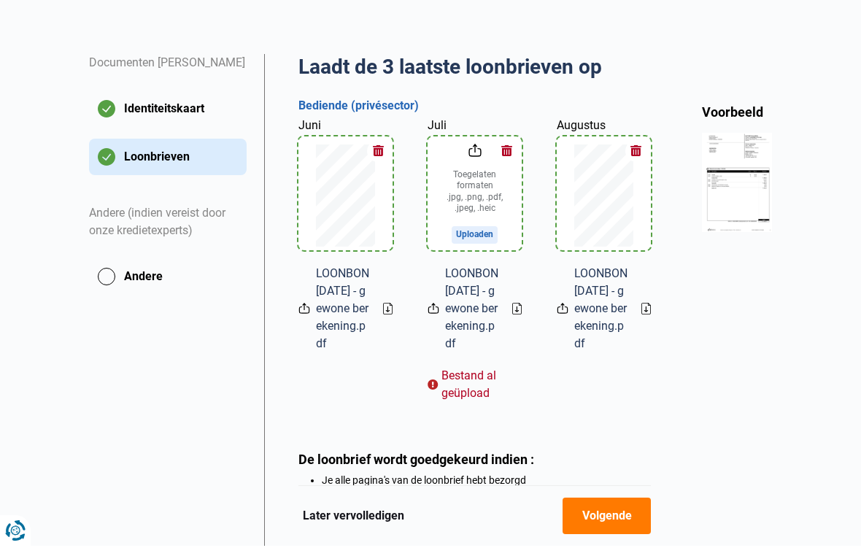
click at [485, 202] on input "Juli" at bounding box center [474, 204] width 94 height 114
type input "C:\fakepath\LOONBON 2025-07-31 - gewone berekening.pdf"
click at [381, 150] on button "button" at bounding box center [378, 161] width 22 height 22
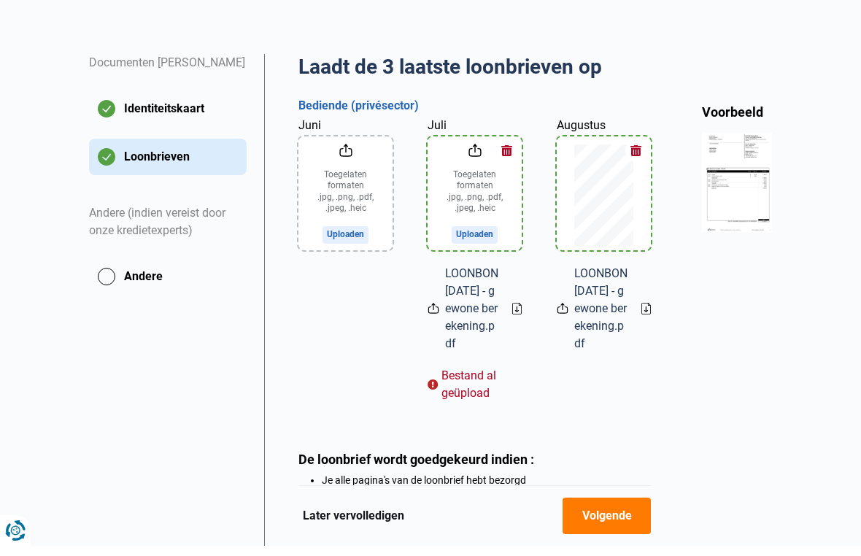
click at [513, 150] on button "button" at bounding box center [507, 161] width 22 height 22
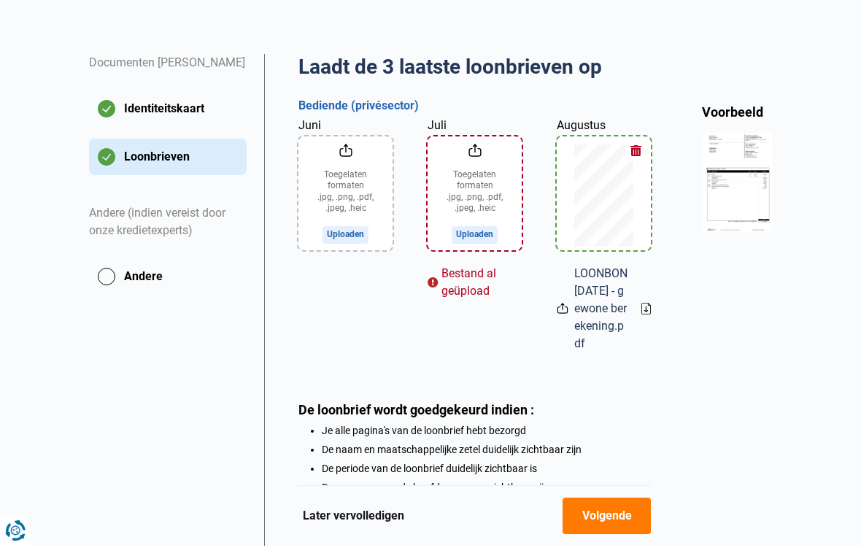
click at [636, 150] on button "button" at bounding box center [636, 161] width 22 height 22
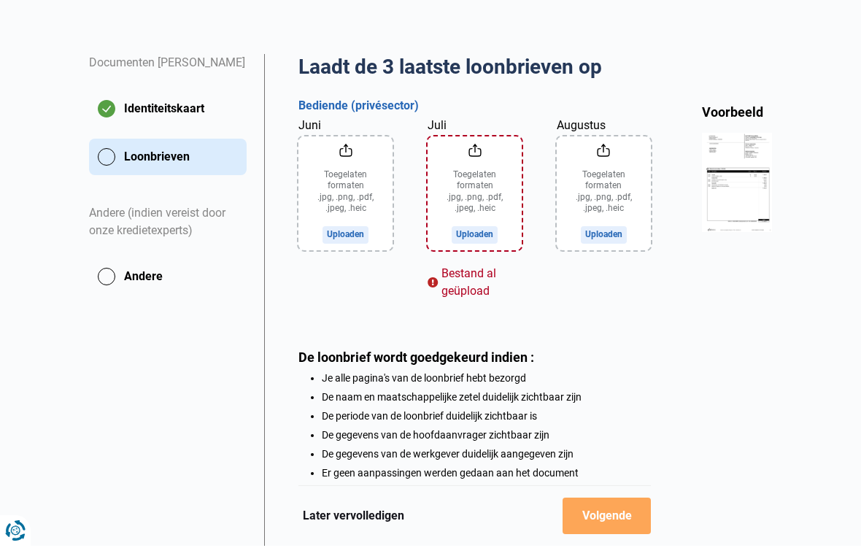
click at [371, 190] on input "Juni" at bounding box center [345, 204] width 94 height 114
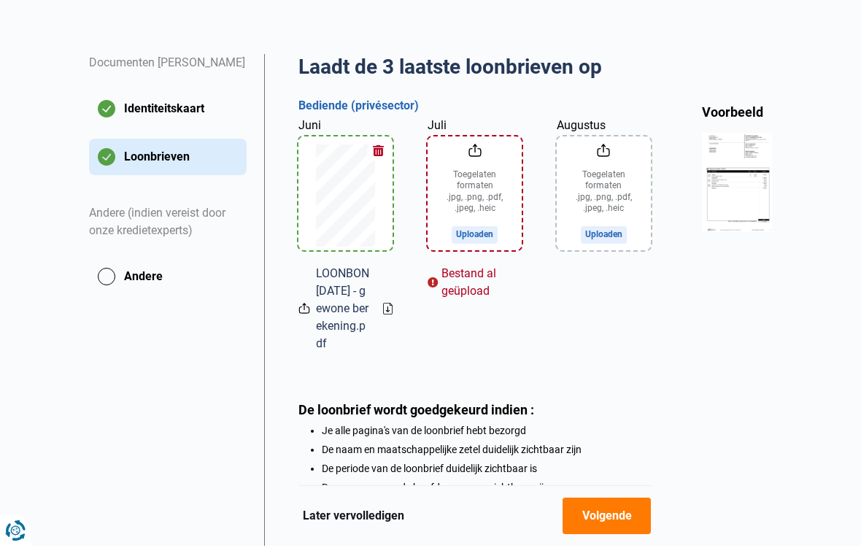
click at [488, 191] on input "Juli" at bounding box center [474, 204] width 94 height 114
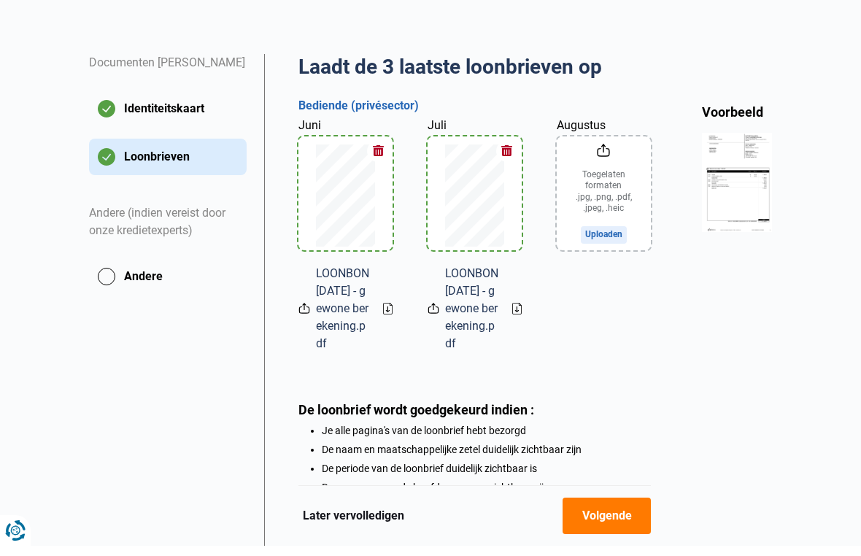
click at [607, 193] on input "Augustus" at bounding box center [603, 204] width 94 height 114
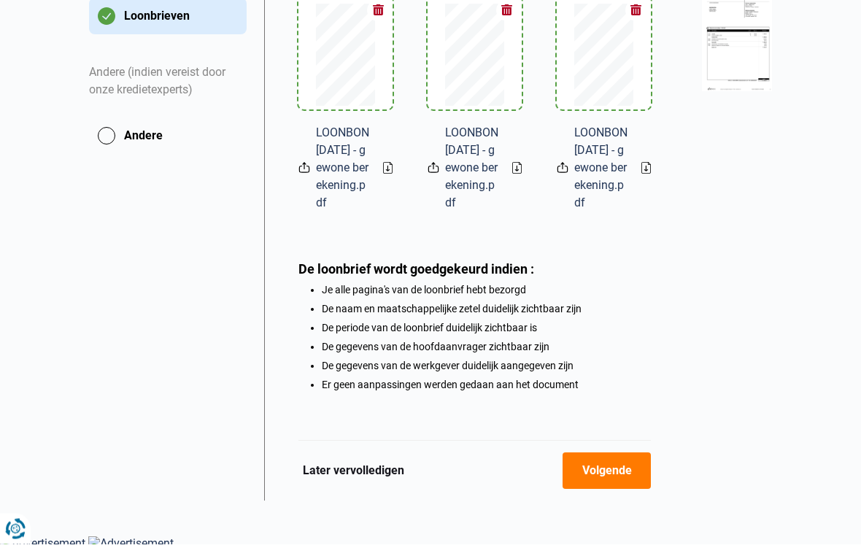
scroll to position [391, 0]
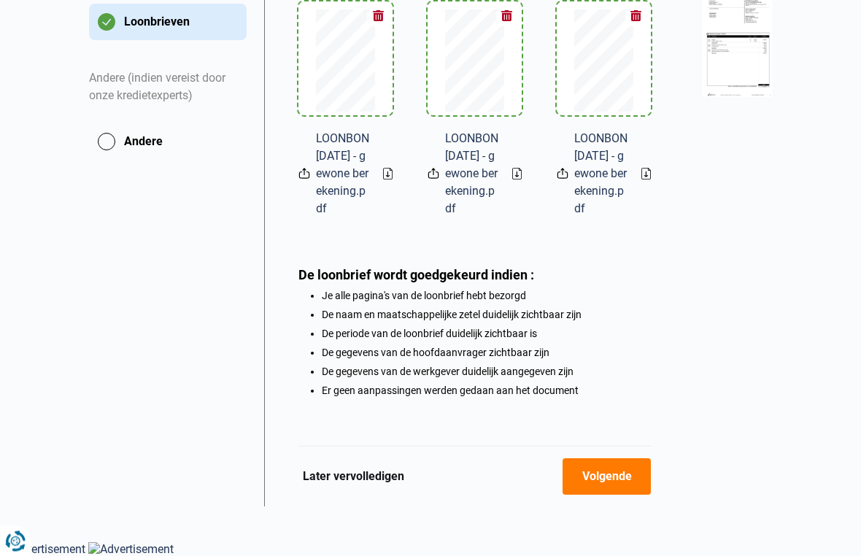
click at [610, 468] on button "Volgende" at bounding box center [606, 476] width 88 height 36
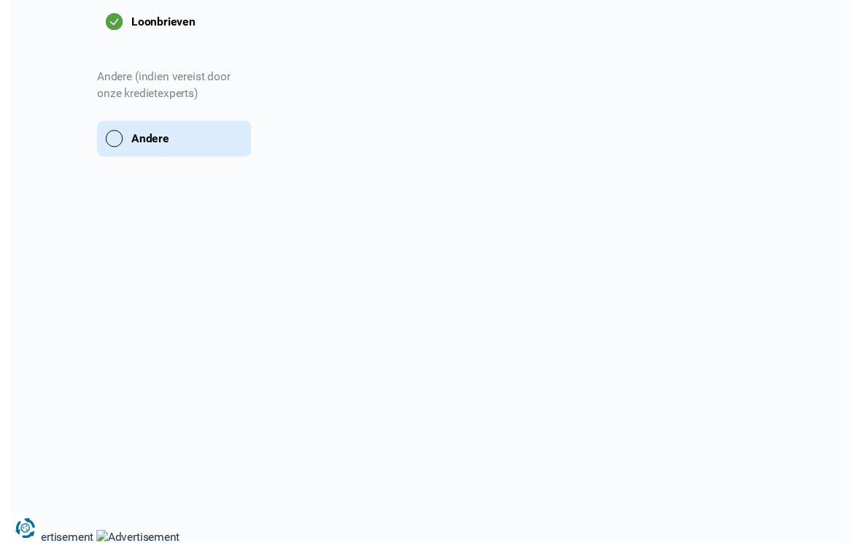
scroll to position [295, 0]
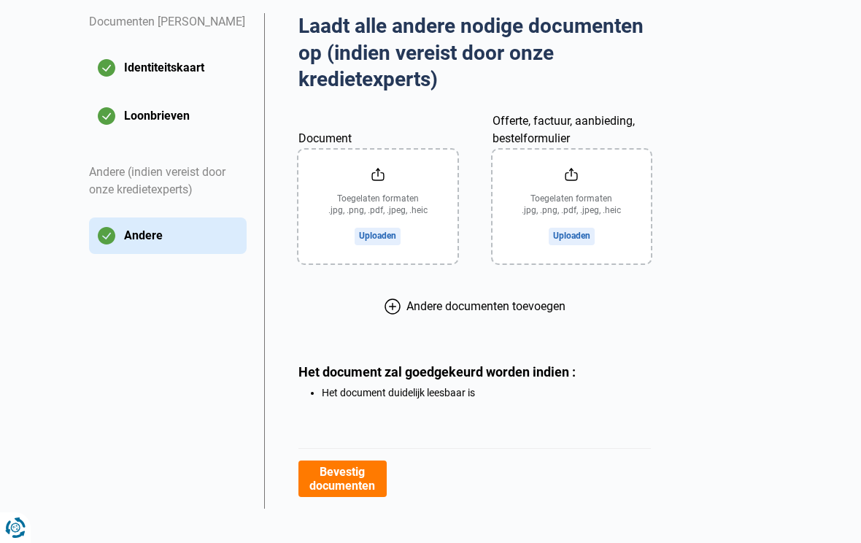
click at [354, 476] on button "Bevestig documenten" at bounding box center [342, 478] width 88 height 36
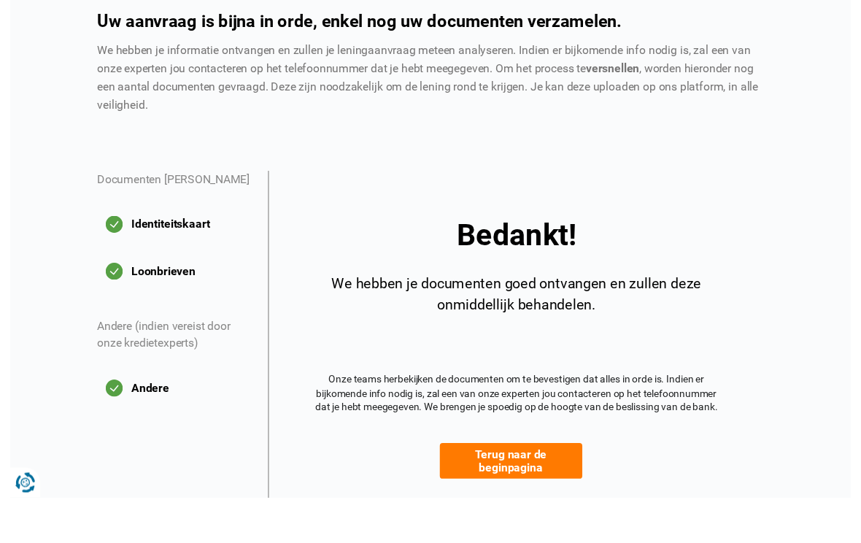
scroll to position [147, 0]
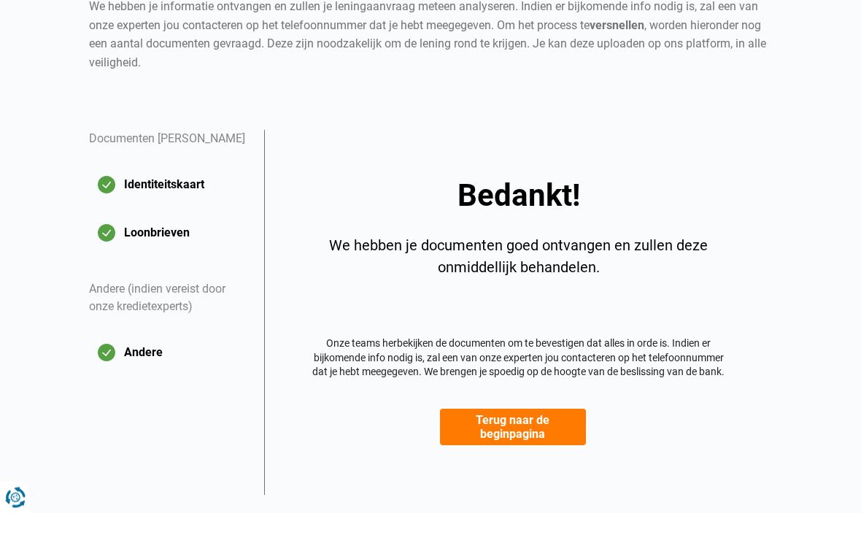
click at [517, 439] on button "Terug naar de beginpagina" at bounding box center [513, 457] width 146 height 36
